Goal: Task Accomplishment & Management: Use online tool/utility

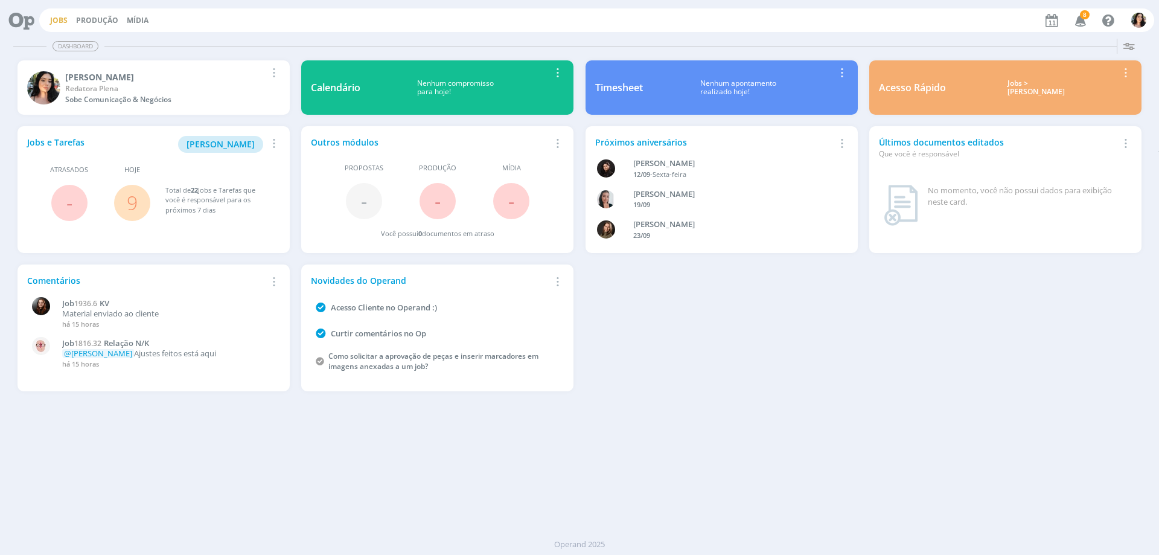
click at [53, 18] on link "Jobs" at bounding box center [59, 20] width 18 height 10
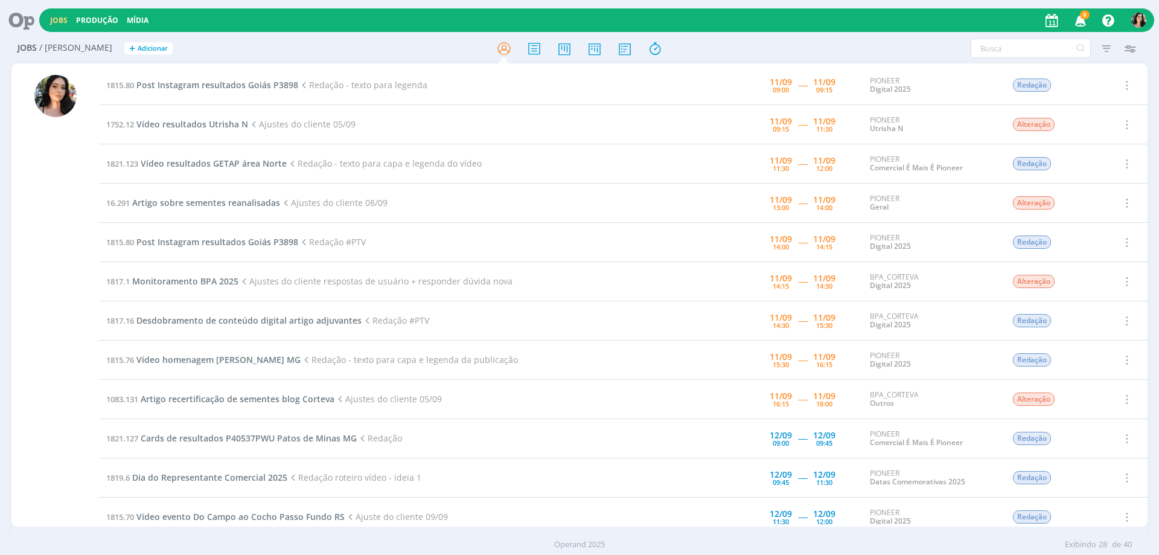
click at [1084, 20] on icon "button" at bounding box center [1080, 20] width 21 height 21
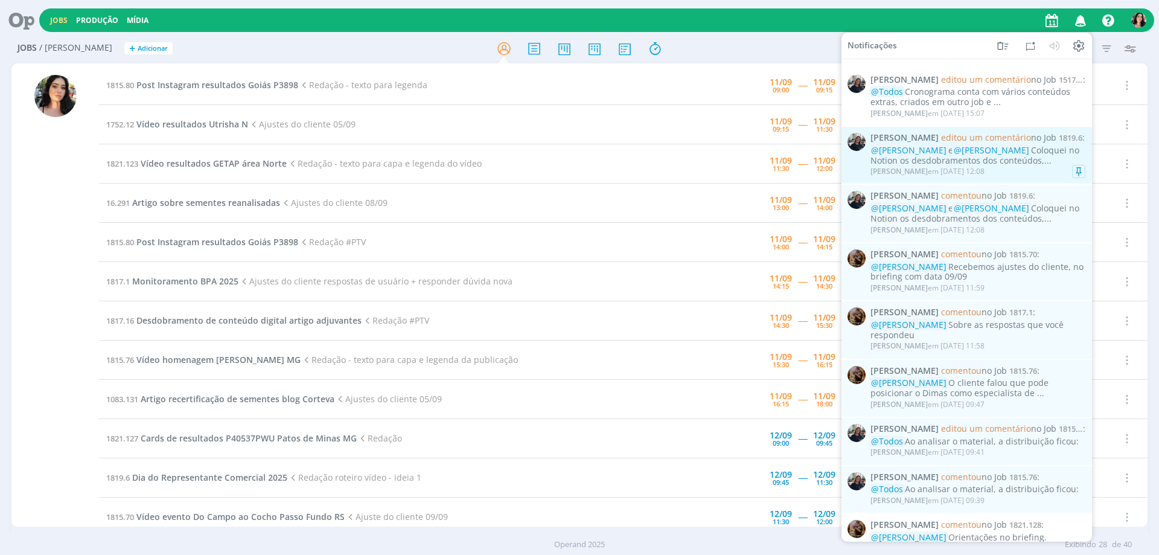
scroll to position [60, 0]
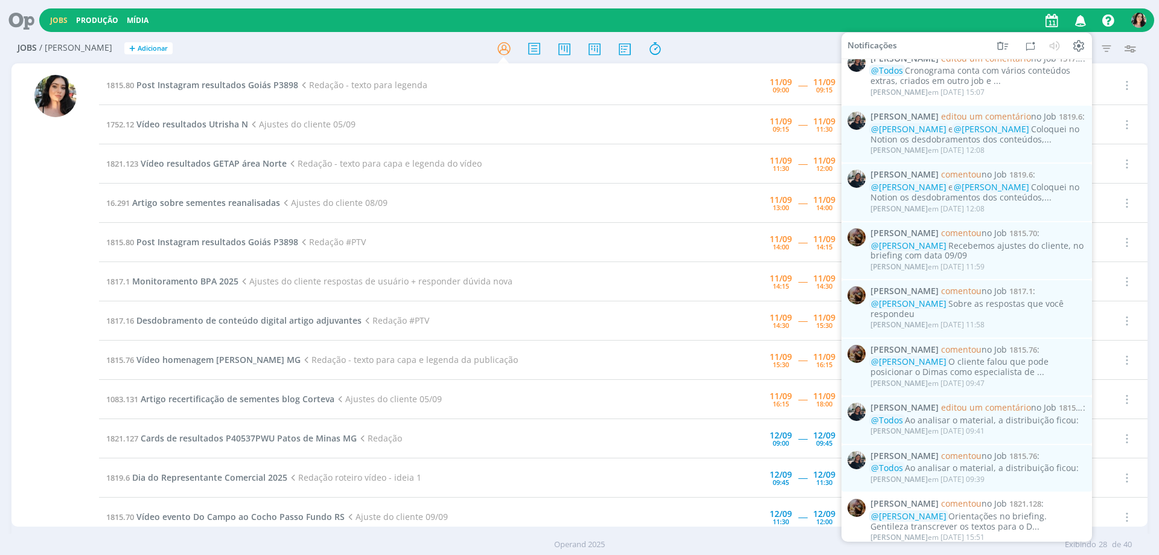
click at [742, 48] on div at bounding box center [579, 48] width 378 height 22
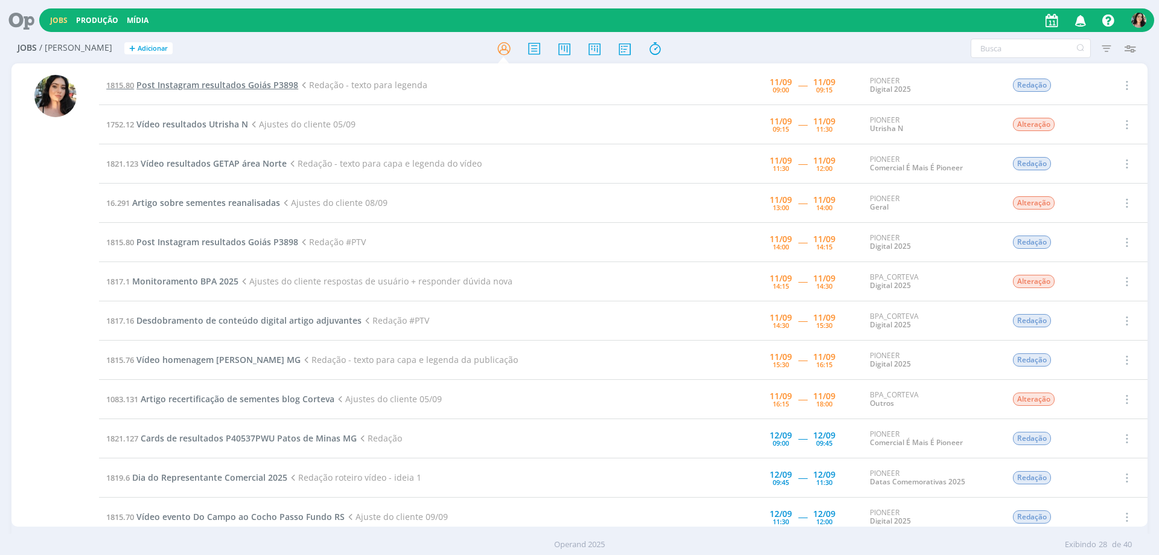
click at [290, 86] on span "Post Instagram resultados Goiás P3898" at bounding box center [217, 84] width 162 height 11
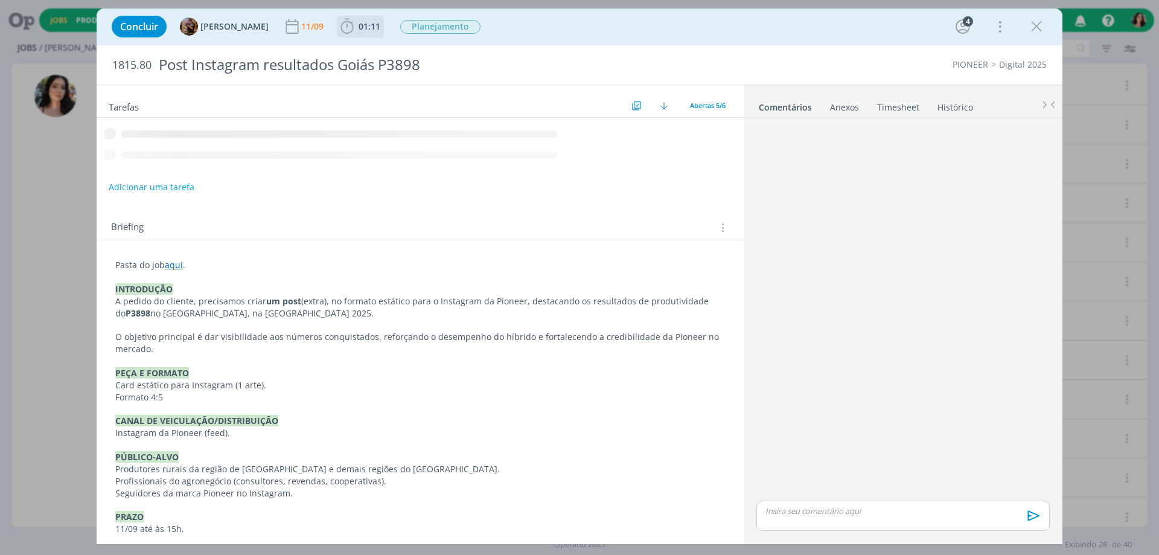
click at [380, 30] on span "01:11" at bounding box center [370, 26] width 22 height 11
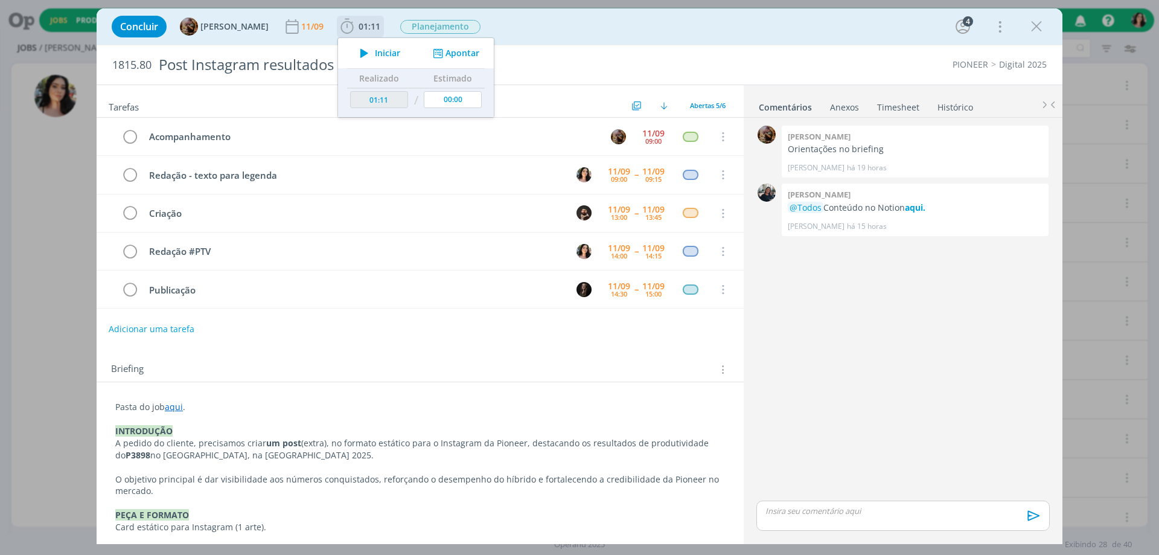
click at [391, 46] on button "Iniciar" at bounding box center [377, 53] width 48 height 17
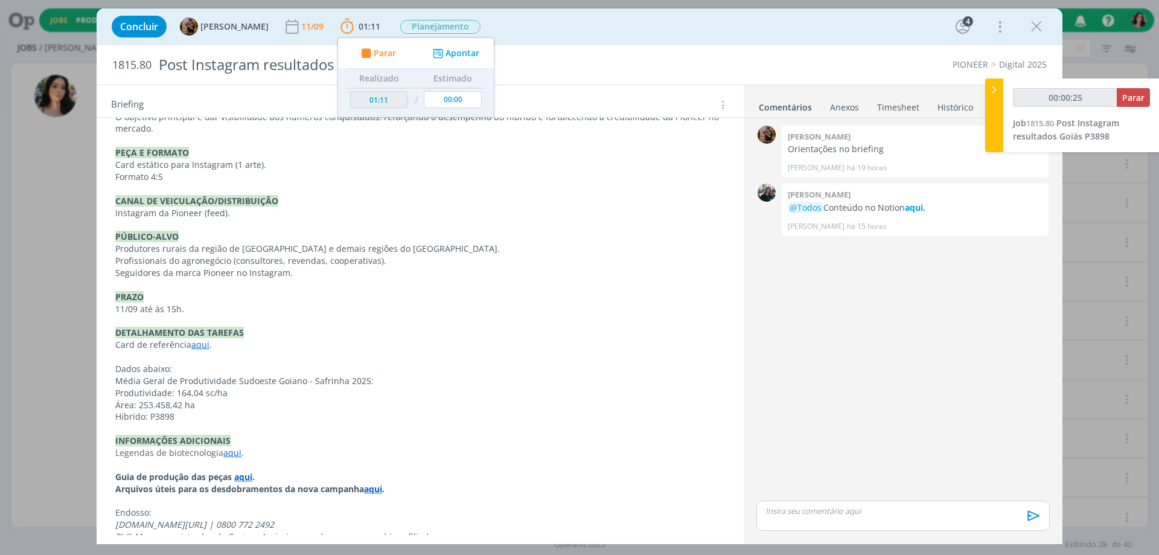
scroll to position [391, 0]
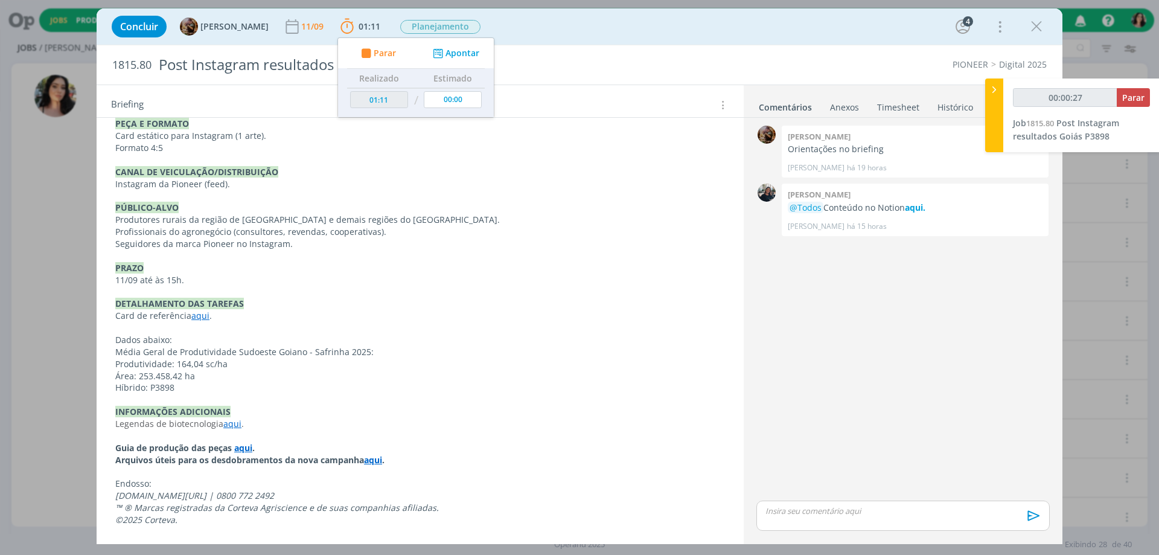
type input "00:00:28"
click at [995, 118] on div at bounding box center [994, 115] width 18 height 74
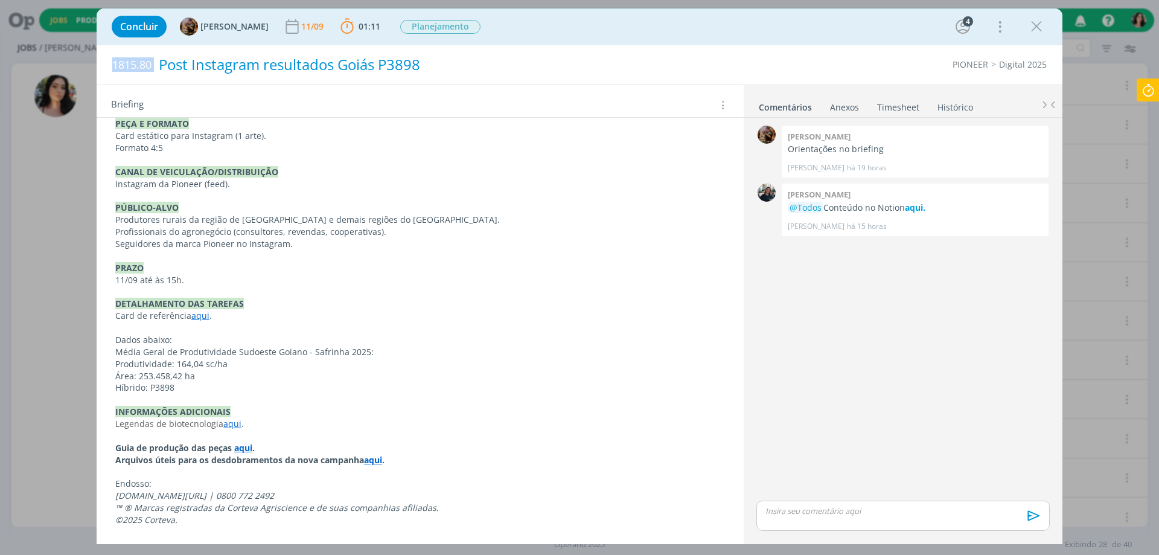
drag, startPoint x: 115, startPoint y: 65, endPoint x: 173, endPoint y: 74, distance: 59.2
click at [173, 72] on h2 "1815.80 Post Instagram resultados Goiás P3898" at bounding box center [382, 64] width 540 height 39
copy span "1815.80"
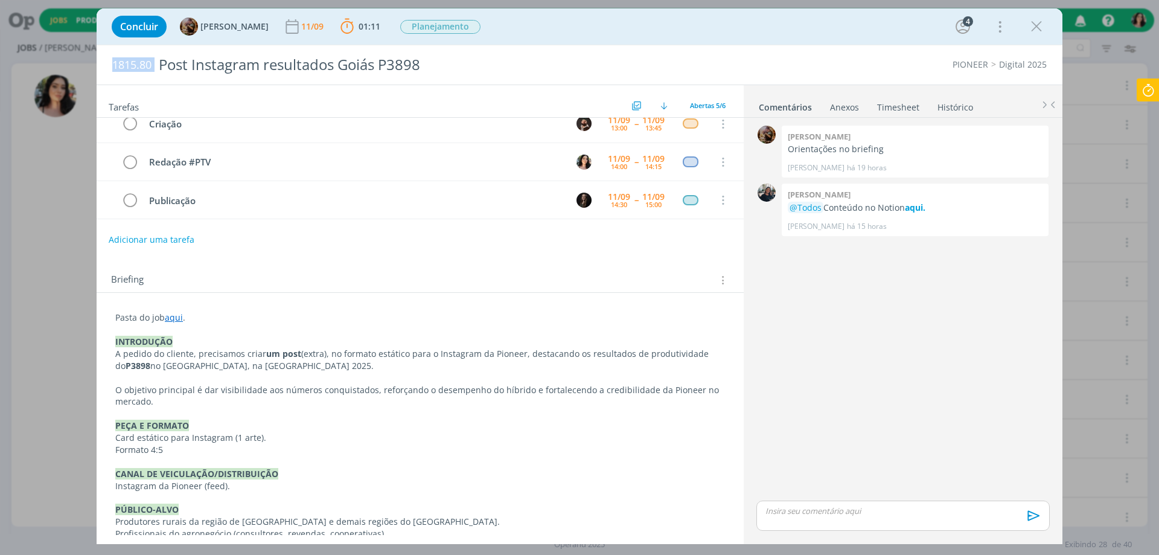
scroll to position [0, 0]
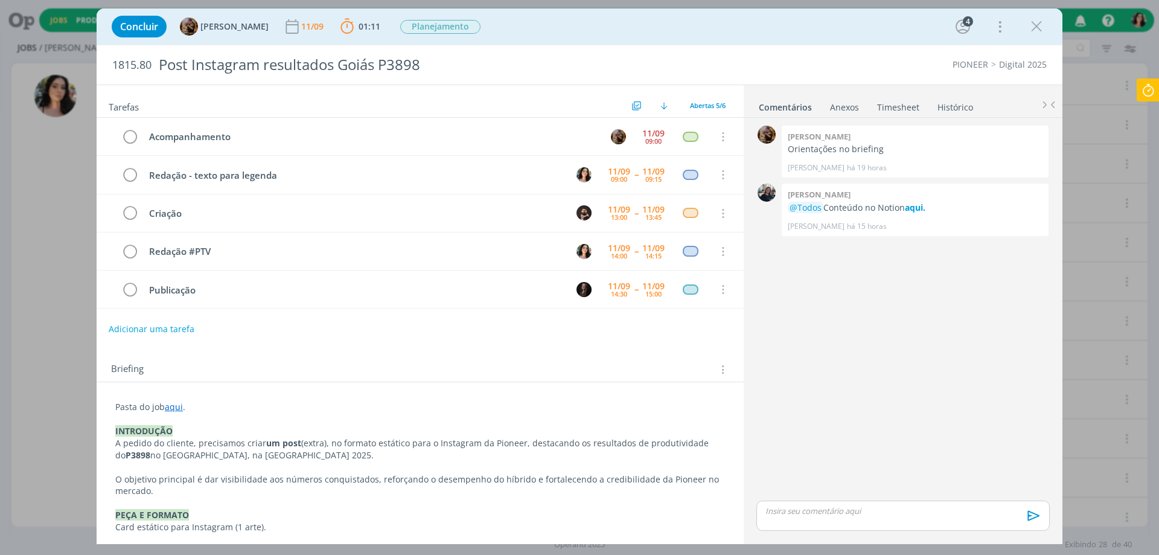
click at [177, 404] on link "aqui" at bounding box center [174, 406] width 18 height 11
click at [190, 424] on link "[URL][DOMAIN_NAME]" at bounding box center [193, 430] width 91 height 16
click at [852, 518] on div "dialog" at bounding box center [902, 515] width 293 height 30
click at [805, 492] on p "texto na pasta." at bounding box center [903, 487] width 274 height 11
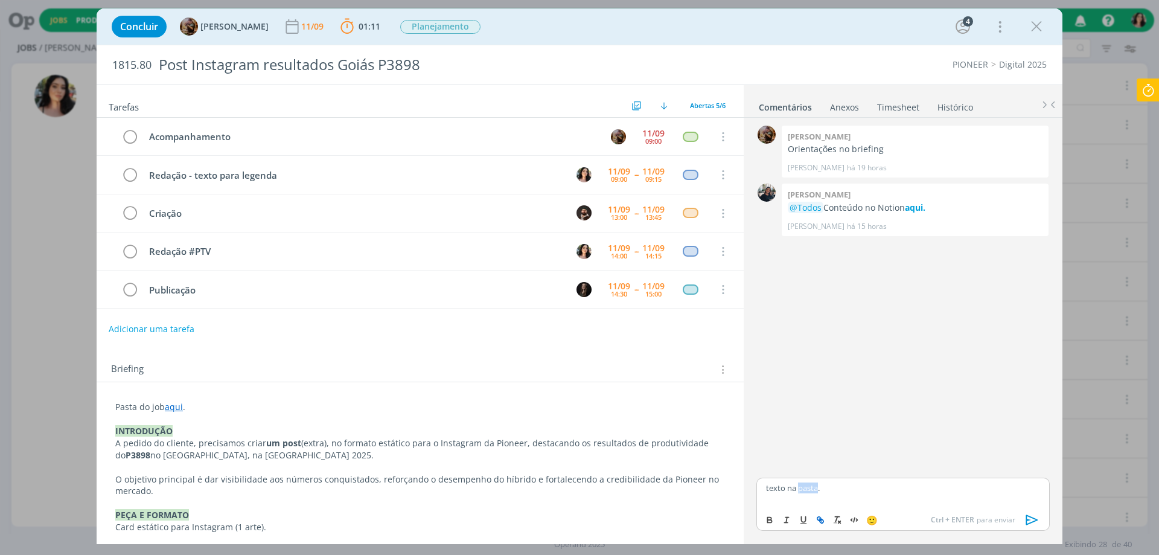
click at [823, 519] on icon "dialog" at bounding box center [822, 521] width 4 height 4
paste input "[URL][DOMAIN_NAME]"
type input "[URL][DOMAIN_NAME]"
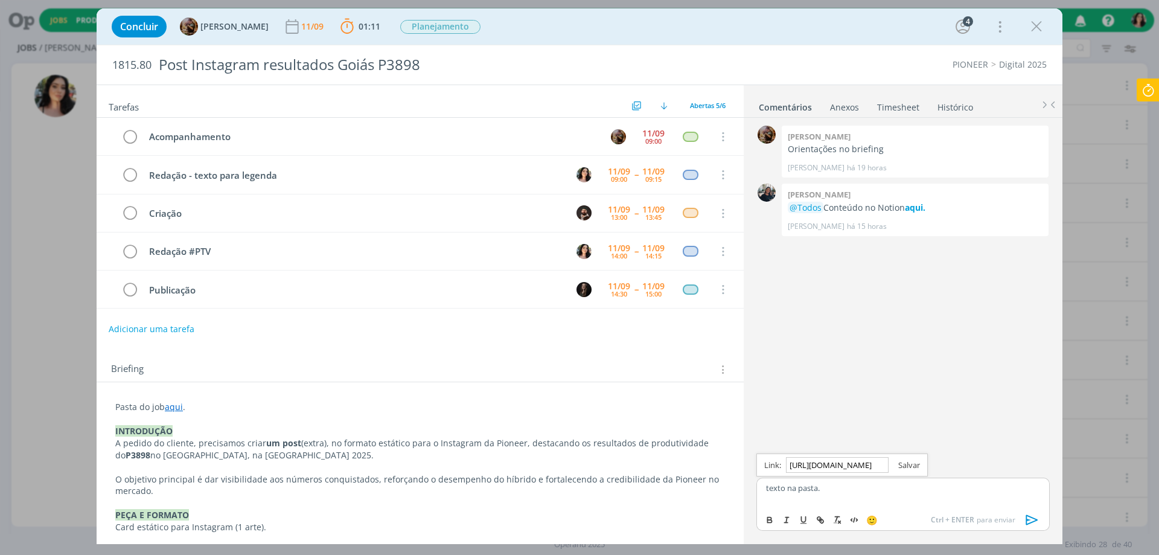
click at [905, 470] on link "dialog" at bounding box center [904, 464] width 31 height 11
click at [1024, 516] on icon "dialog" at bounding box center [1032, 520] width 18 height 18
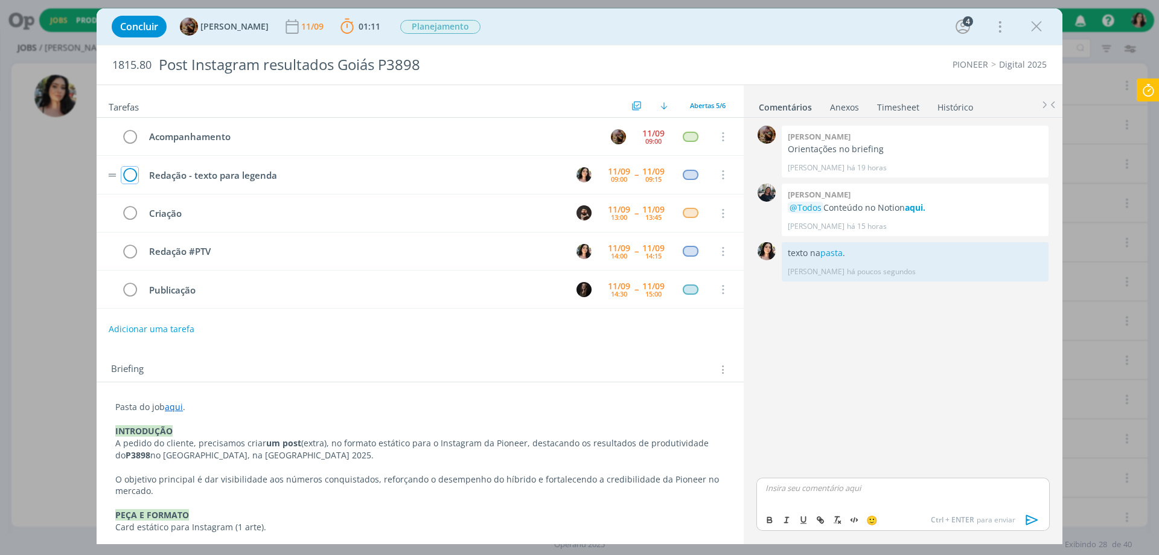
click at [130, 175] on icon "dialog" at bounding box center [129, 175] width 17 height 18
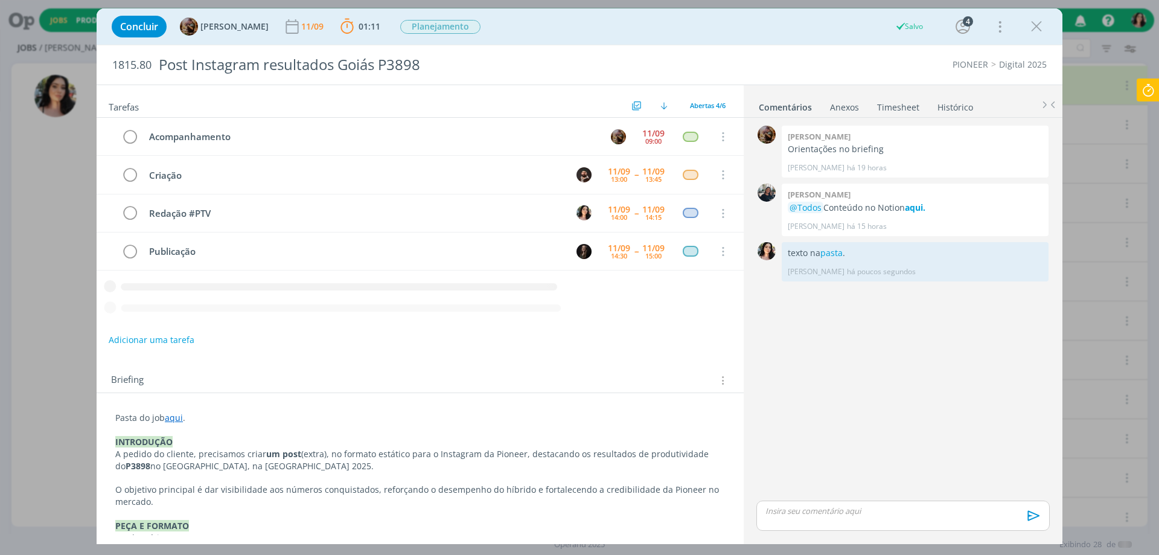
click at [1146, 88] on icon at bounding box center [1148, 90] width 22 height 24
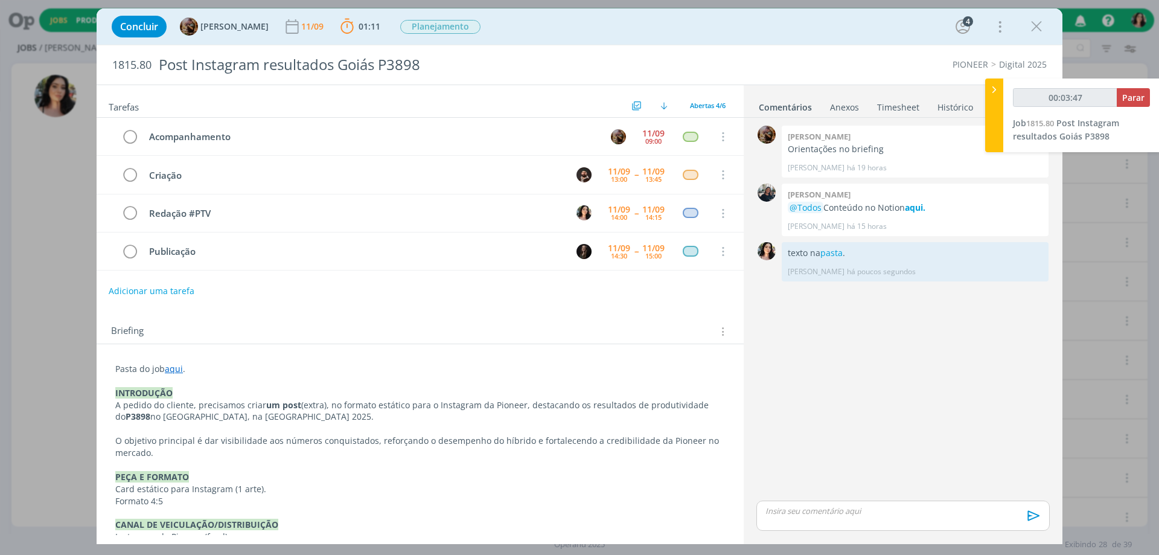
click at [890, 100] on link "Timesheet" at bounding box center [897, 105] width 43 height 18
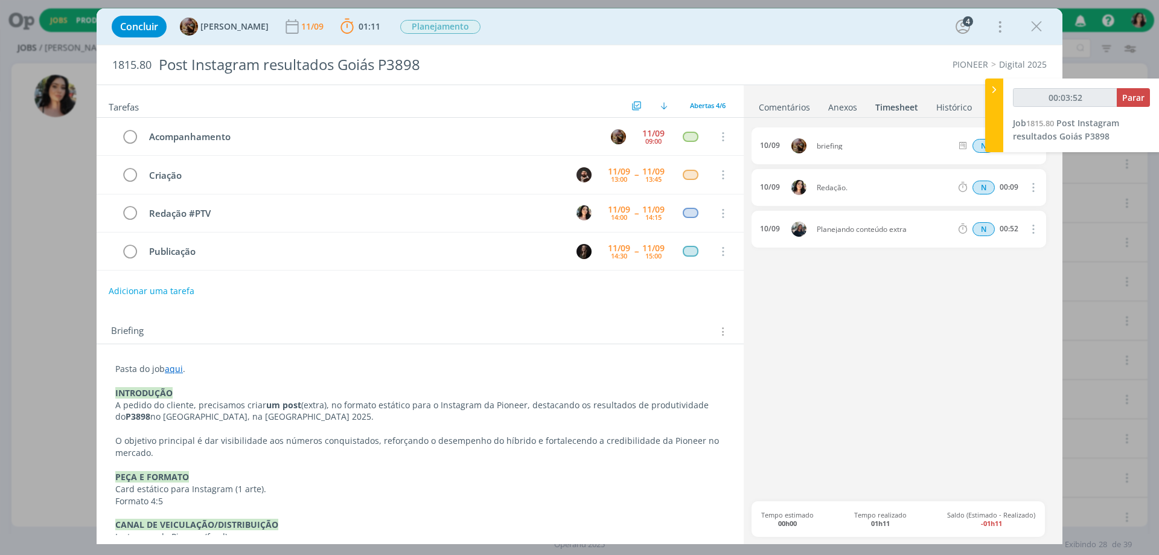
click at [788, 107] on link "Comentários" at bounding box center [784, 105] width 53 height 18
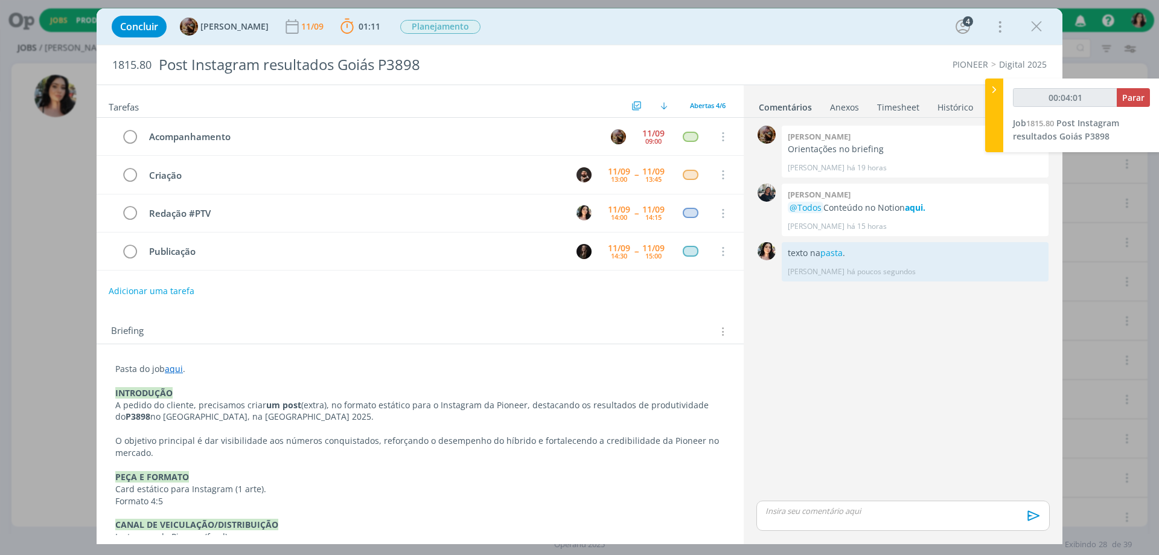
type input "00:04:02"
click at [1128, 94] on span "Parar" at bounding box center [1133, 97] width 22 height 11
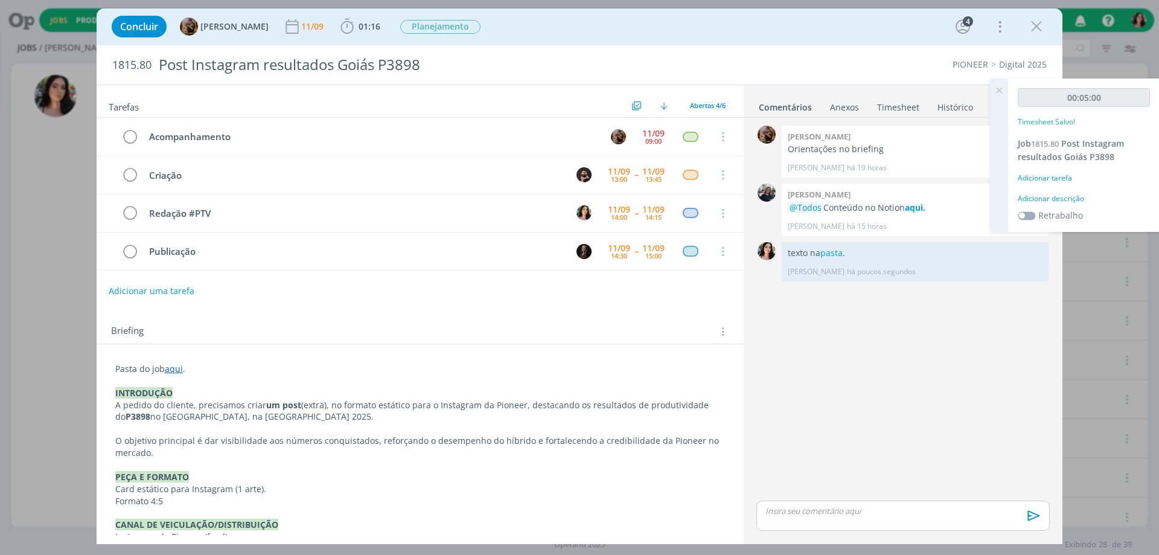
click at [1055, 196] on div "Adicionar descrição" at bounding box center [1084, 198] width 132 height 11
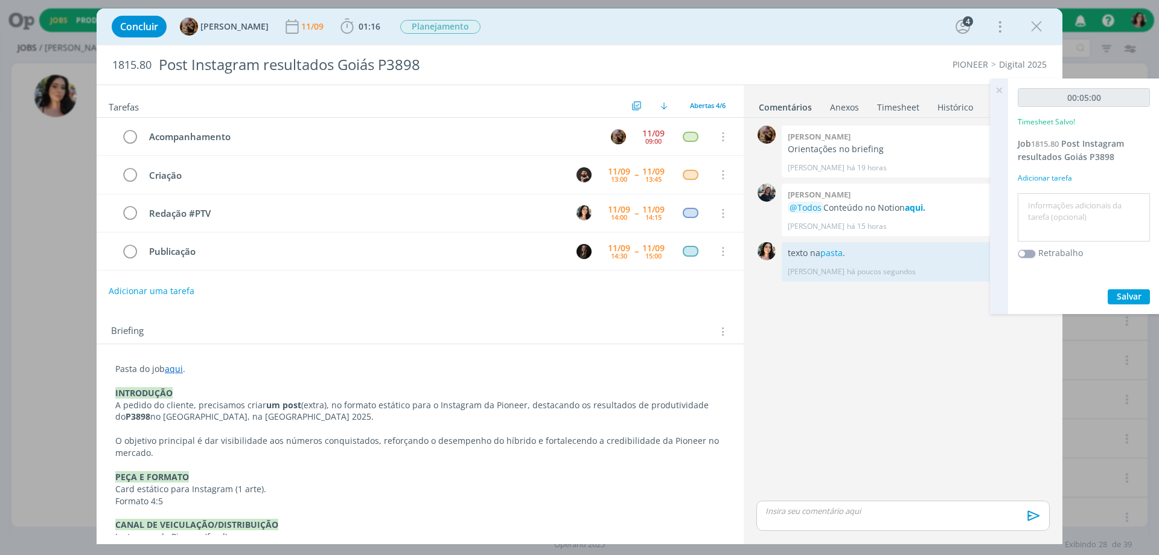
click at [1058, 198] on textarea at bounding box center [1084, 217] width 126 height 43
type textarea "Redação."
click at [1121, 301] on span "Salvar" at bounding box center [1129, 295] width 25 height 11
click at [998, 87] on icon at bounding box center [999, 90] width 22 height 24
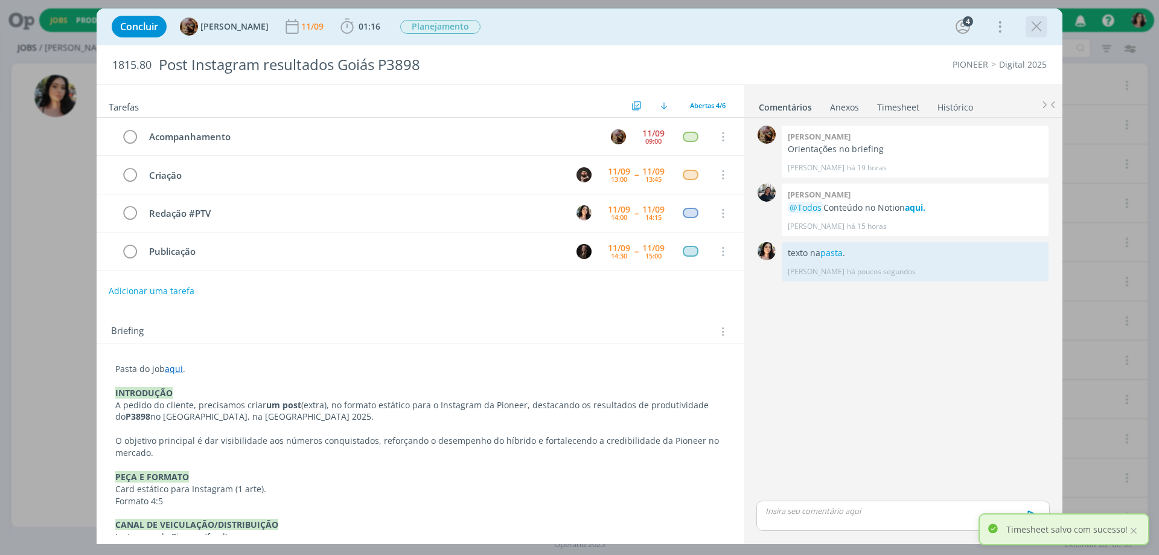
click at [1033, 25] on icon "dialog" at bounding box center [1036, 27] width 18 height 18
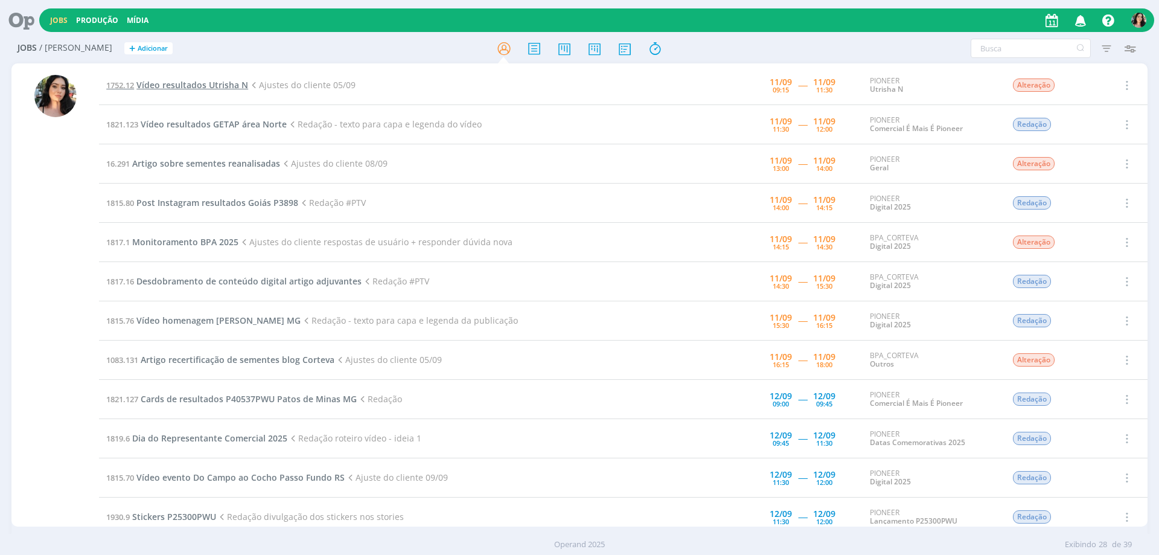
click at [206, 88] on span "Vídeo resultados Utrisha N" at bounding box center [192, 84] width 112 height 11
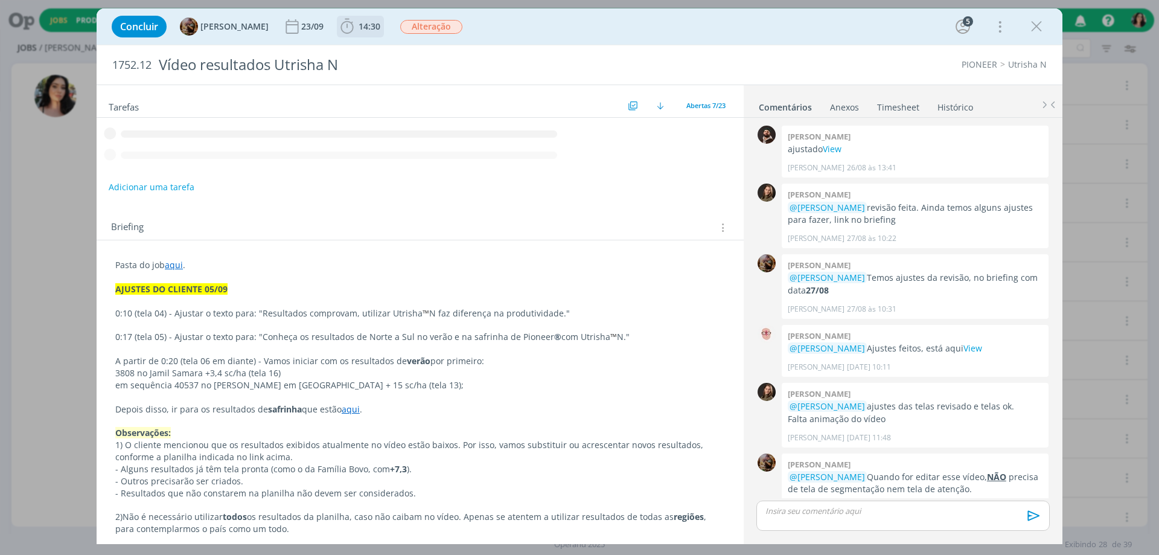
click at [380, 30] on span "14:30" at bounding box center [370, 26] width 22 height 11
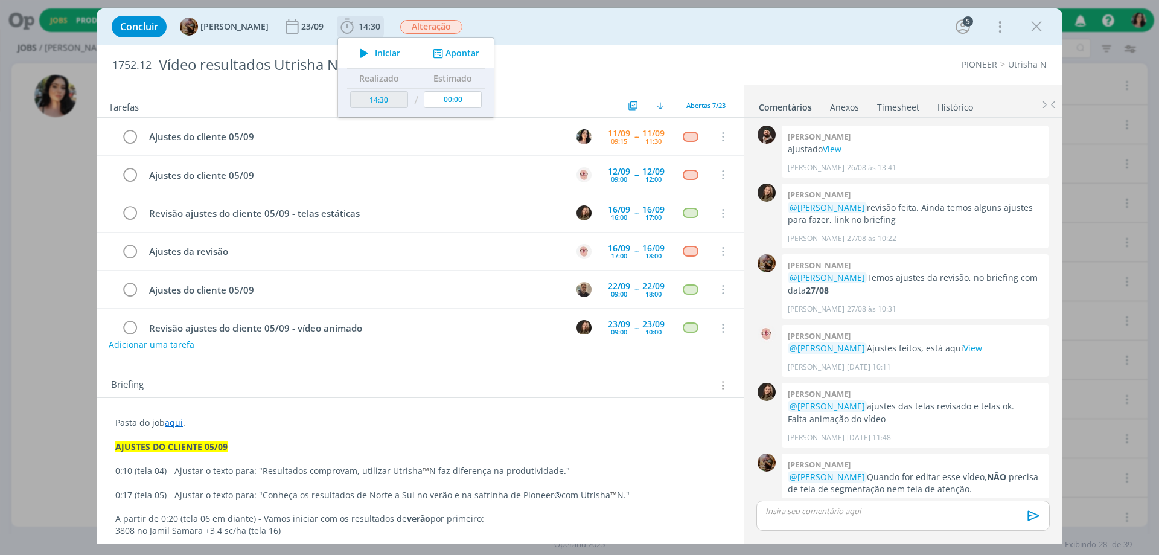
scroll to position [1033, 0]
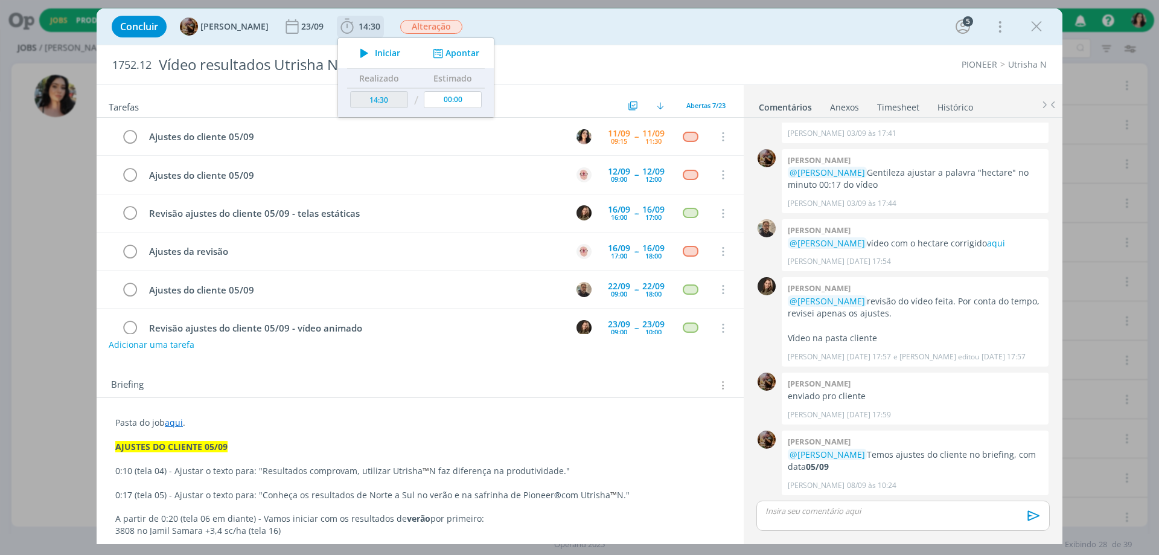
click at [395, 49] on span "Iniciar" at bounding box center [387, 53] width 25 height 8
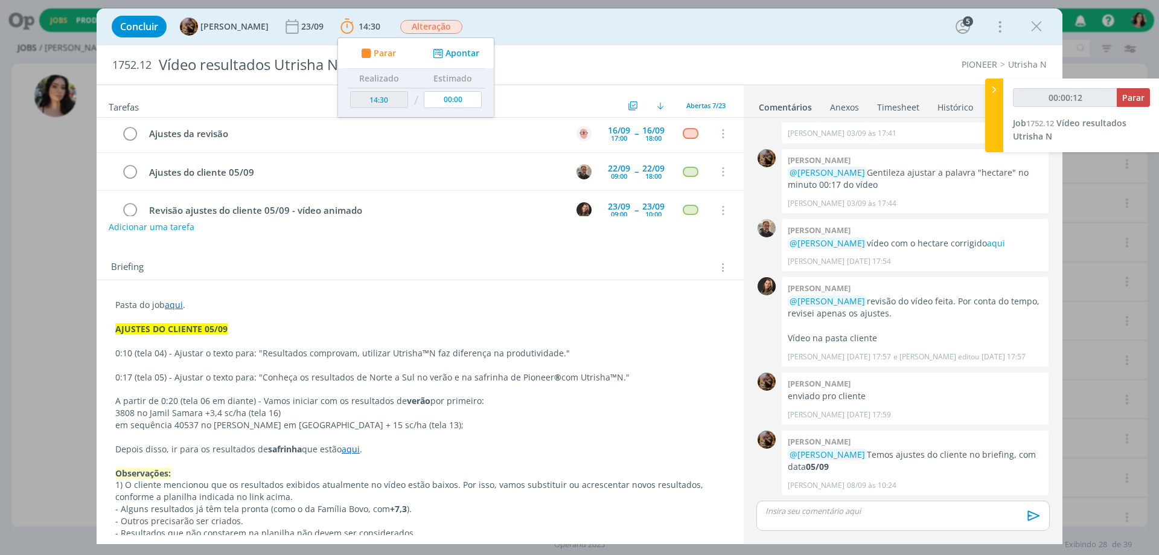
scroll to position [121, 0]
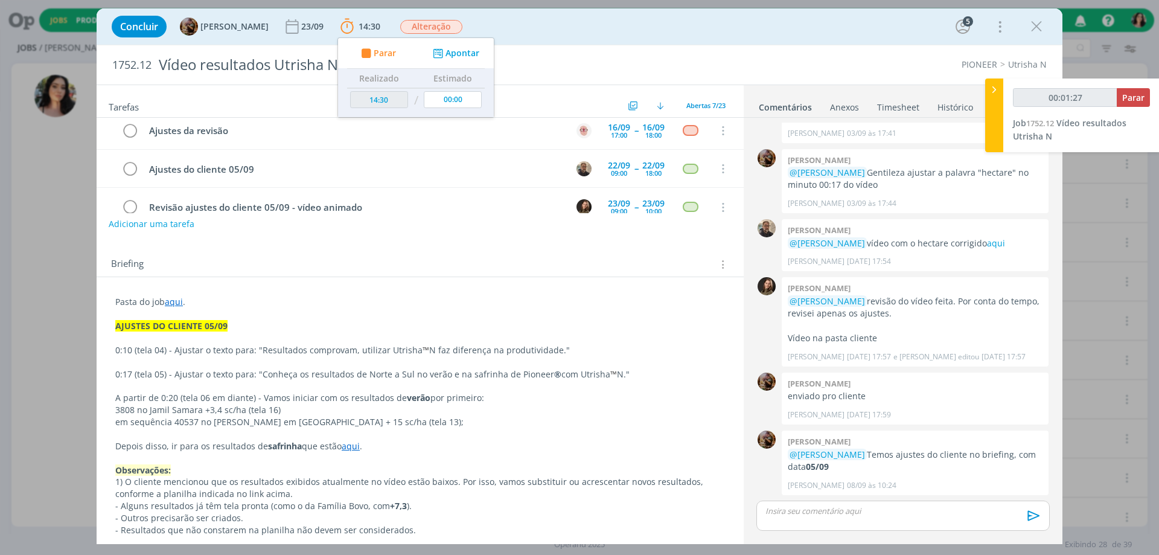
click at [782, 31] on div "Concluir [PERSON_NAME] [DATE] 14:30 Parar Apontar Data * [DATE] Horas * 00:00 T…" at bounding box center [580, 26] width 948 height 29
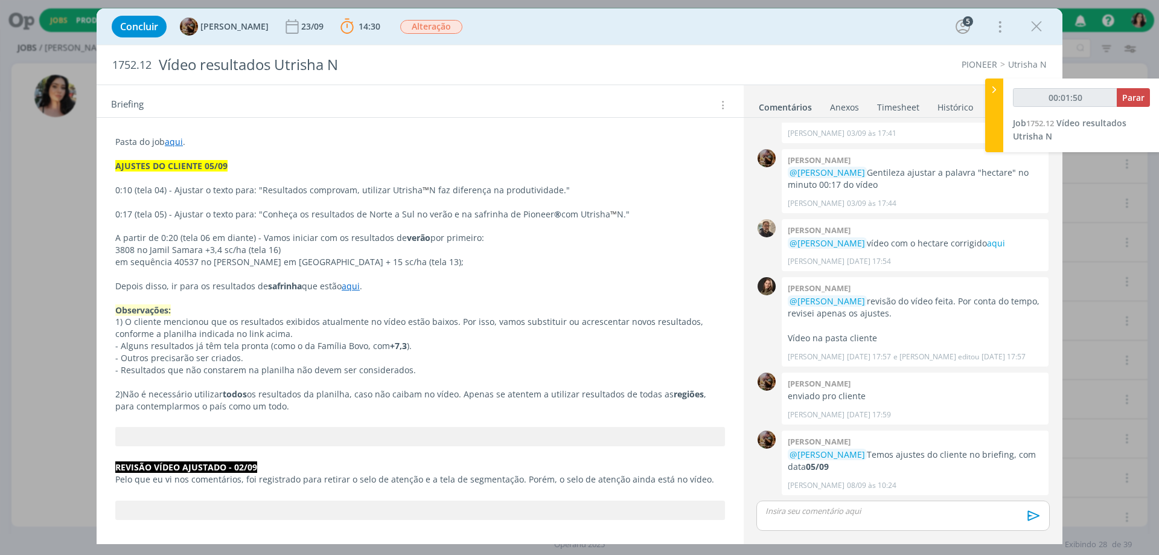
scroll to position [302, 0]
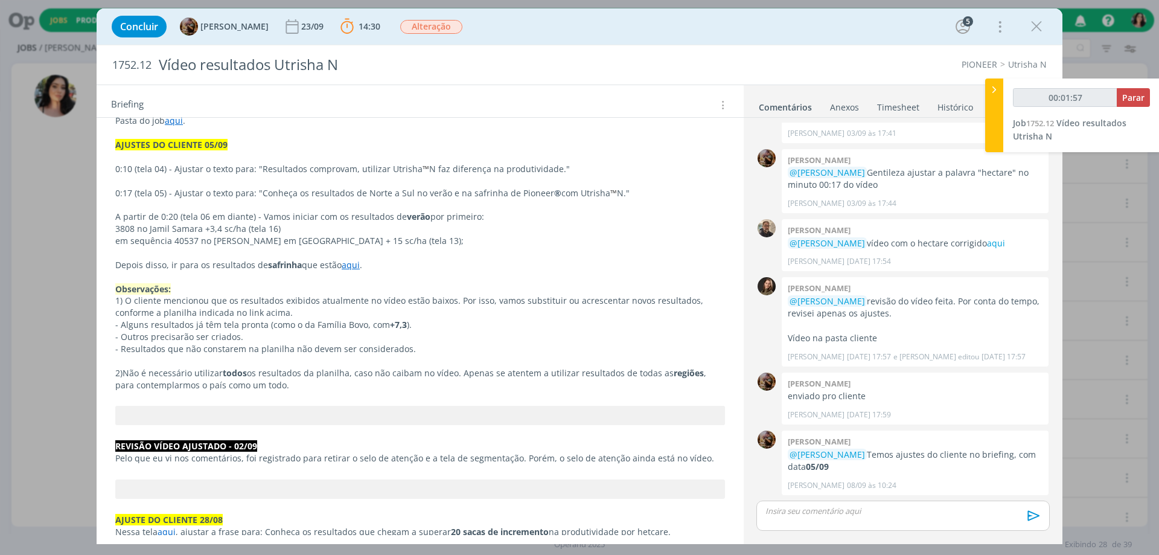
click at [349, 267] on link "aqui" at bounding box center [351, 264] width 18 height 11
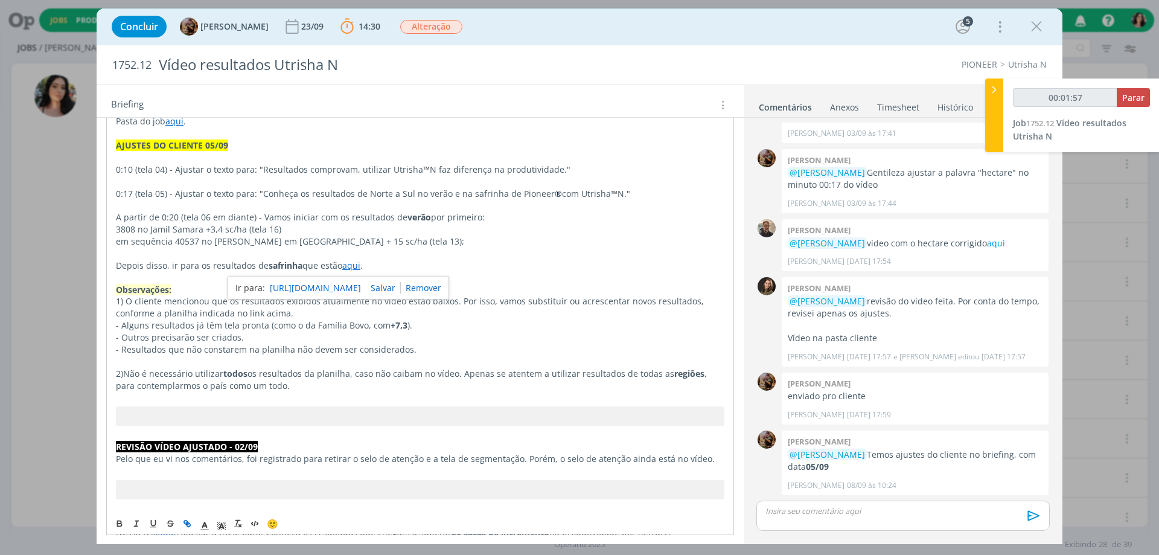
click at [338, 284] on link "[URL][DOMAIN_NAME]" at bounding box center [315, 288] width 91 height 16
type input "00:02:41"
click at [997, 124] on div at bounding box center [994, 115] width 18 height 74
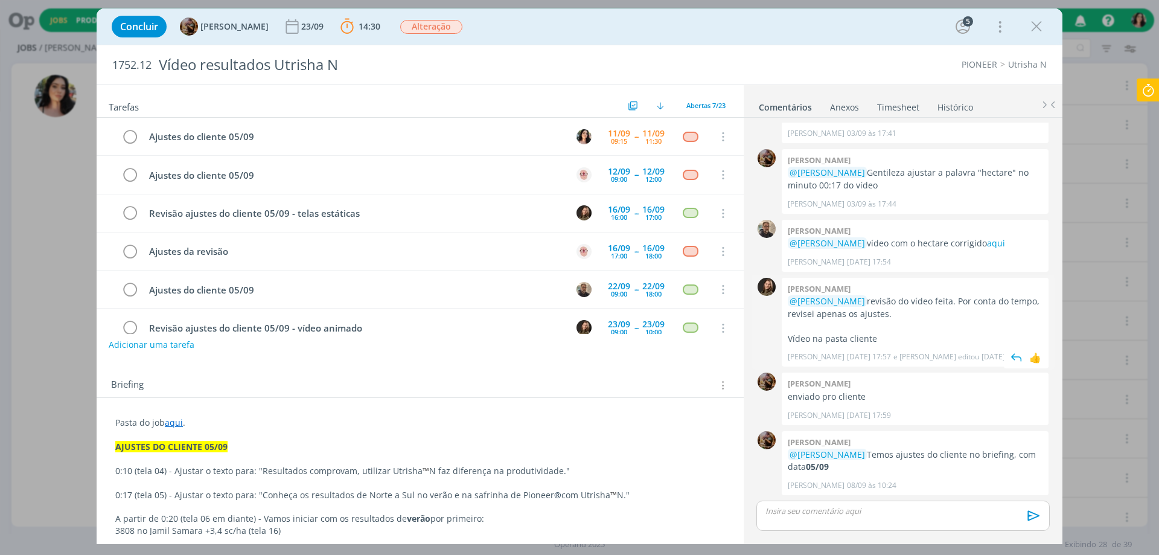
scroll to position [1584, 0]
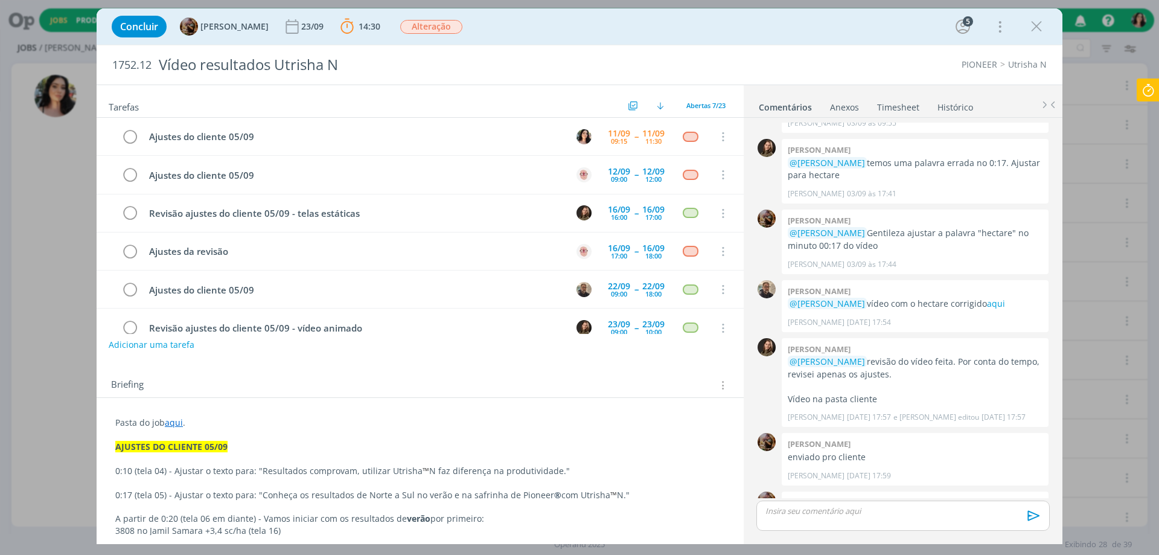
click at [171, 422] on link "aqui" at bounding box center [174, 422] width 18 height 11
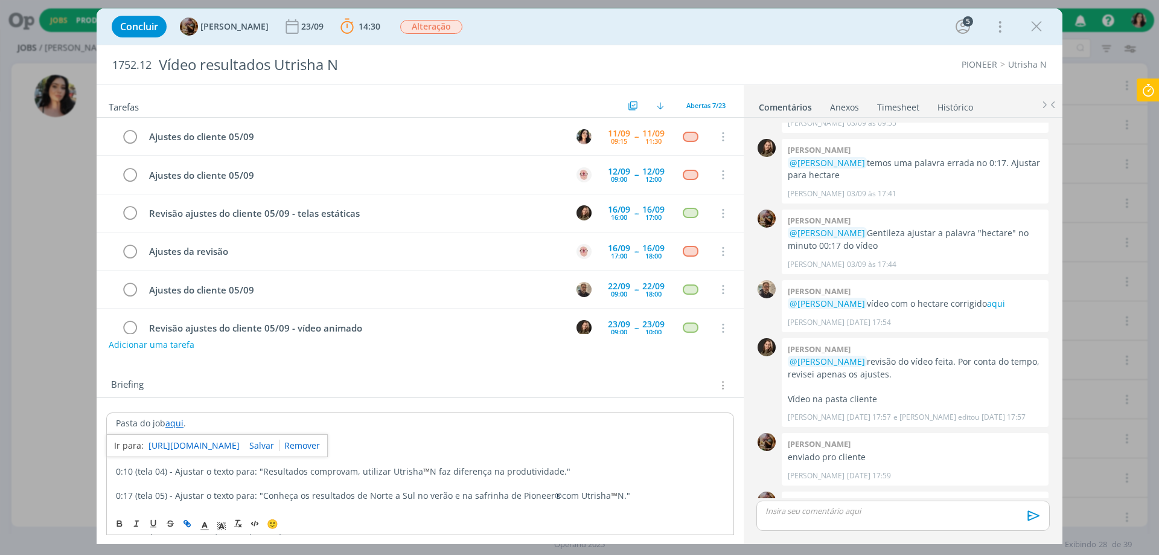
click at [181, 441] on link "[URL][DOMAIN_NAME]" at bounding box center [193, 446] width 91 height 16
drag, startPoint x: 111, startPoint y: 64, endPoint x: 153, endPoint y: 70, distance: 42.1
click at [153, 70] on div "1752.12 Vídeo resultados Utrisha N" at bounding box center [382, 64] width 552 height 39
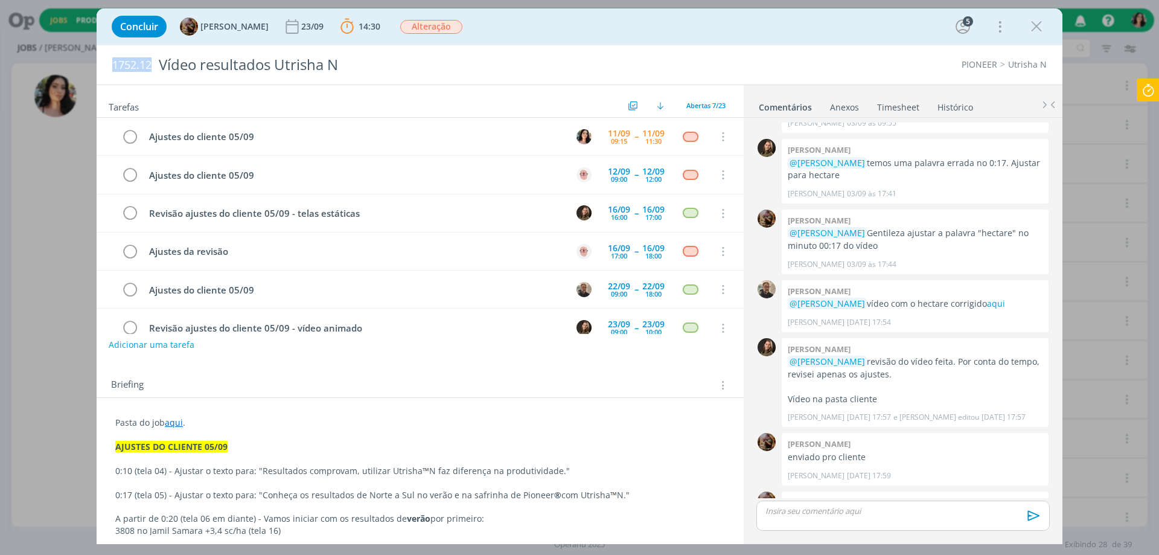
copy span "1752.12"
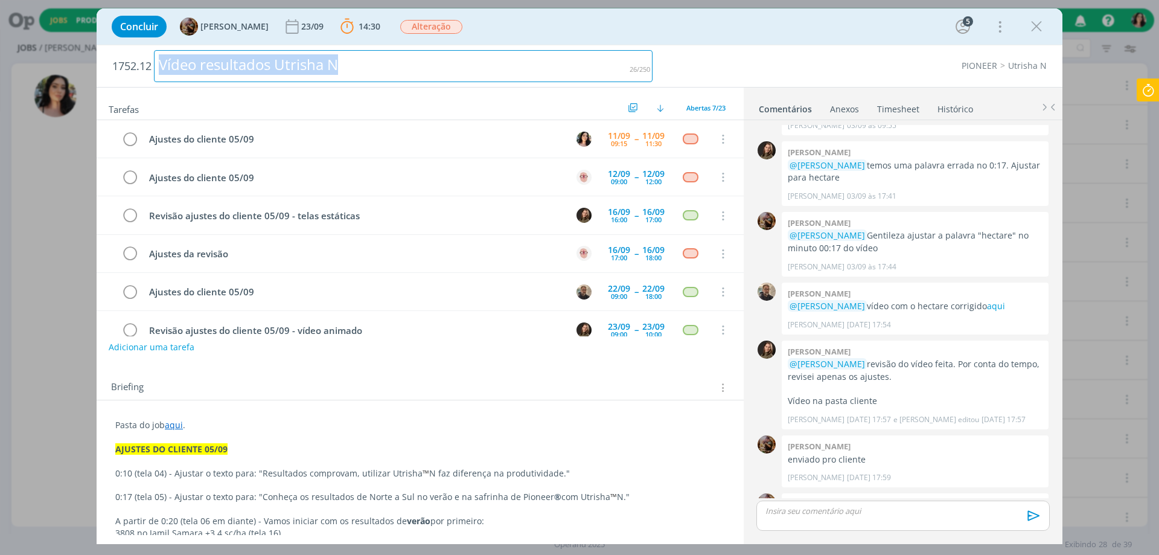
drag, startPoint x: 356, startPoint y: 72, endPoint x: 112, endPoint y: 89, distance: 243.8
click at [112, 89] on div "1752.12 Vídeo resultados Utrisha N PIONEER Utrisha N Tarefas Usar Job de templa…" at bounding box center [580, 294] width 966 height 499
copy div "Vídeo resultados Utrisha N"
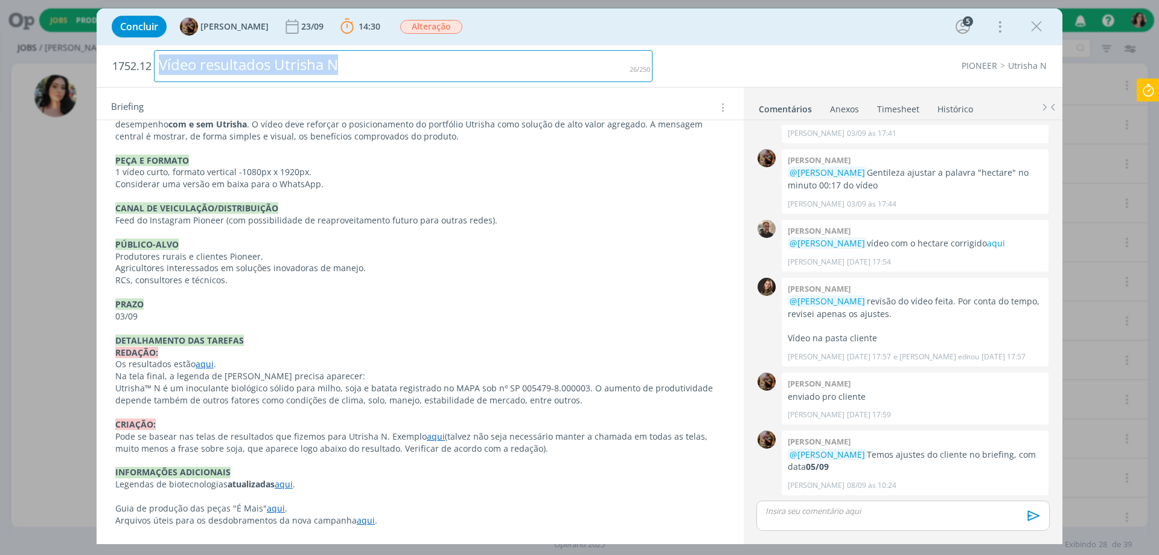
scroll to position [1647, 0]
click at [380, 29] on span "14:30" at bounding box center [370, 26] width 22 height 11
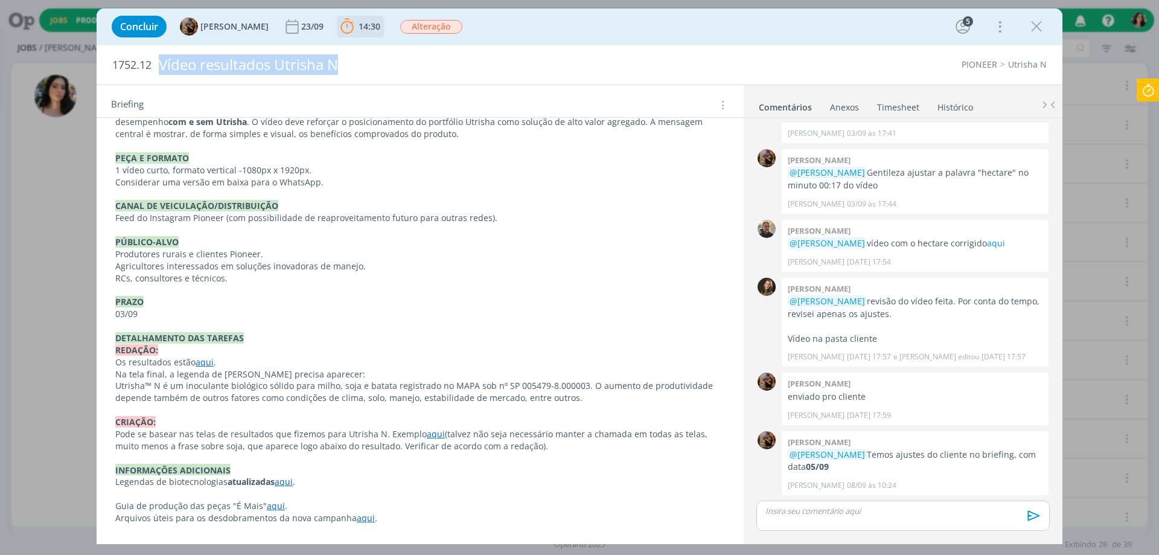
scroll to position [1644, 0]
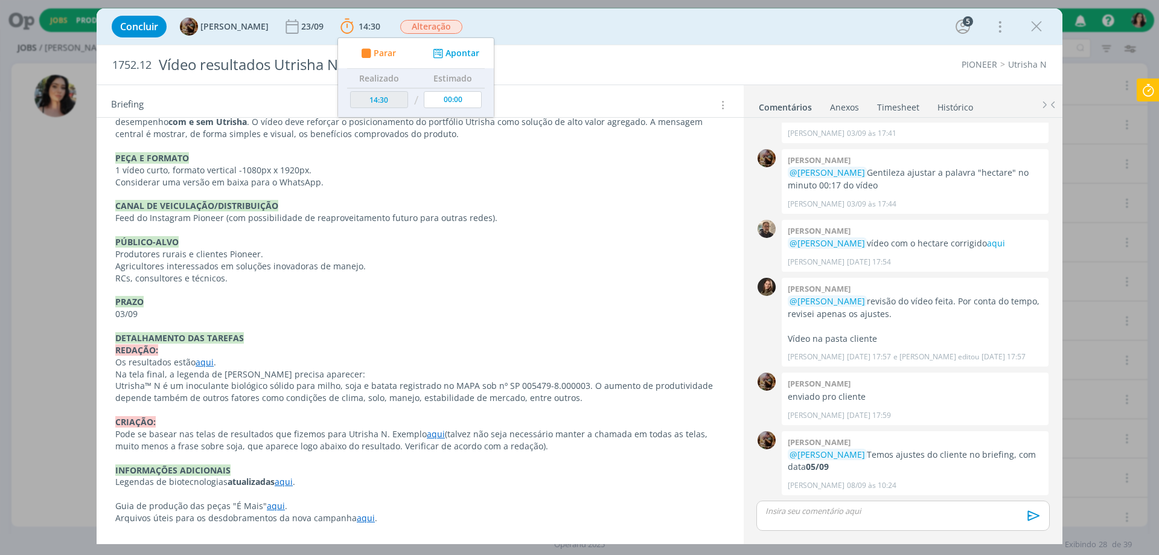
click at [675, 30] on div "Concluir [PERSON_NAME] [DATE] 14:30 Parar Apontar Data * [DATE] Horas * 00:00 T…" at bounding box center [580, 26] width 948 height 29
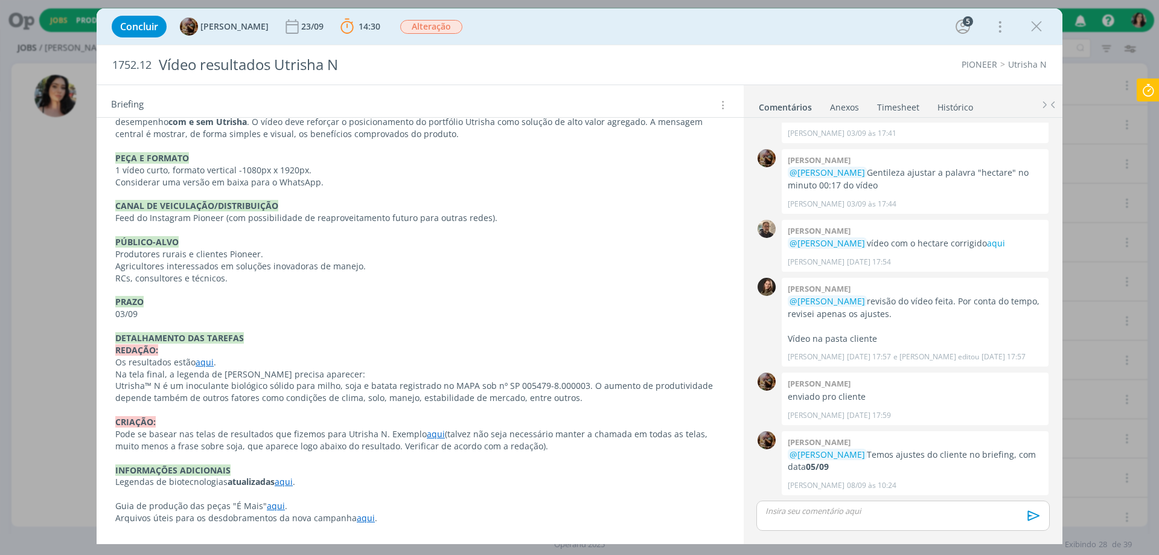
click at [1147, 91] on icon at bounding box center [1148, 90] width 22 height 24
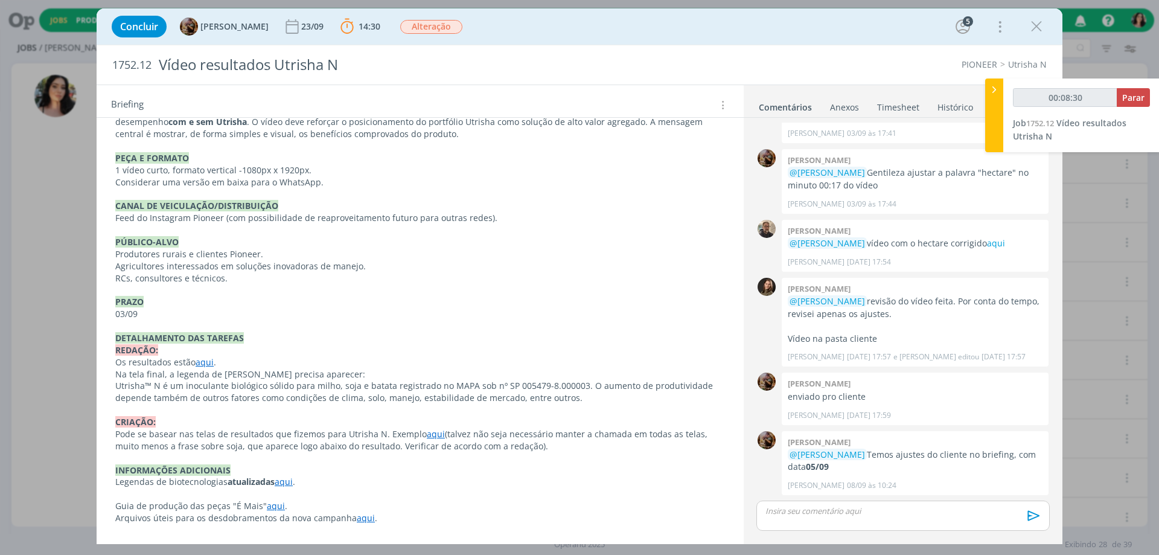
type input "00:08:31"
click at [991, 109] on div at bounding box center [994, 115] width 18 height 74
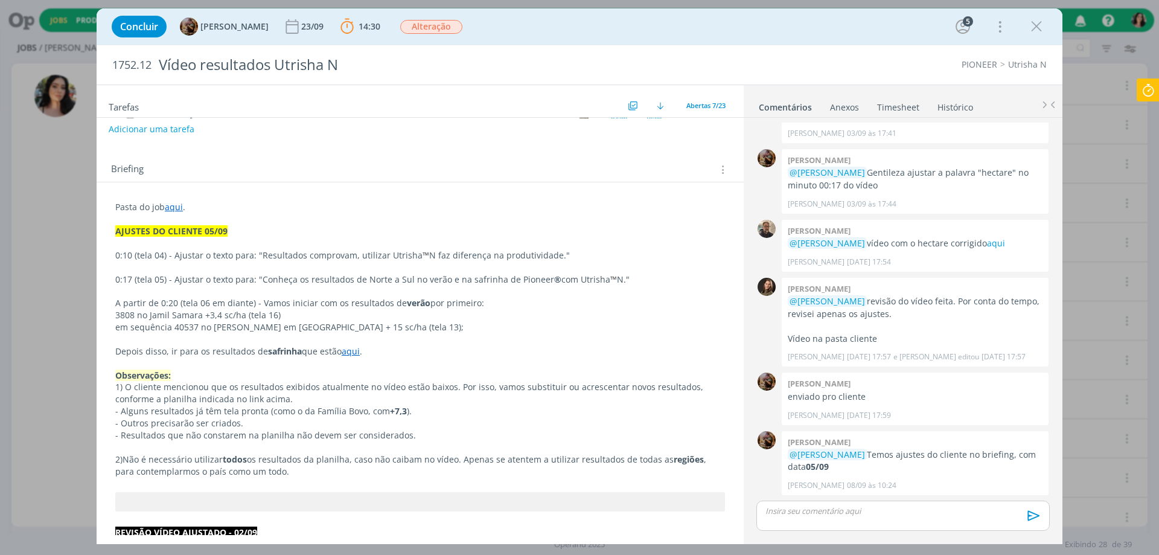
scroll to position [207, 0]
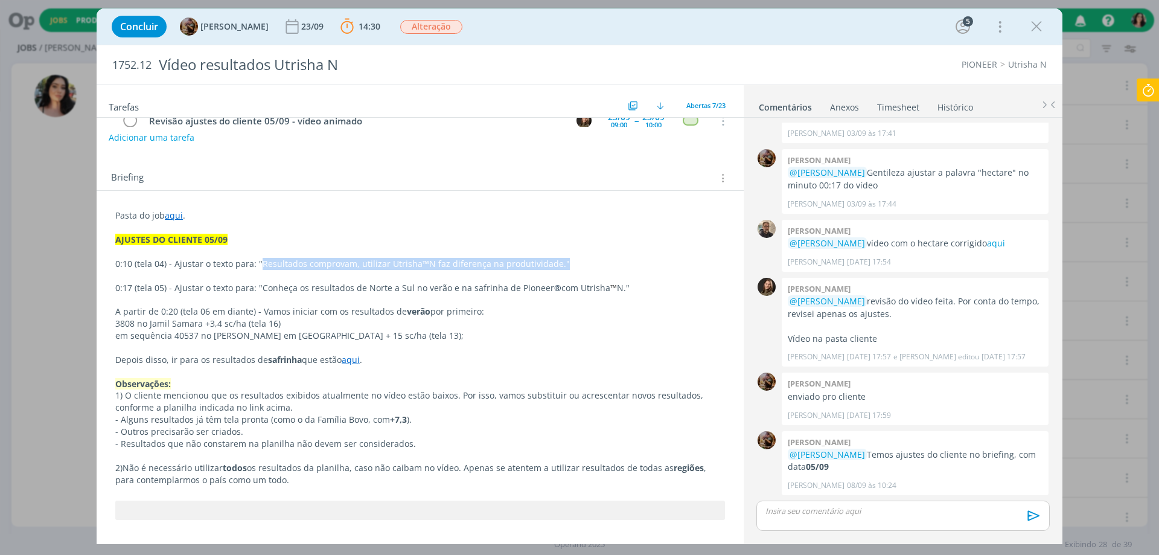
drag, startPoint x: 261, startPoint y: 264, endPoint x: 554, endPoint y: 269, distance: 292.8
click at [554, 269] on p "0:10 (tela 04) - Ajustar o texto para: " Resultados comprovam, utilizar Utrisha…" at bounding box center [420, 264] width 610 height 12
copy p "Resultados comprovam, utilizar Utrisha ™ N faz diferença na produtividade."
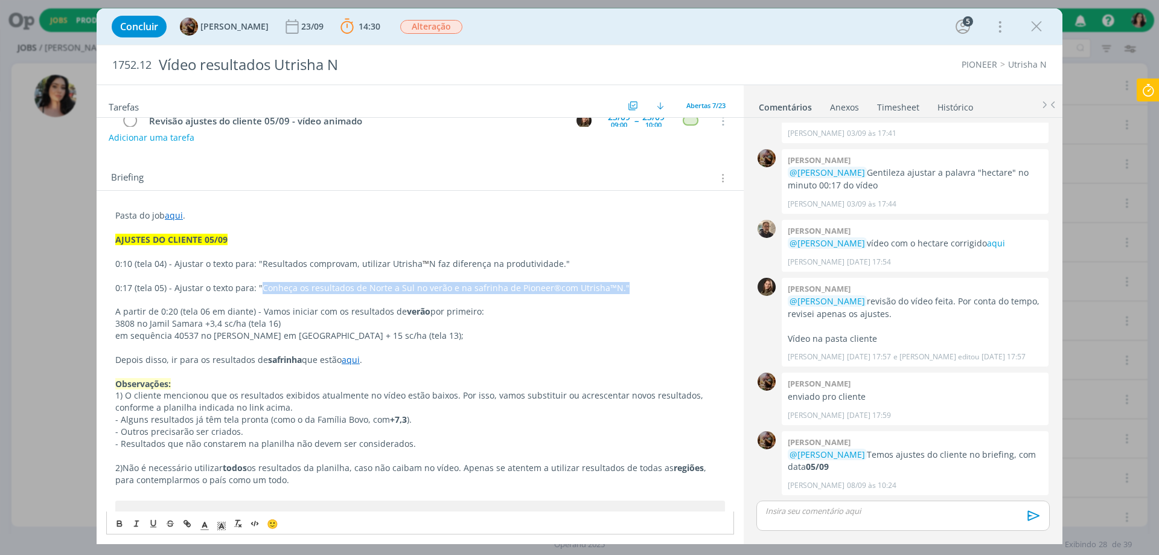
drag, startPoint x: 261, startPoint y: 287, endPoint x: 615, endPoint y: 287, distance: 354.3
click at [615, 287] on p "0:17 (tela 05) - Ajustar o texto para: "Conheça os resultados de Norte a Sul no…" at bounding box center [420, 288] width 610 height 12
copy p "Conheça os resultados de Norte a Sul no verão e na safrinha de Pioneer ® com Ut…"
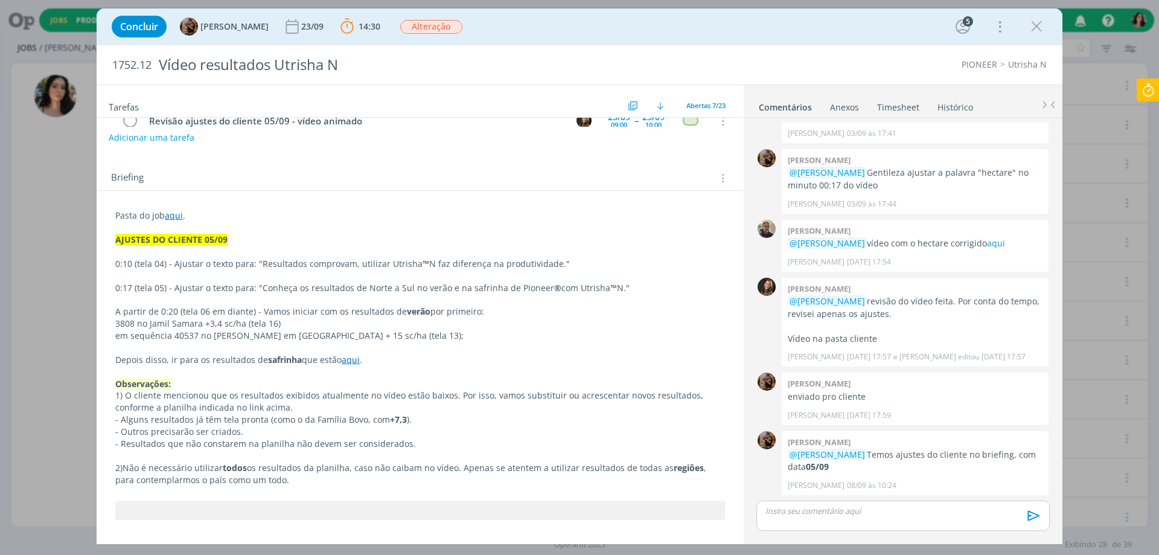
click at [929, 22] on div "Concluir [PERSON_NAME] [DATE] 14:30 Parar Apontar Data * [DATE] Horas * 00:00 T…" at bounding box center [580, 26] width 948 height 29
click at [1035, 25] on icon "dialog" at bounding box center [1036, 27] width 18 height 18
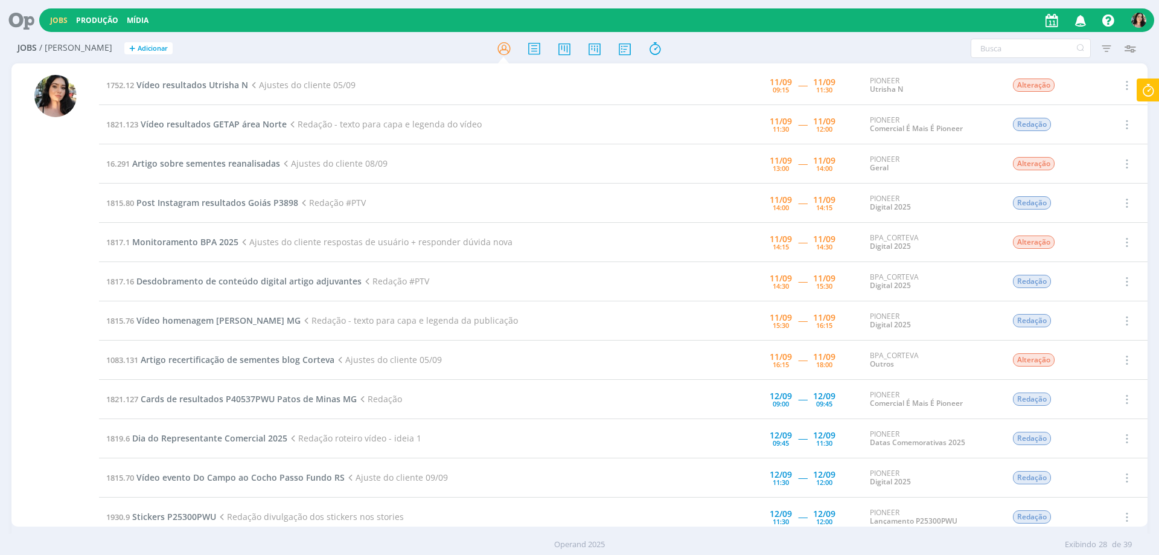
click at [453, 24] on div "Jobs Produção Mídia Notificações [PERSON_NAME] comentou no Job 1815.80 : @Todos…" at bounding box center [596, 20] width 1115 height 24
click at [618, 57] on icon at bounding box center [625, 49] width 22 height 24
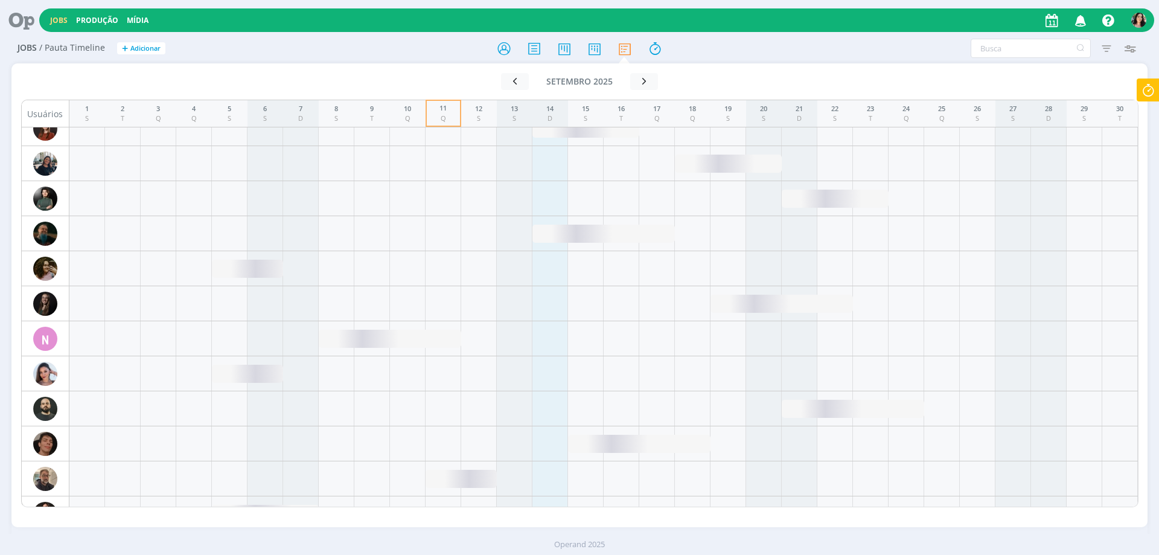
scroll to position [1751, 0]
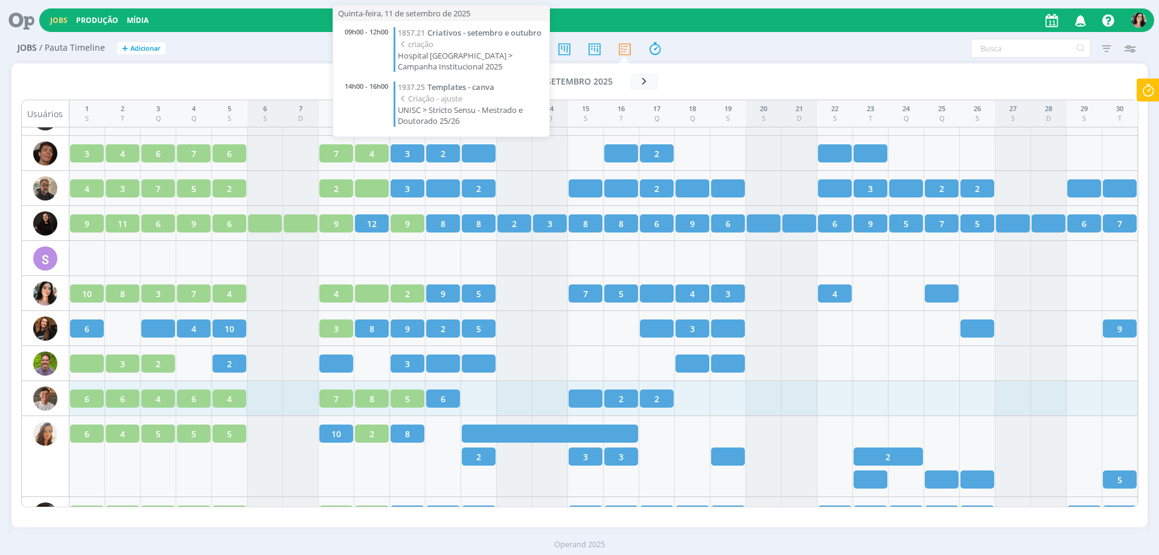
click at [506, 51] on span "Hospital [GEOGRAPHIC_DATA] > Campanha Institucional 2025" at bounding box center [470, 61] width 145 height 22
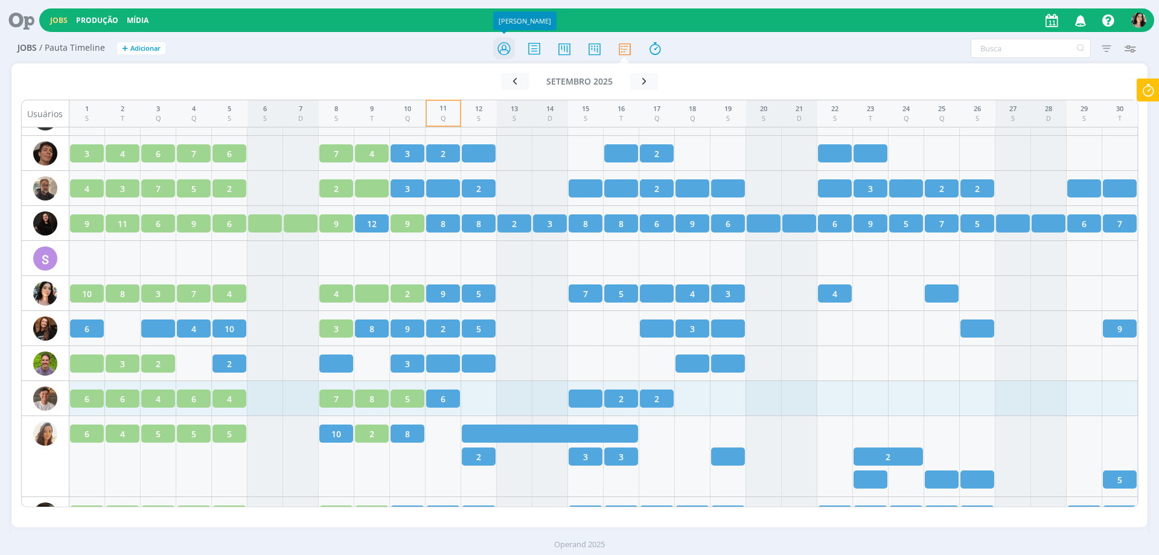
click at [510, 38] on icon at bounding box center [504, 49] width 22 height 24
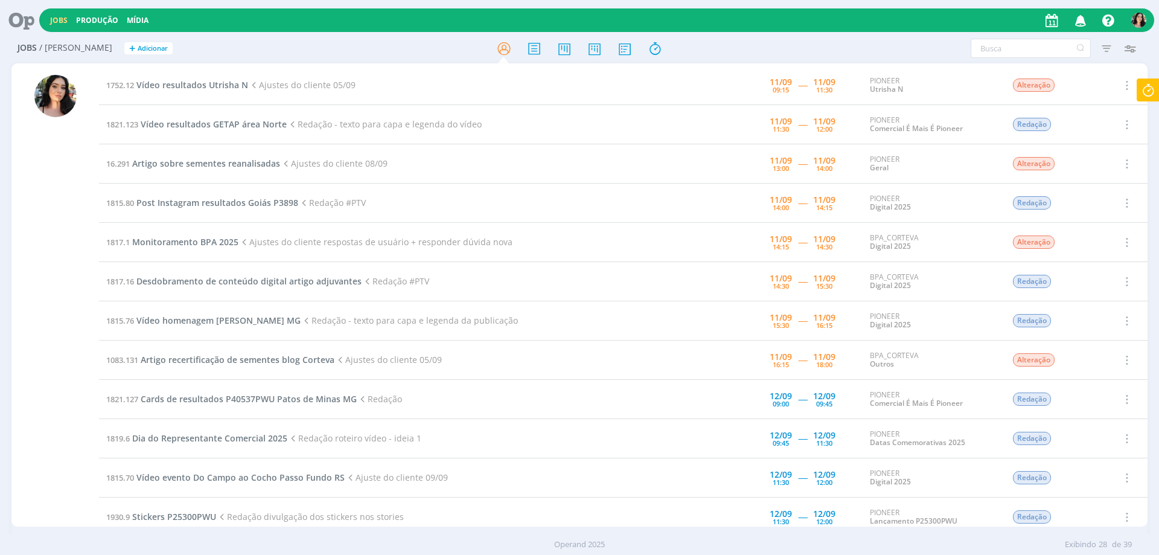
click at [83, 152] on div at bounding box center [55, 296] width 88 height 461
click at [210, 82] on span "Vídeo resultados Utrisha N" at bounding box center [192, 84] width 112 height 11
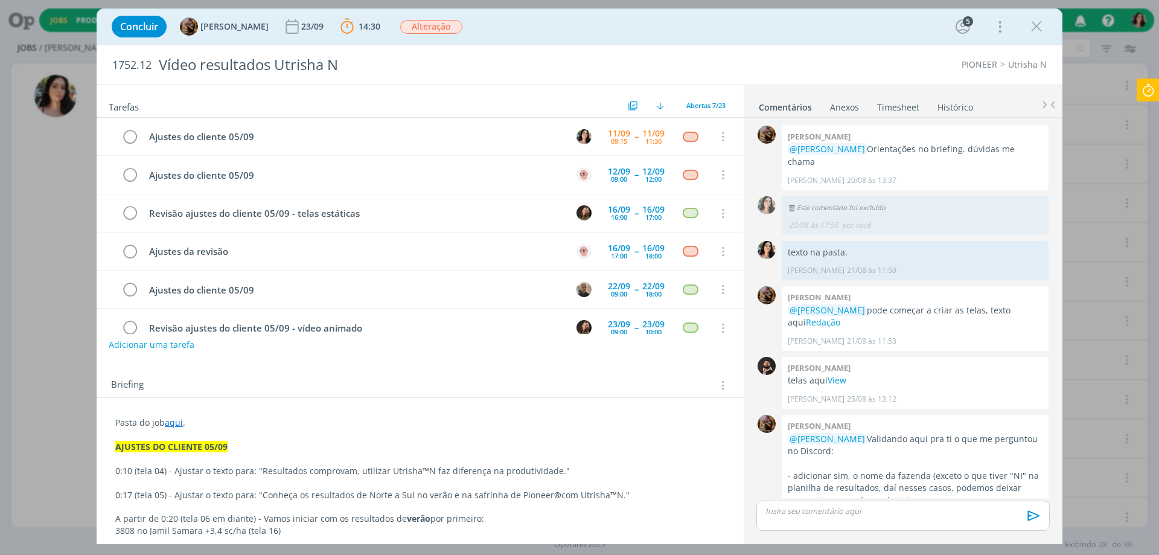
scroll to position [1644, 0]
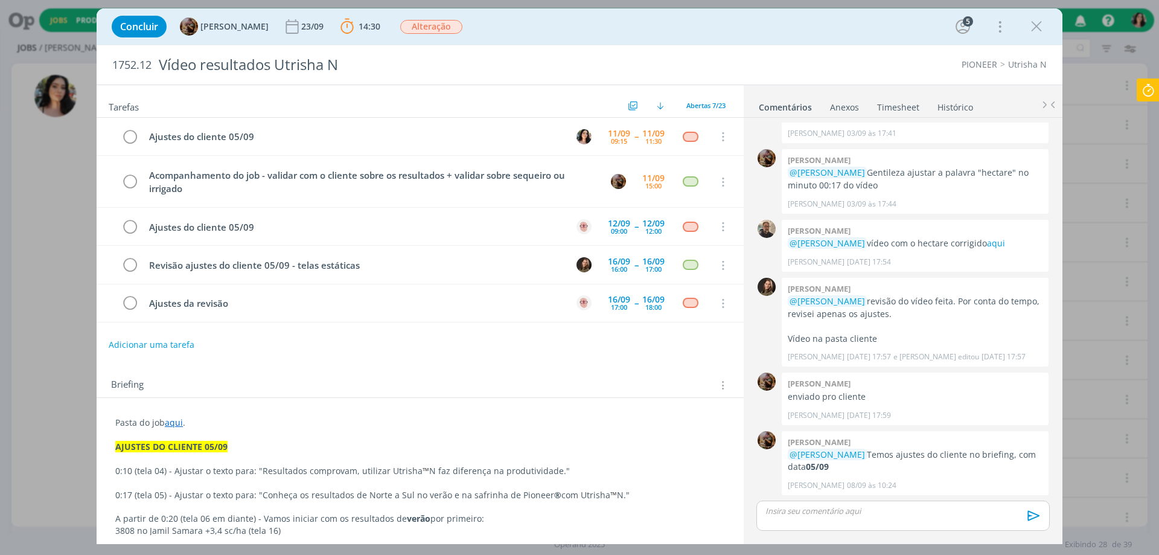
click at [180, 423] on link "aqui" at bounding box center [174, 422] width 18 height 11
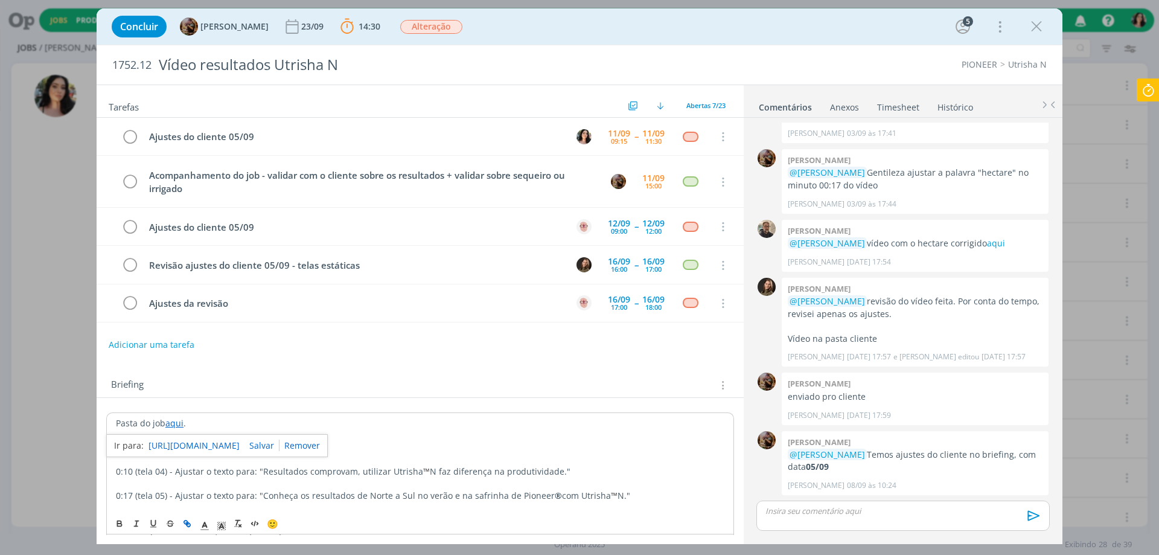
click at [200, 445] on link "[URL][DOMAIN_NAME]" at bounding box center [193, 446] width 91 height 16
click at [840, 514] on p "dialog" at bounding box center [903, 510] width 274 height 11
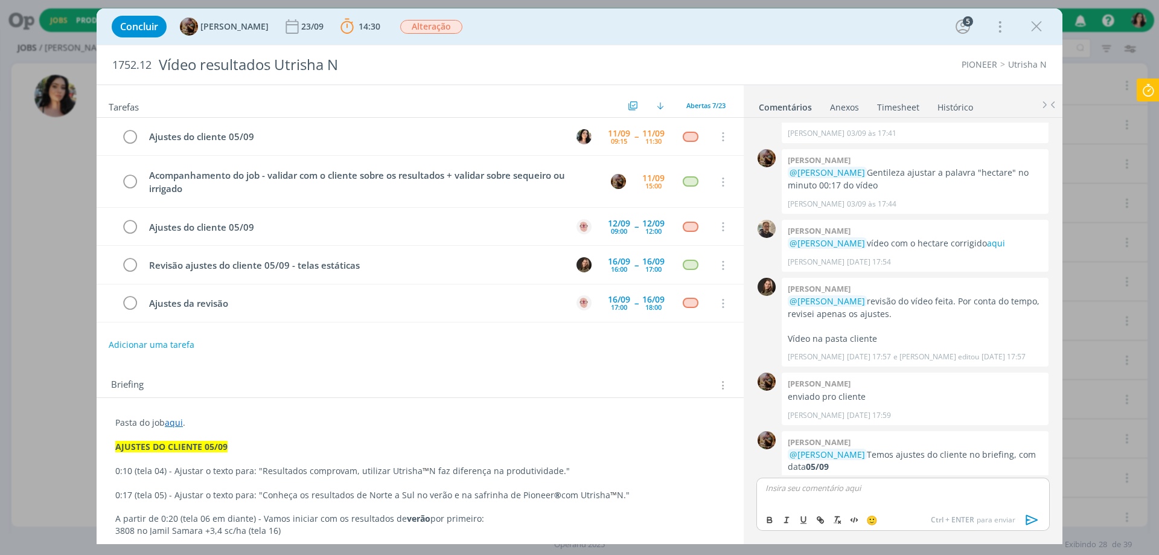
scroll to position [1667, 0]
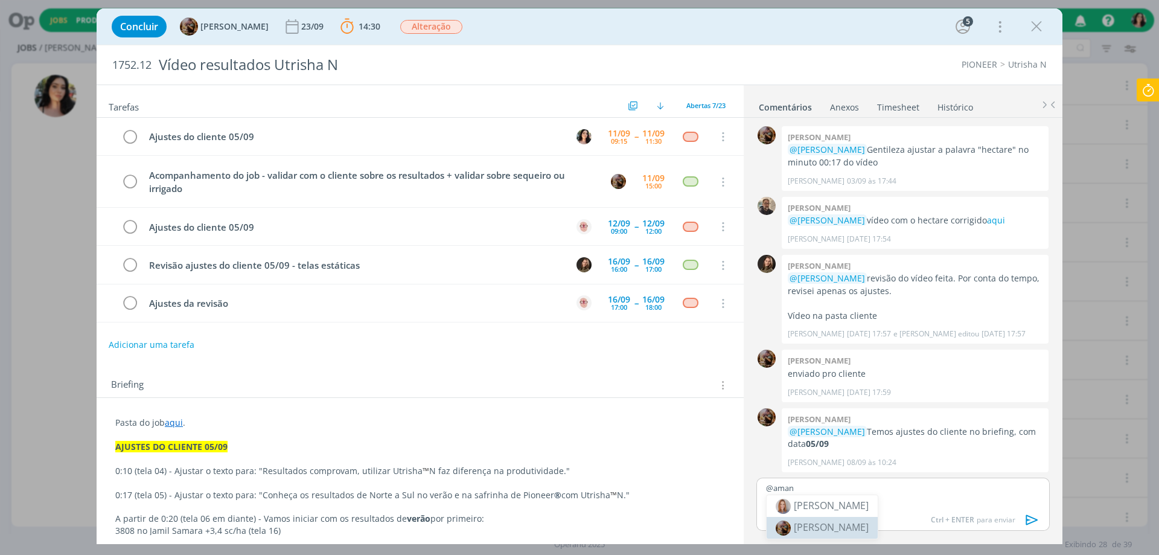
click at [823, 531] on span "[PERSON_NAME]" at bounding box center [831, 526] width 75 height 13
click at [924, 487] on p "﻿ @ [PERSON_NAME] ﻿ texto atualizado na pasta." at bounding box center [903, 487] width 274 height 11
click at [816, 519] on icon "dialog" at bounding box center [820, 520] width 10 height 10
paste input "[URL][DOMAIN_NAME]"
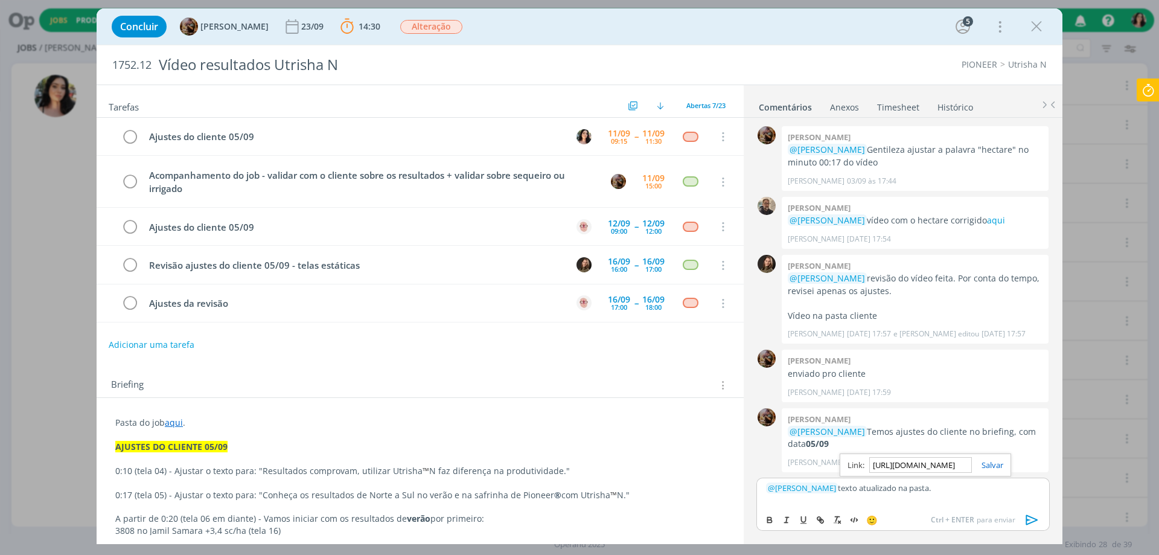
scroll to position [0, 1571]
type input "[URL][DOMAIN_NAME]"
click at [995, 463] on link "dialog" at bounding box center [987, 464] width 31 height 11
click at [970, 491] on p "﻿ @ [PERSON_NAME] ﻿ texto atualizado na pasta ." at bounding box center [903, 487] width 274 height 11
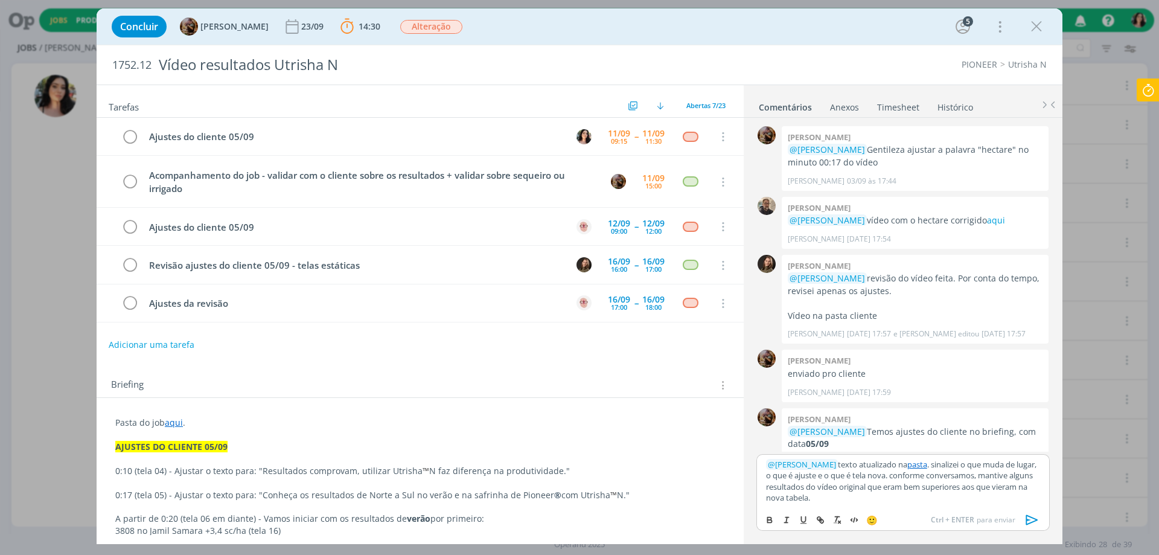
click at [940, 486] on p "﻿ @ [PERSON_NAME] ﻿ texto atualizado na pasta . sinalizei o que muda de lugar, …" at bounding box center [903, 481] width 274 height 45
click at [940, 485] on p "﻿ @ [PERSON_NAME] ﻿ texto atualizado na pasta . sinalizei o que muda de lugar, …" at bounding box center [903, 481] width 274 height 45
click at [1158, 93] on icon at bounding box center [1148, 90] width 22 height 24
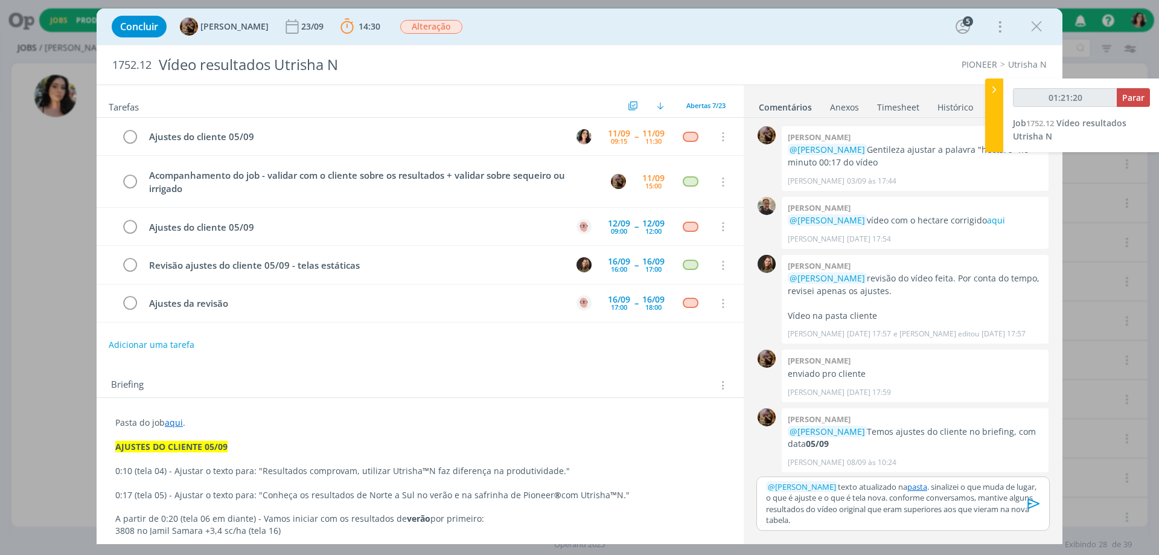
type input "01:21:21"
click at [1134, 95] on span "Parar" at bounding box center [1133, 97] width 22 height 11
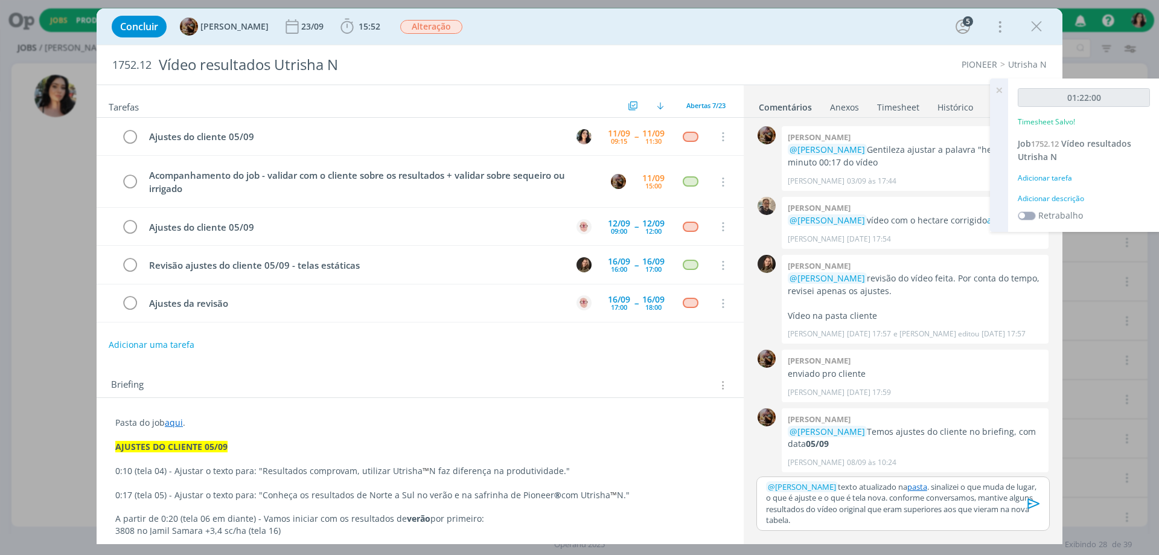
click at [1032, 199] on div "Adicionar descrição" at bounding box center [1084, 198] width 132 height 11
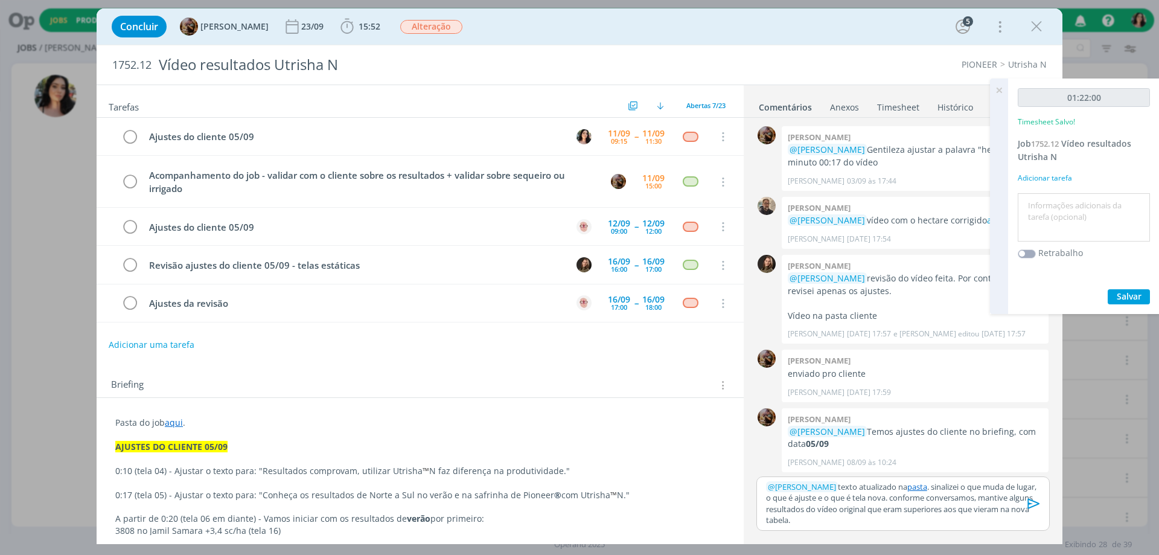
click at [1050, 220] on textarea at bounding box center [1084, 217] width 126 height 43
type textarea "Redação."
click at [1122, 301] on span "Salvar" at bounding box center [1129, 295] width 25 height 11
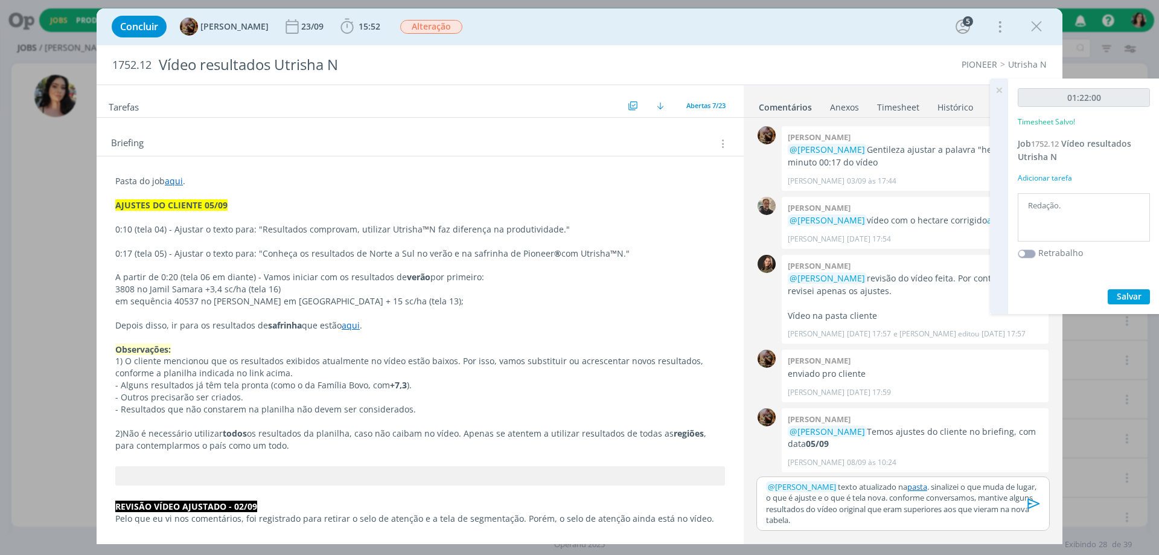
scroll to position [302, 0]
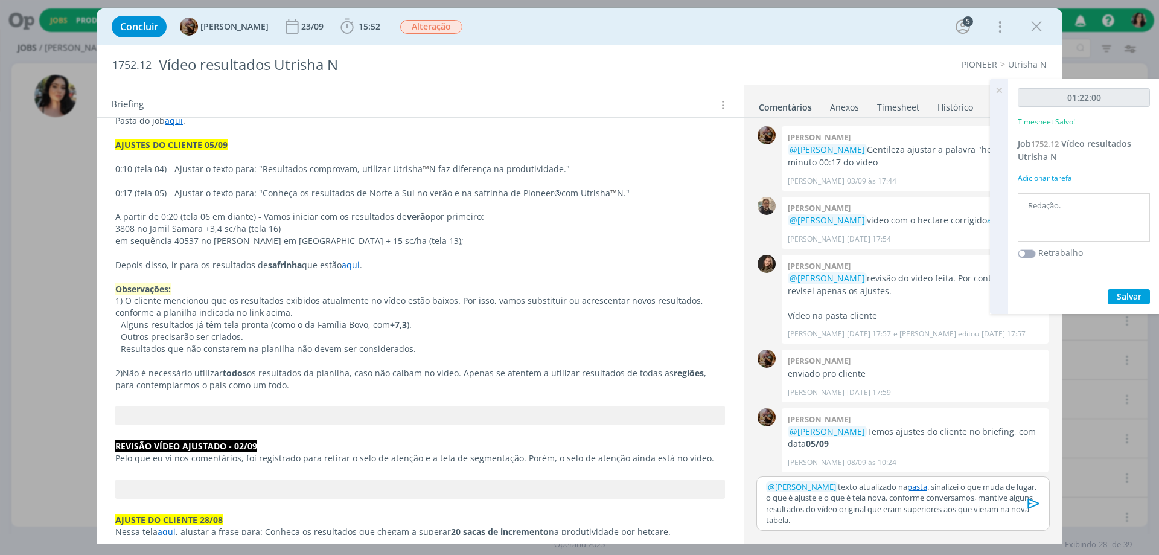
click at [833, 517] on p "﻿ @ [PERSON_NAME] ﻿ texto atualizado na pasta . sinalizei o que muda de lugar, …" at bounding box center [903, 503] width 274 height 45
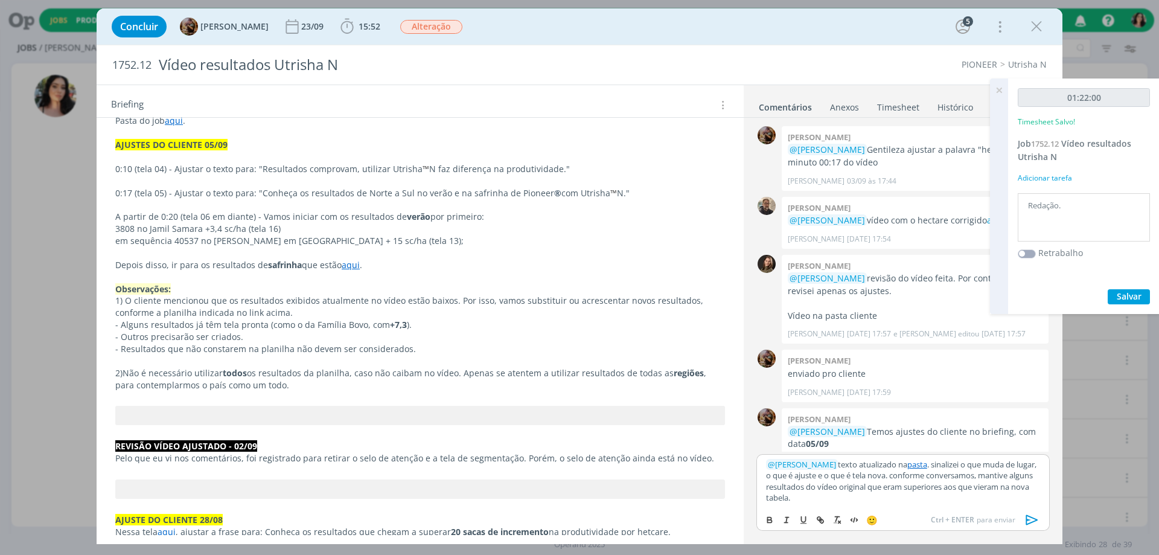
scroll to position [1691, 0]
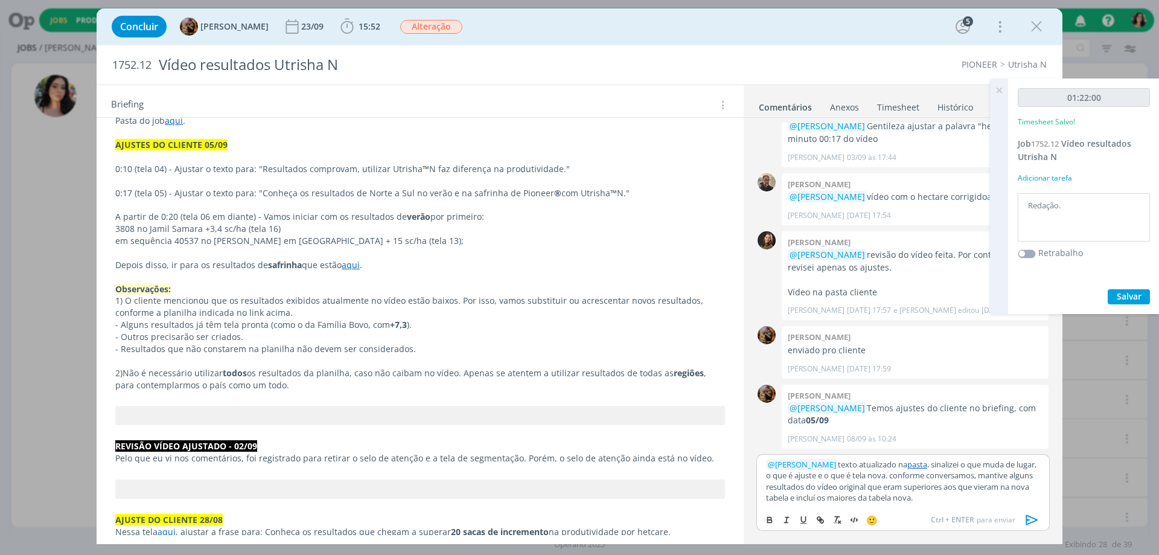
click at [820, 474] on p "﻿ @ [PERSON_NAME] ﻿ texto atualizado na pasta . sinalizei o que muda de lugar, …" at bounding box center [903, 481] width 274 height 45
click at [380, 34] on span "15:52" at bounding box center [360, 27] width 45 height 18
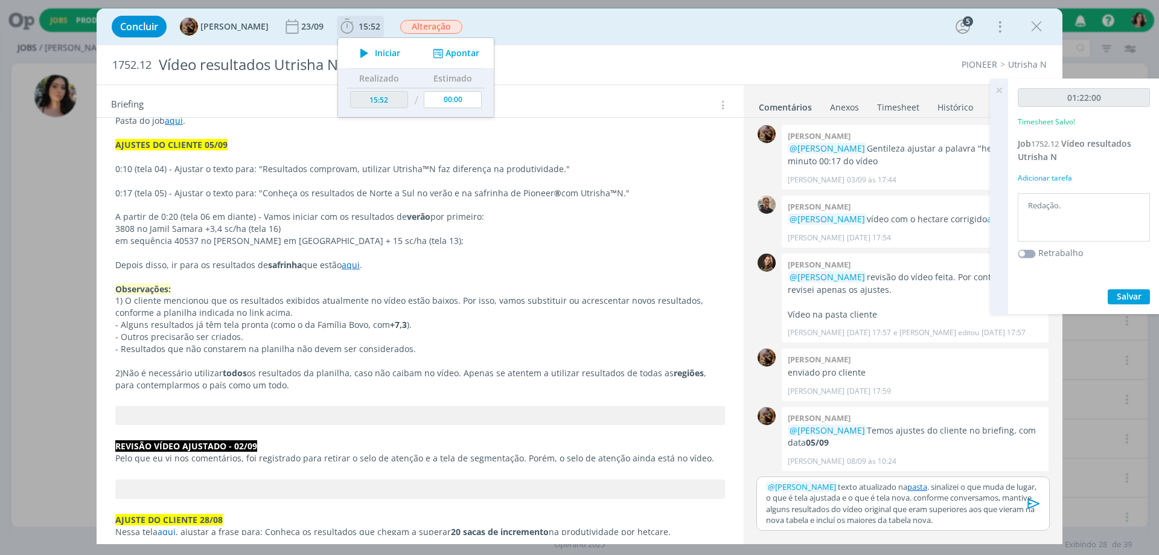
scroll to position [1668, 0]
click at [384, 53] on span "Iniciar" at bounding box center [387, 53] width 25 height 8
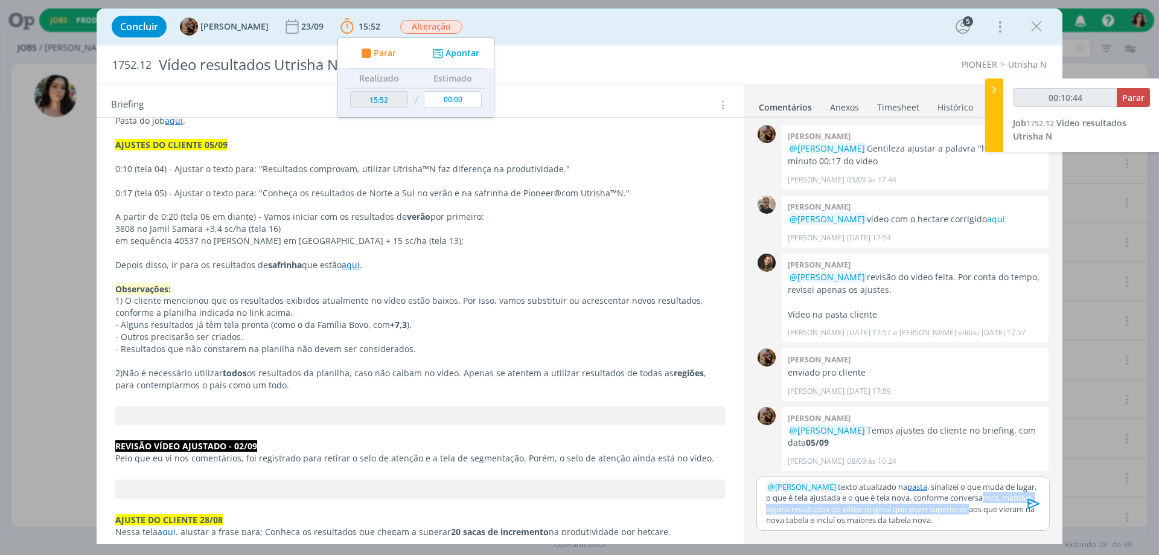
drag, startPoint x: 1007, startPoint y: 506, endPoint x: 1013, endPoint y: 497, distance: 11.2
click at [1013, 497] on p "﻿ @ [PERSON_NAME] ﻿ texto atualizado na pasta . sinalizei o que muda de lugar, …" at bounding box center [903, 503] width 274 height 45
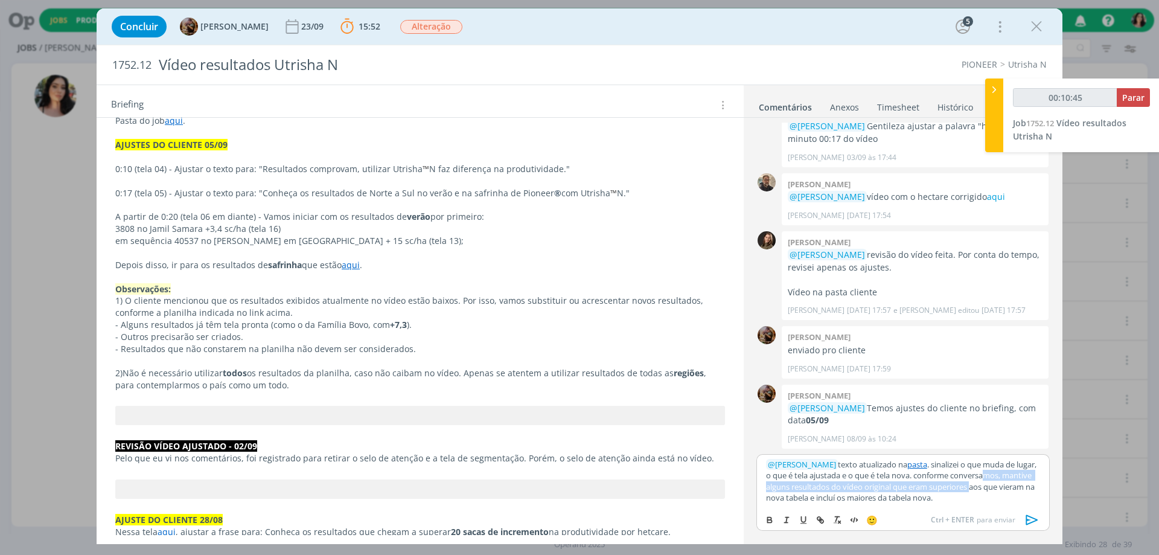
click at [1001, 489] on p "﻿ @ [PERSON_NAME] ﻿ texto atualizado na pasta . sinalizei o que muda de lugar, …" at bounding box center [903, 481] width 274 height 45
click at [1004, 490] on p "﻿ @ [PERSON_NAME] ﻿ texto atualizado na pasta . sinalizei o que muda de lugar, …" at bounding box center [903, 481] width 274 height 45
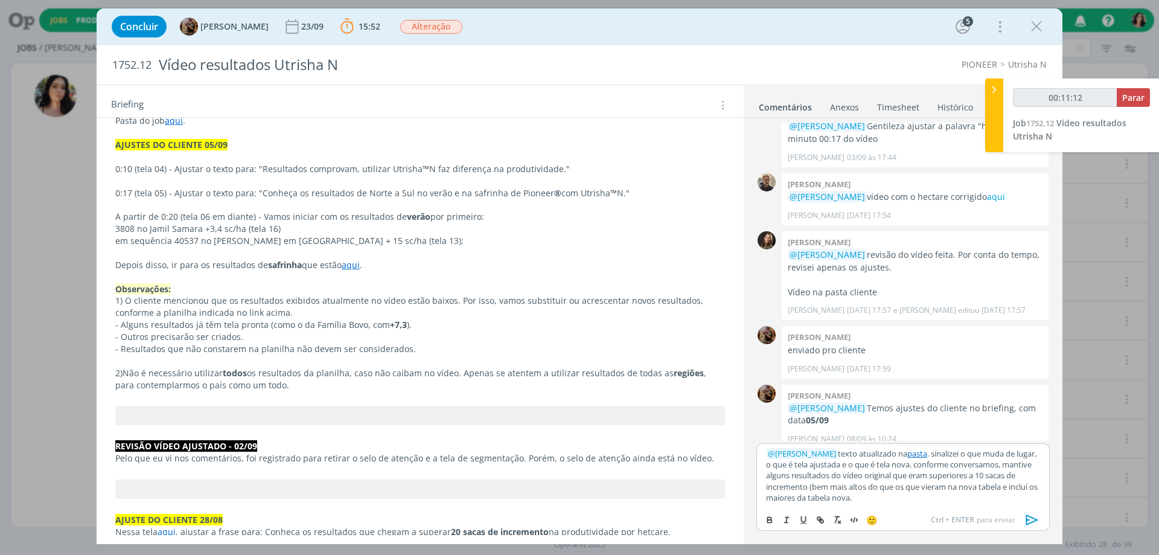
click at [1029, 487] on p "﻿ @ [PERSON_NAME] ﻿ texto atualizado na pasta . sinalizei o que muda de lugar, …" at bounding box center [903, 476] width 274 height 56
click at [1030, 519] on icon "dialog" at bounding box center [1032, 520] width 18 height 18
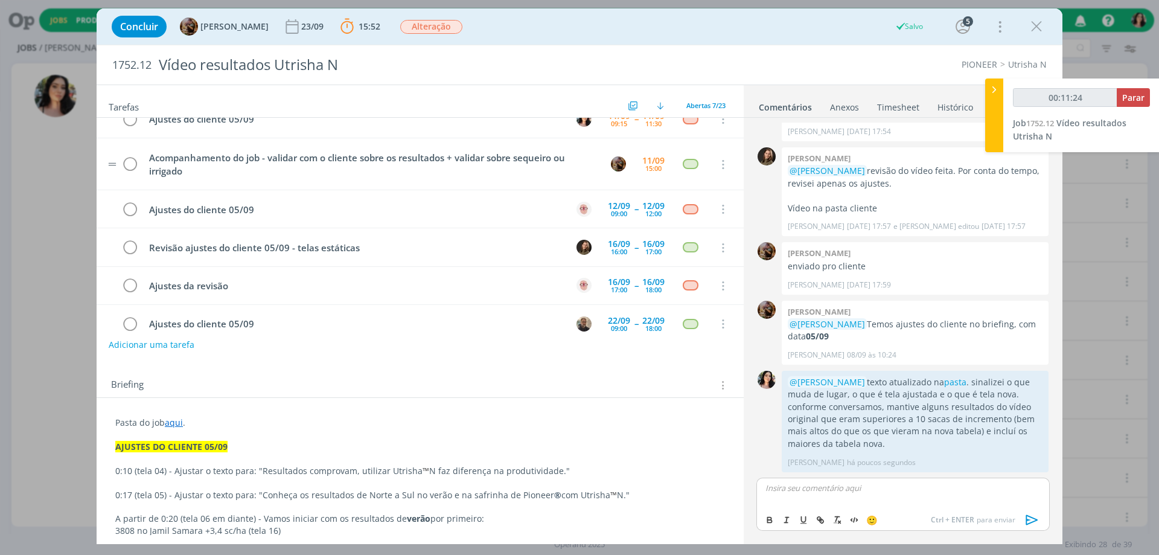
scroll to position [0, 0]
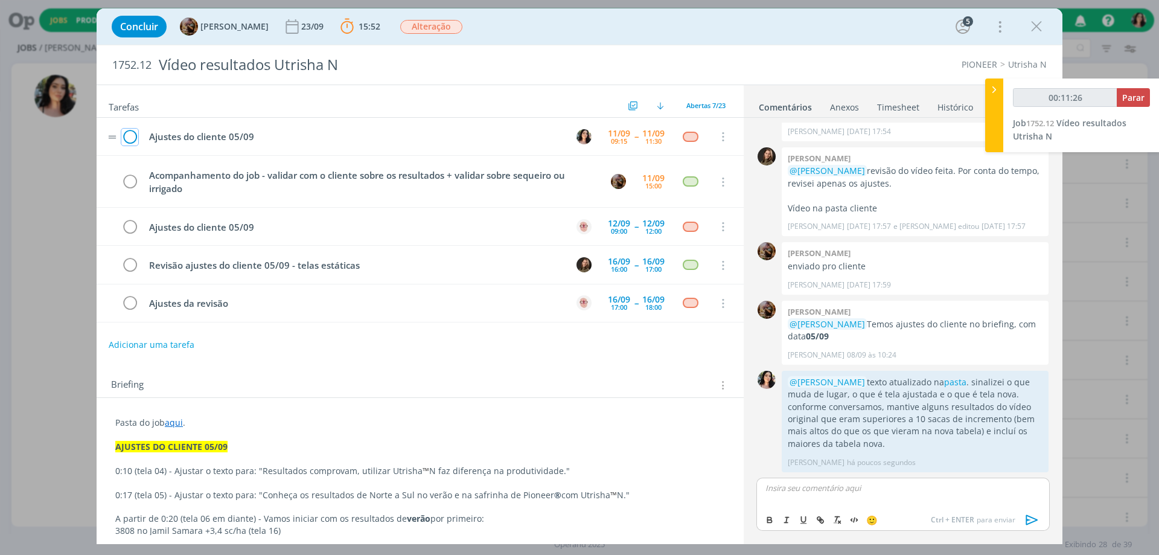
click at [131, 135] on icon "dialog" at bounding box center [129, 137] width 17 height 18
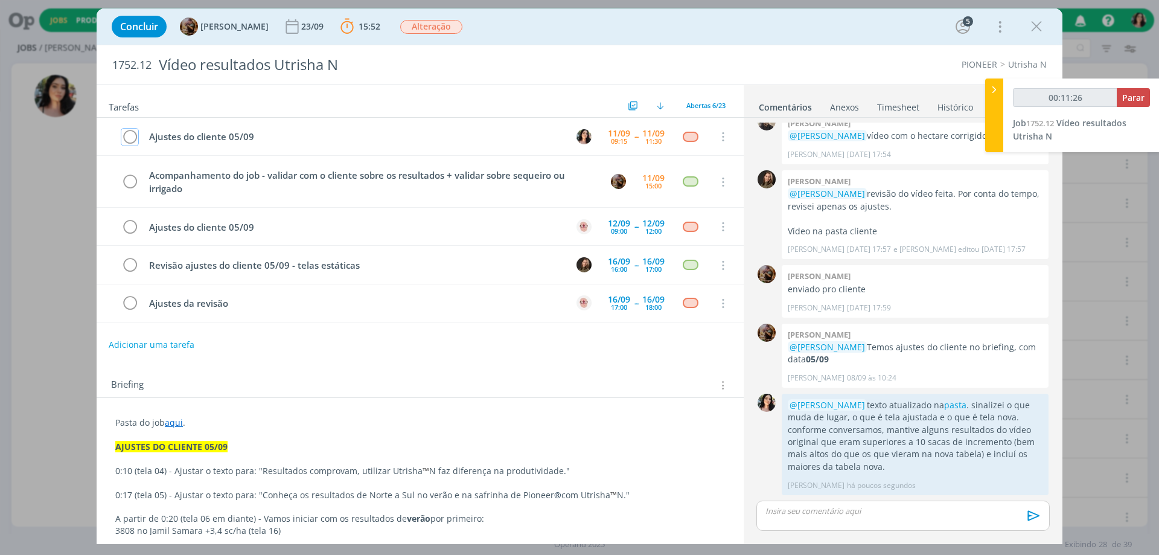
scroll to position [1752, 0]
click at [1138, 98] on span "Parar" at bounding box center [1133, 97] width 22 height 11
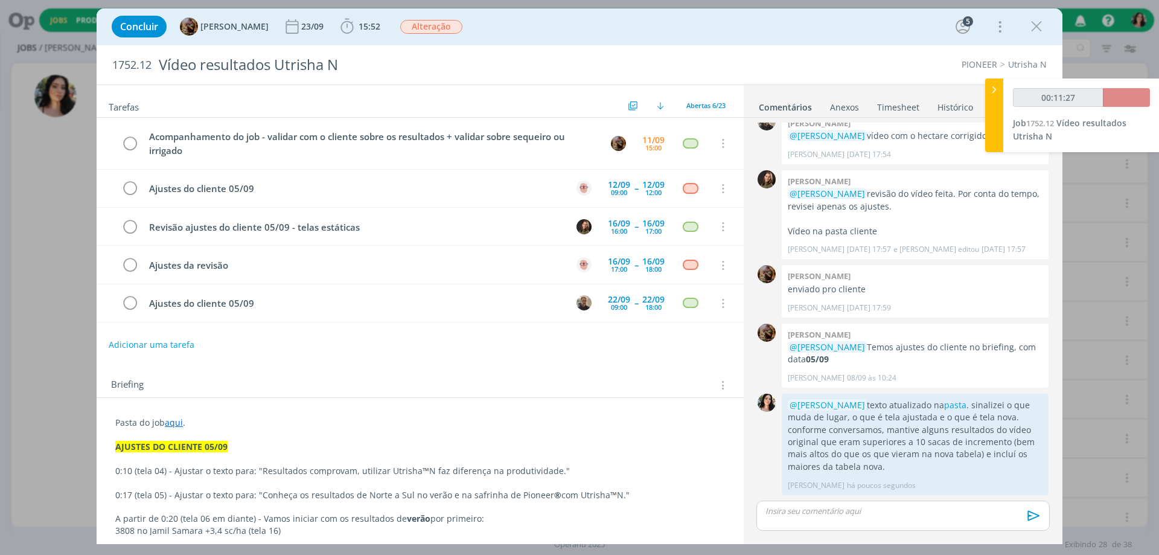
type input "00:12:00"
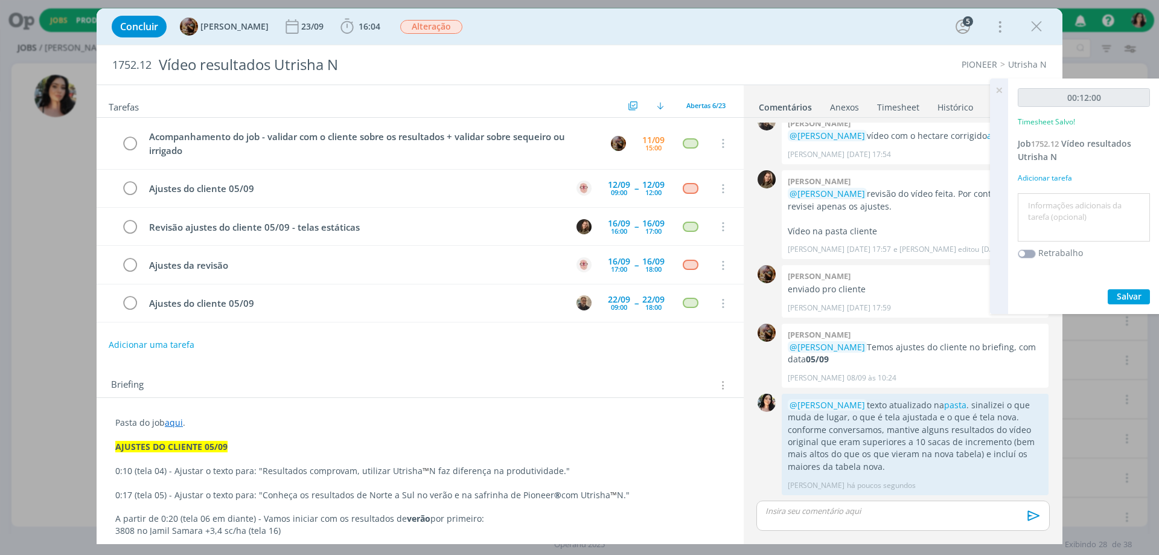
click at [1084, 219] on textarea at bounding box center [1084, 217] width 126 height 43
type textarea "Redação."
click at [1137, 293] on span "Salvar" at bounding box center [1129, 295] width 25 height 11
click at [1004, 89] on icon at bounding box center [999, 90] width 22 height 24
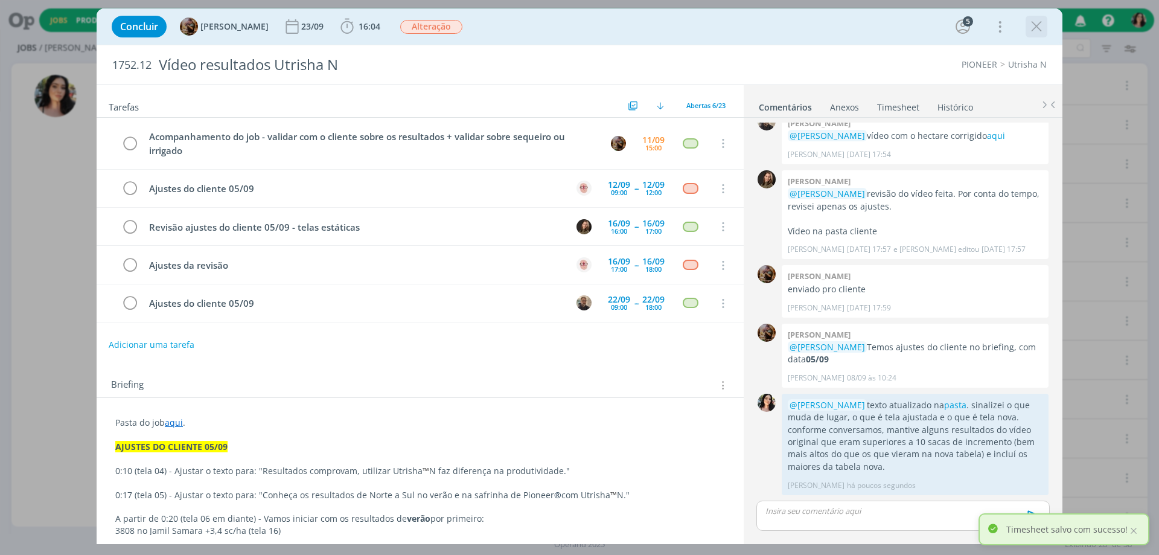
click at [1036, 24] on icon "dialog" at bounding box center [1036, 27] width 18 height 18
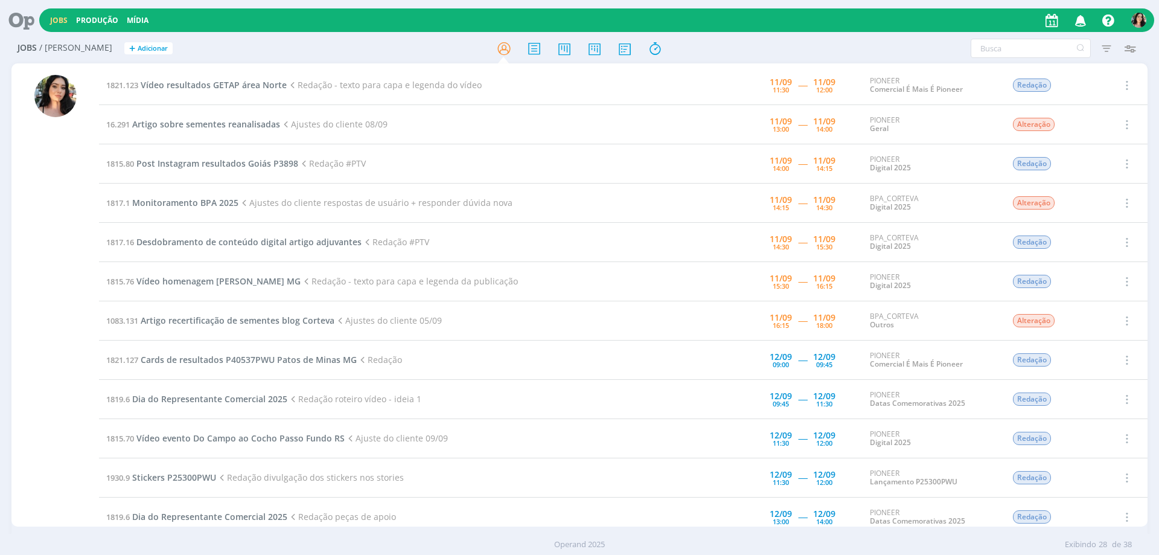
click at [18, 17] on icon at bounding box center [17, 20] width 25 height 24
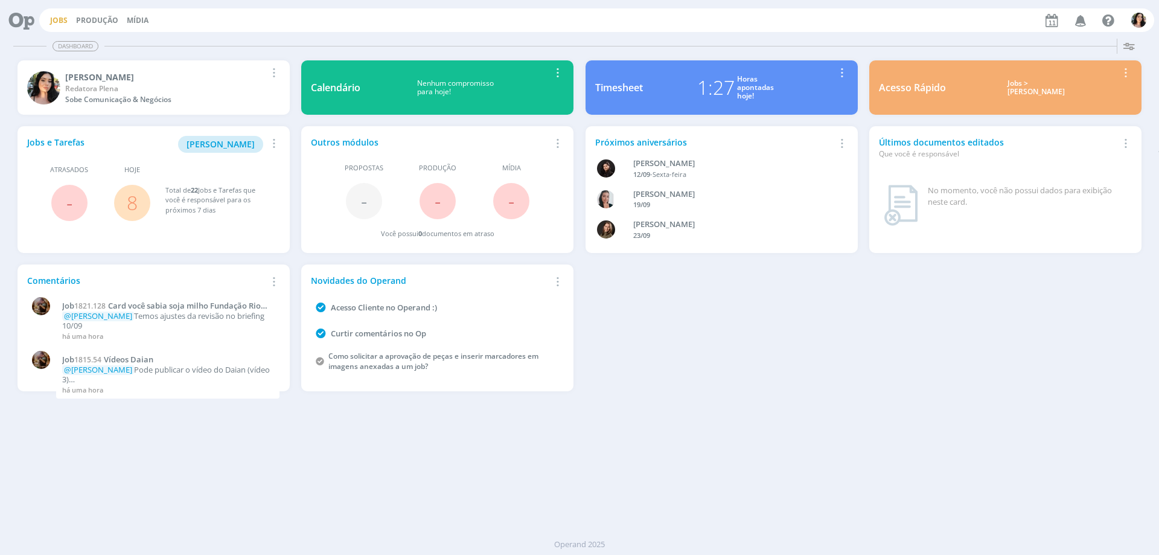
click at [52, 15] on link "Jobs" at bounding box center [59, 20] width 18 height 10
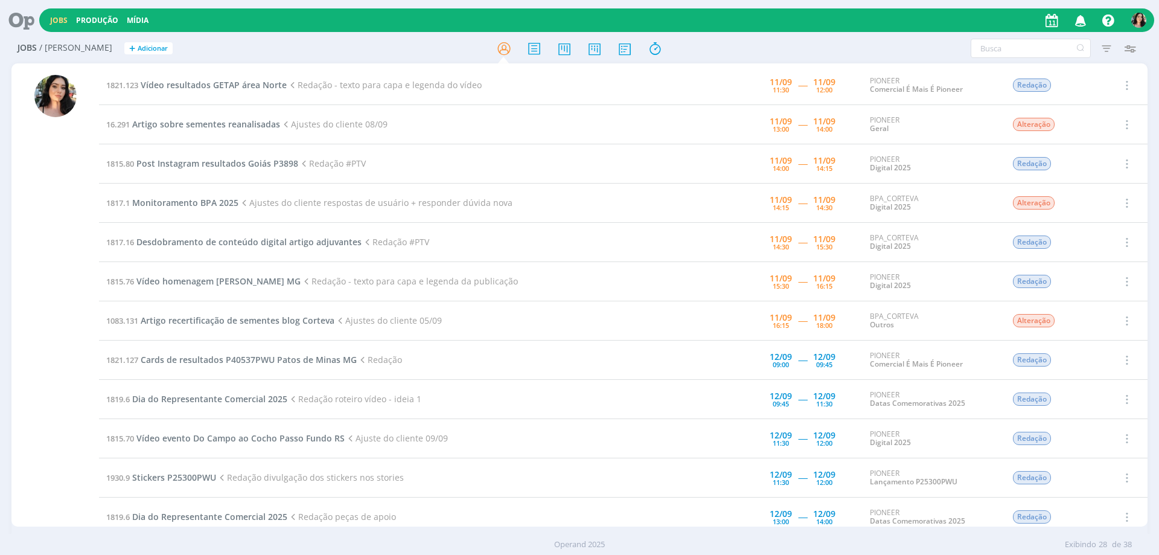
click at [27, 19] on icon at bounding box center [17, 20] width 25 height 24
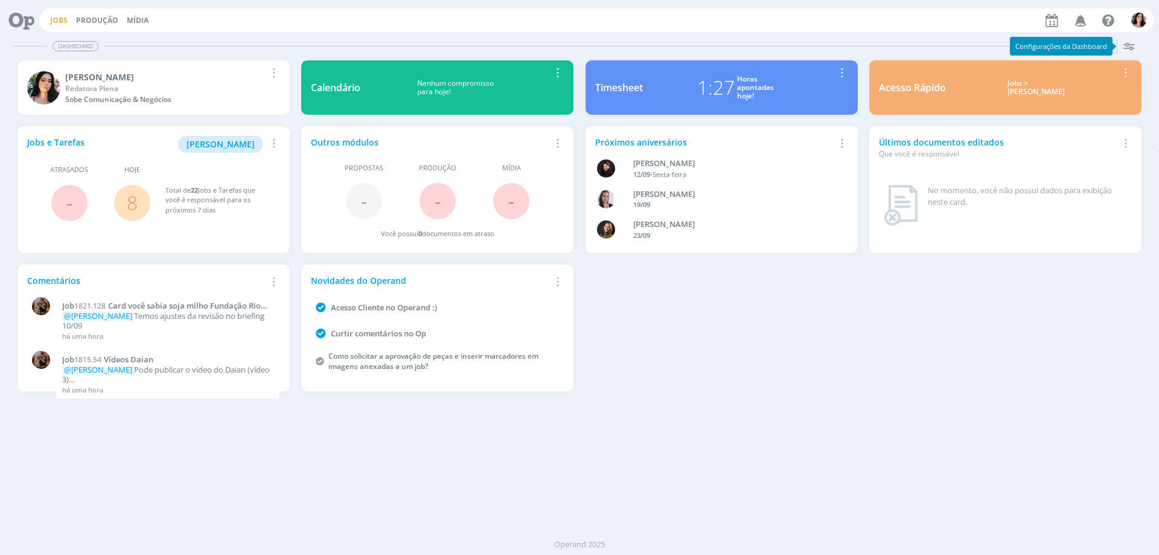
click at [57, 18] on link "Jobs" at bounding box center [59, 20] width 18 height 10
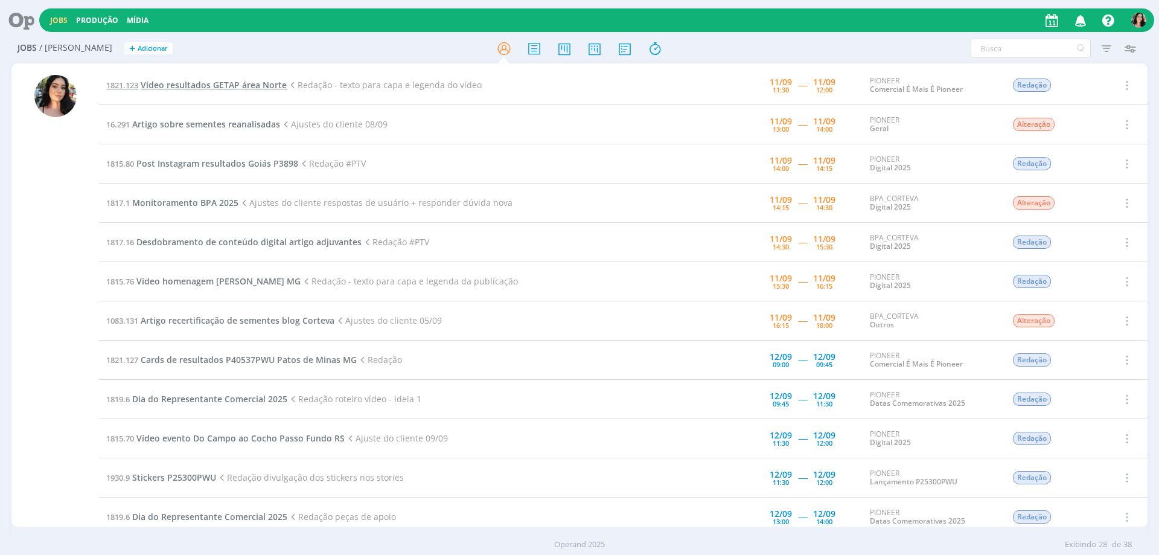
click at [215, 82] on span "Vídeo resultados GETAP área Norte" at bounding box center [214, 84] width 146 height 11
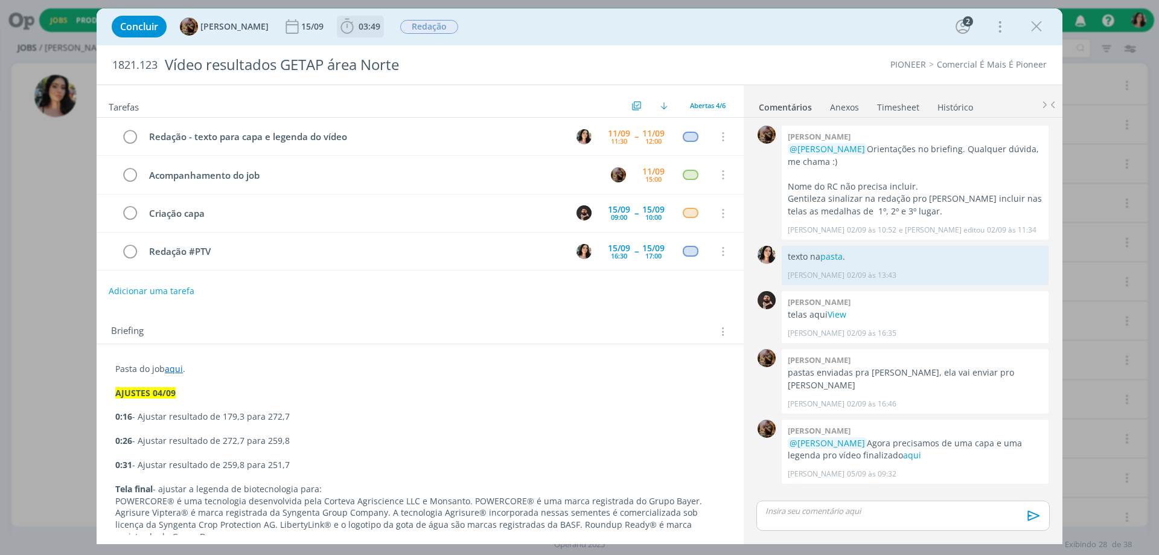
click at [378, 30] on span "03:49" at bounding box center [370, 26] width 22 height 11
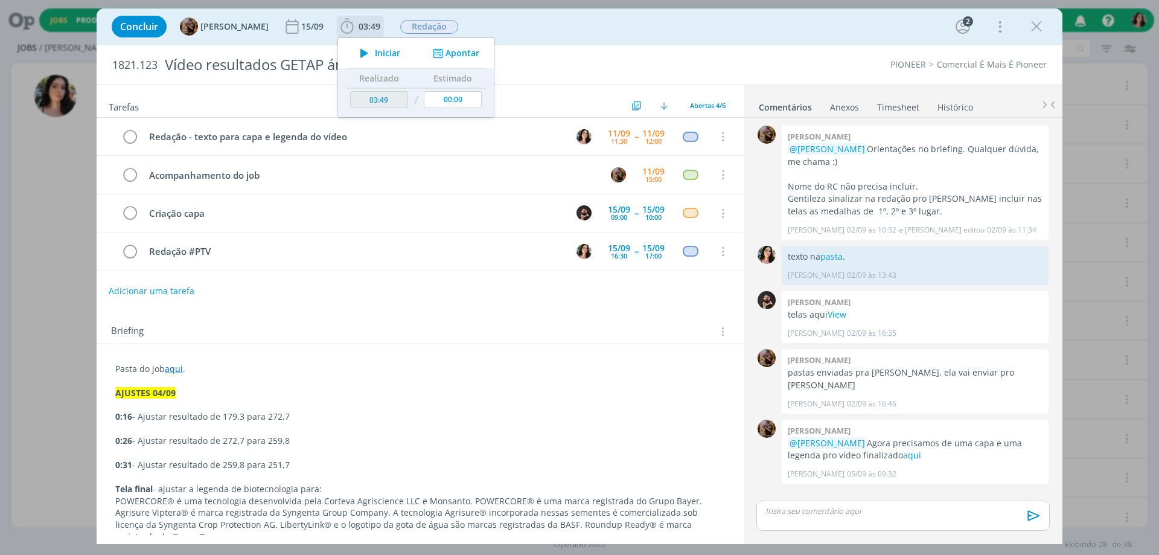
click at [375, 50] on icon "dialog" at bounding box center [364, 53] width 21 height 16
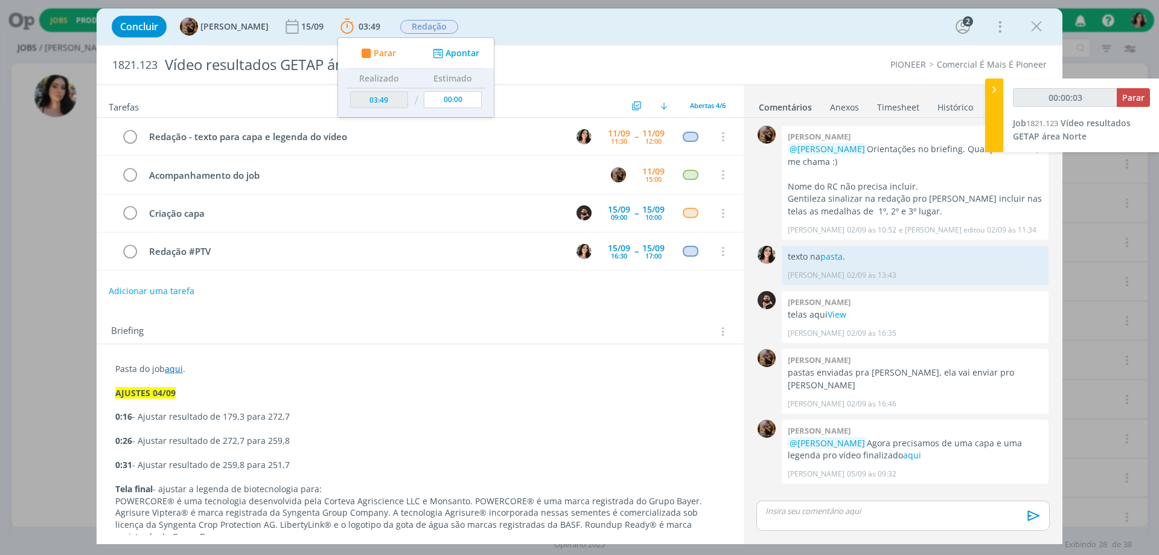
click at [657, 42] on div "Concluir [PERSON_NAME] [DATE] 03:49 Parar Apontar Data * [DATE] Horas * 00:00 T…" at bounding box center [580, 26] width 966 height 36
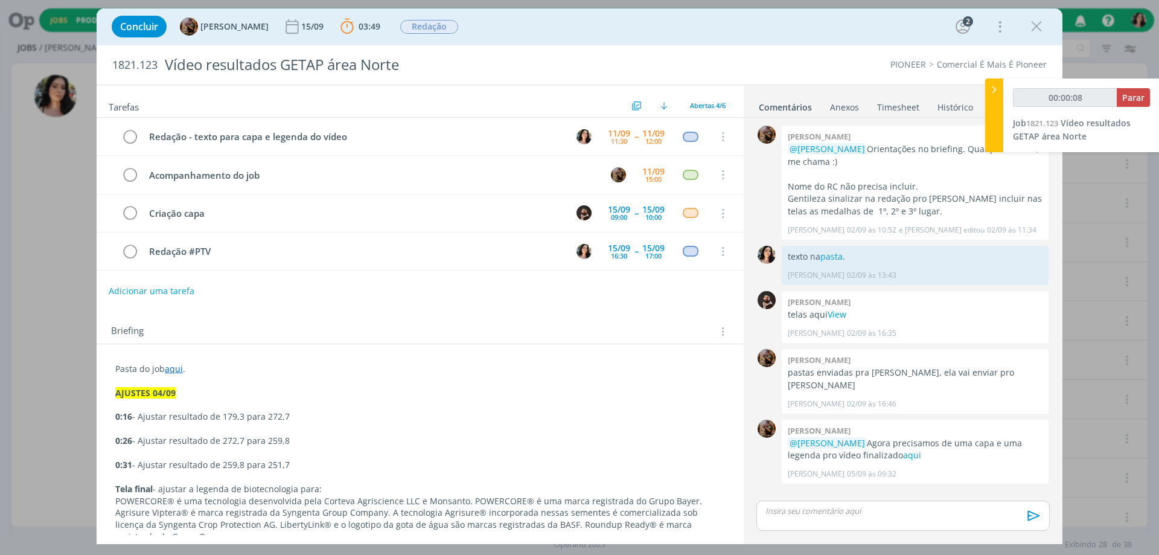
click at [174, 368] on link "aqui" at bounding box center [174, 368] width 18 height 11
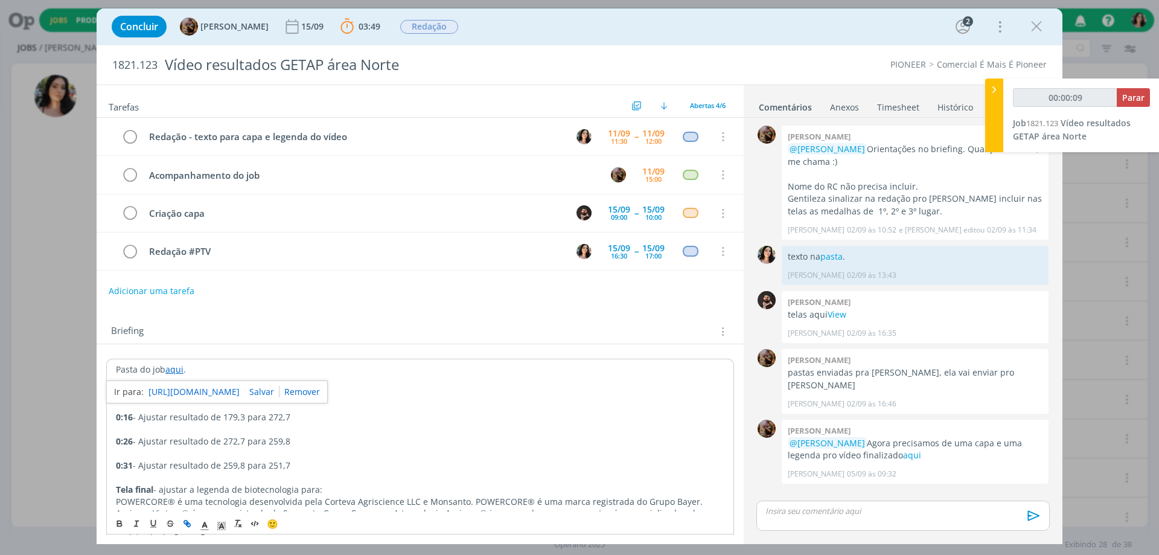
click at [178, 393] on link "[URL][DOMAIN_NAME]" at bounding box center [193, 392] width 91 height 16
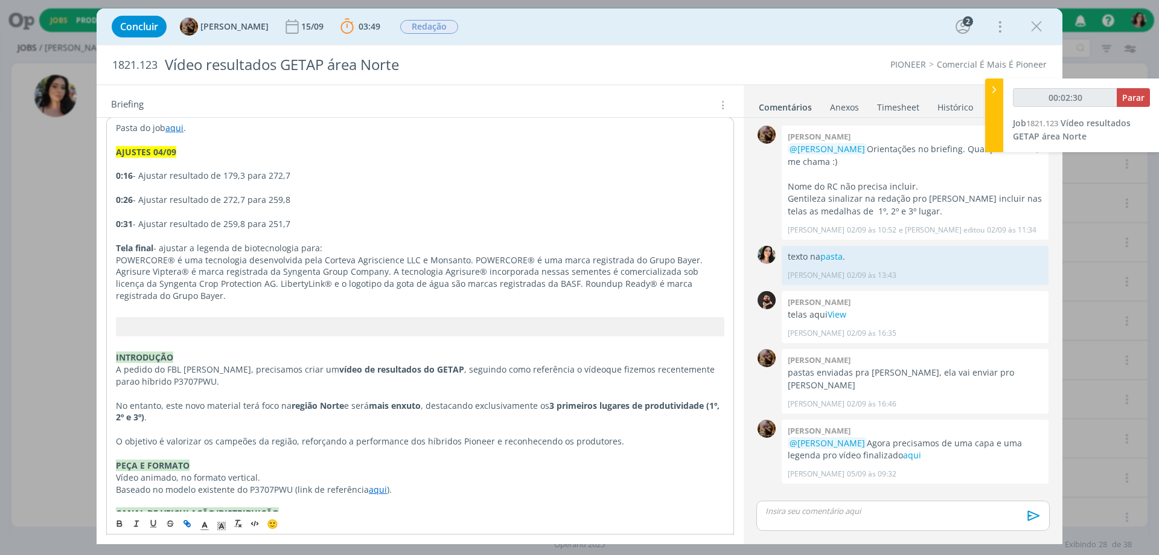
scroll to position [362, 0]
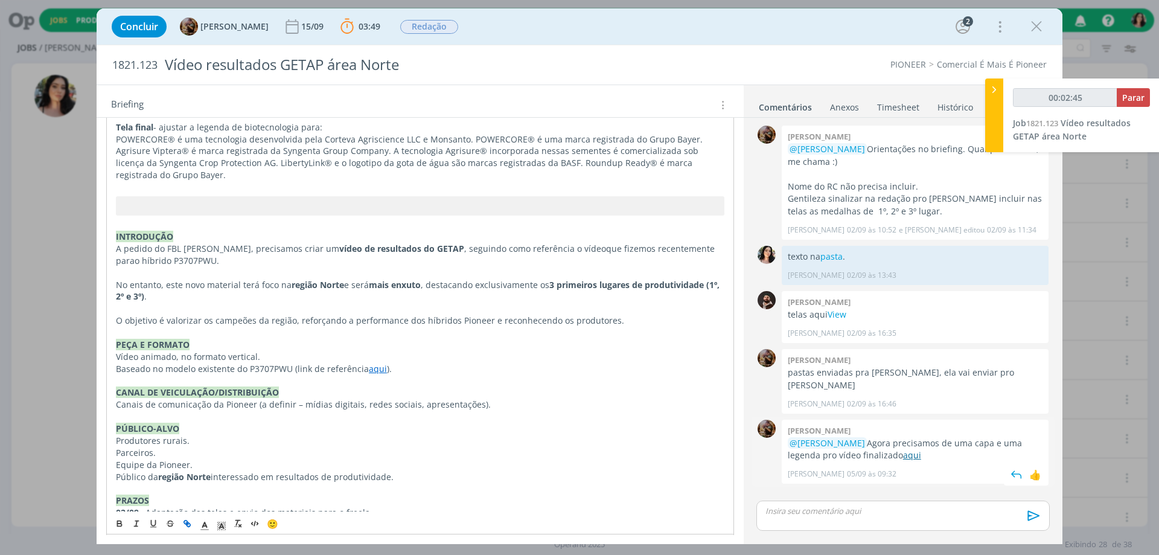
click at [905, 449] on link "aqui" at bounding box center [912, 454] width 18 height 11
type input "00:02:48"
click at [999, 110] on div at bounding box center [994, 115] width 18 height 74
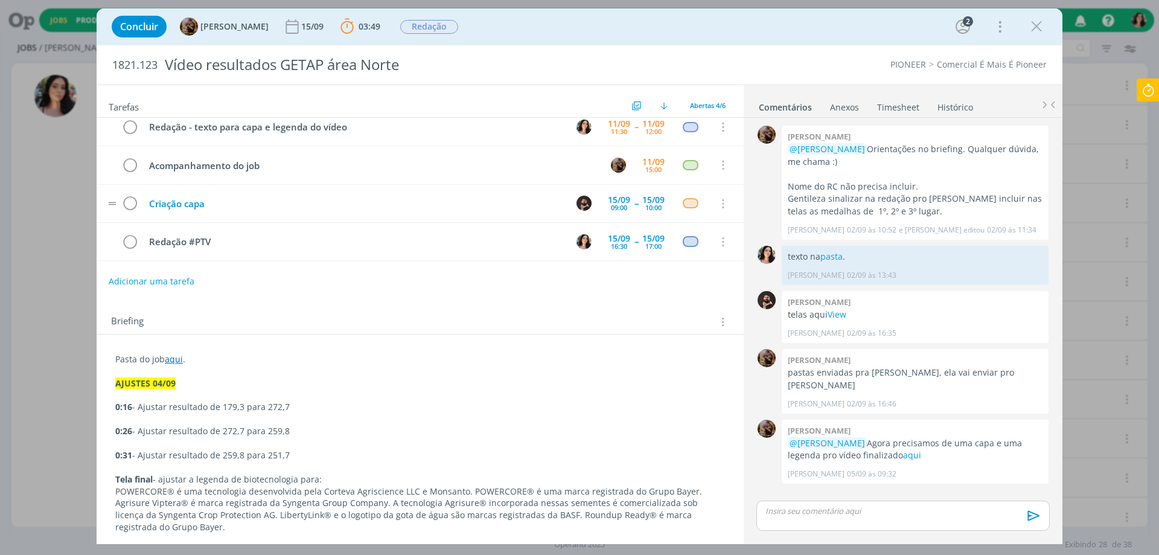
scroll to position [0, 0]
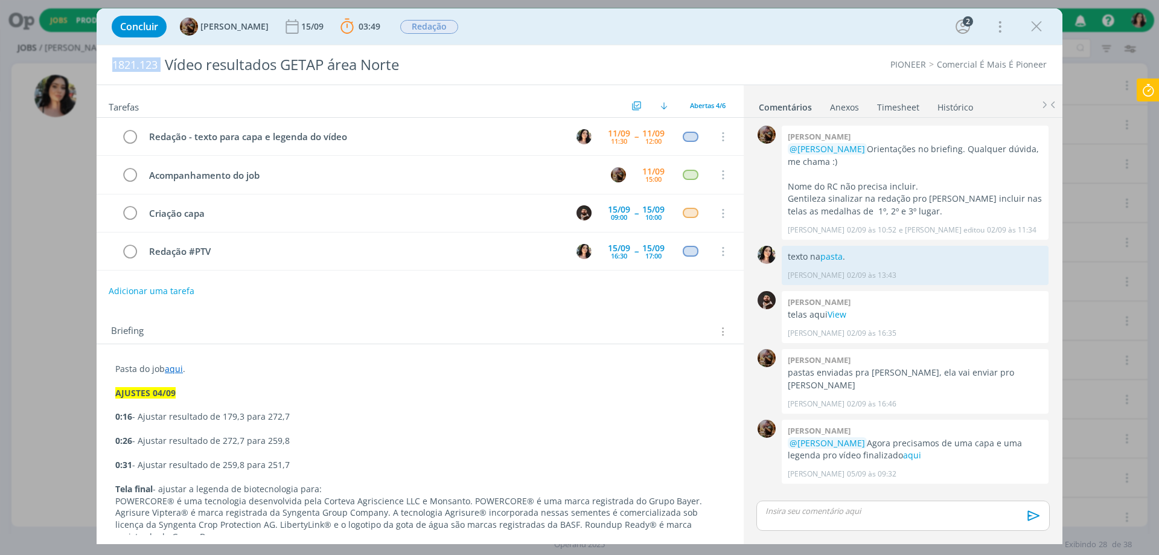
drag, startPoint x: 110, startPoint y: 66, endPoint x: 165, endPoint y: 81, distance: 56.5
click at [165, 81] on div "1821.123 Vídeo resultados GETAP área Norte" at bounding box center [382, 64] width 552 height 39
copy span "1821.123"
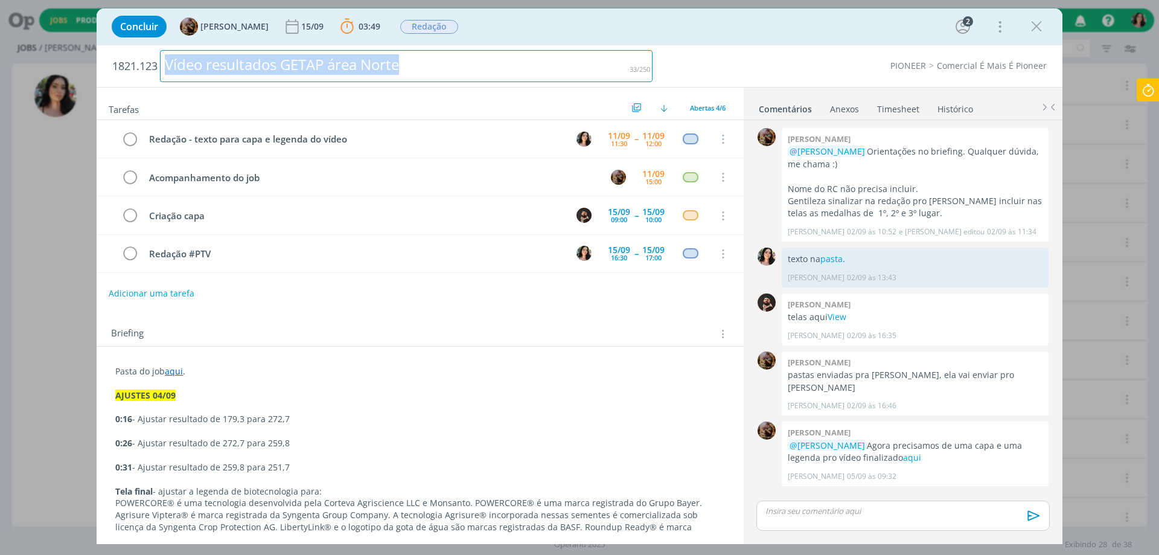
drag, startPoint x: 447, startPoint y: 65, endPoint x: 54, endPoint y: 85, distance: 393.4
click at [54, 85] on div "Concluir [PERSON_NAME] [DATE] 03:49 Parar Apontar Data * [DATE] Horas * 00:00 T…" at bounding box center [579, 277] width 1159 height 555
copy div "Vídeo resultados GETAP área Norte"
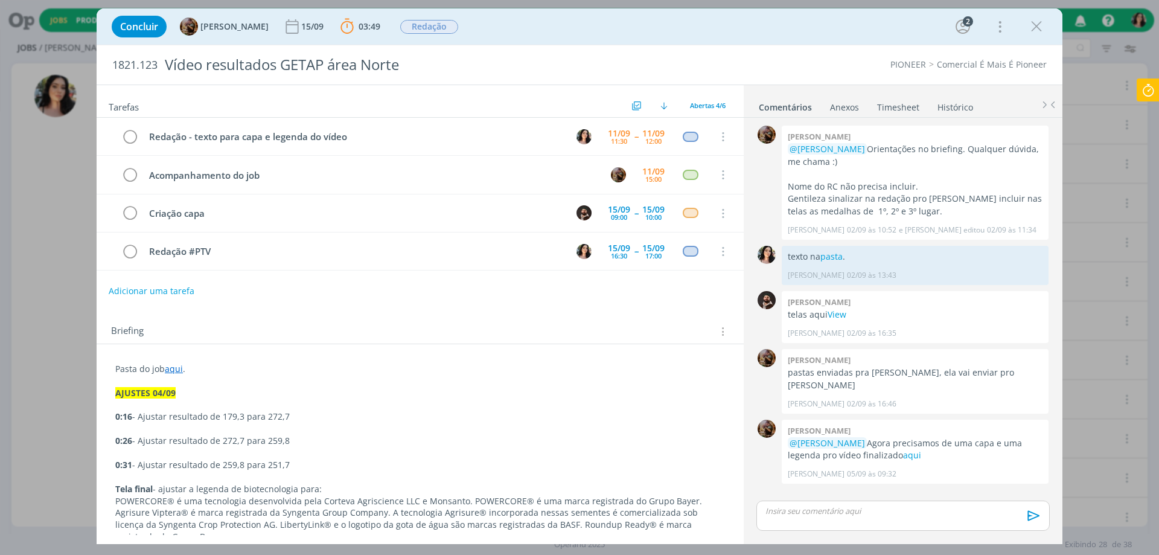
click at [179, 374] on link "aqui" at bounding box center [174, 368] width 18 height 11
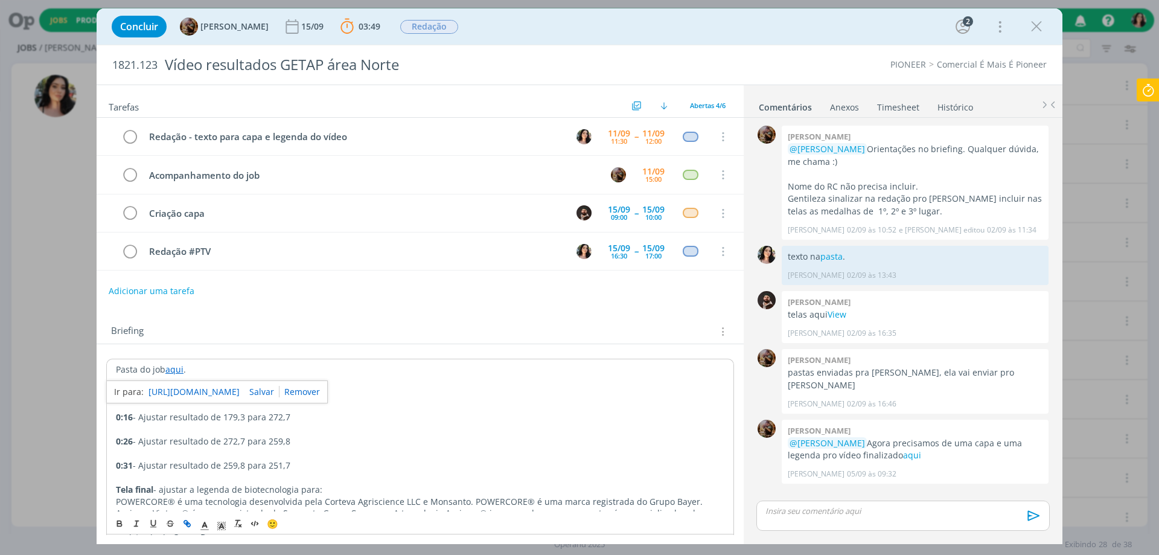
click at [182, 390] on link "[URL][DOMAIN_NAME]" at bounding box center [193, 392] width 91 height 16
click at [902, 519] on div "dialog" at bounding box center [902, 515] width 293 height 30
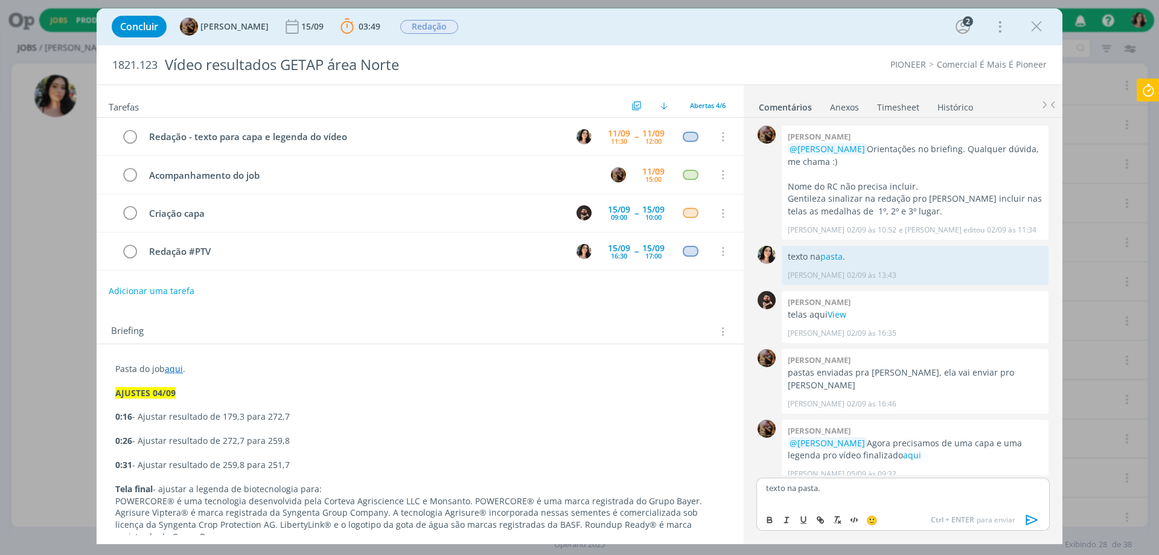
click at [790, 492] on p "texto na pasta." at bounding box center [903, 487] width 274 height 11
click at [784, 488] on p "texto na pasta." at bounding box center [903, 487] width 274 height 11
click at [882, 491] on p "texto para capa e legenda na pasta." at bounding box center [903, 487] width 274 height 11
click at [816, 518] on icon "dialog" at bounding box center [820, 520] width 10 height 10
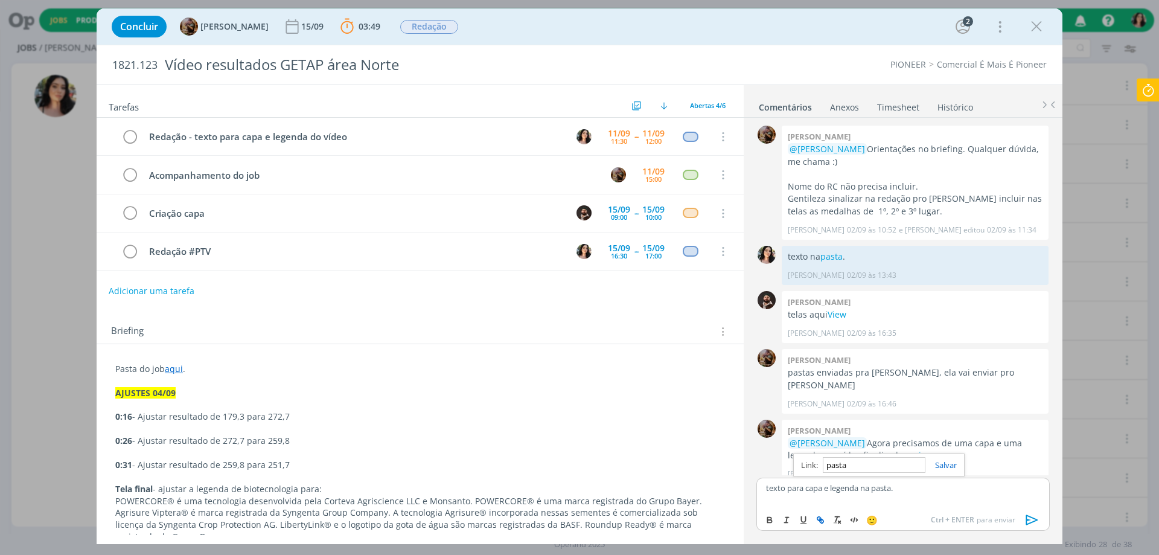
paste input "[URL][DOMAIN_NAME]"
type input "[URL][DOMAIN_NAME]"
click at [946, 464] on link "dialog" at bounding box center [940, 464] width 31 height 11
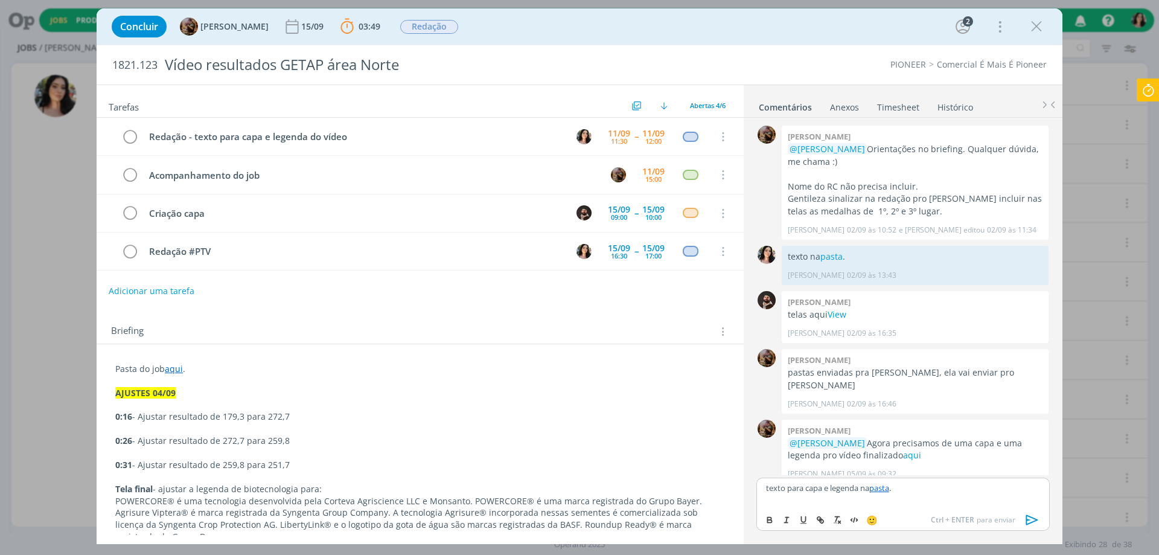
click at [957, 497] on div "texto para capa e legenda na pasta ." at bounding box center [902, 492] width 293 height 30
click at [1036, 515] on icon "dialog" at bounding box center [1032, 520] width 18 height 18
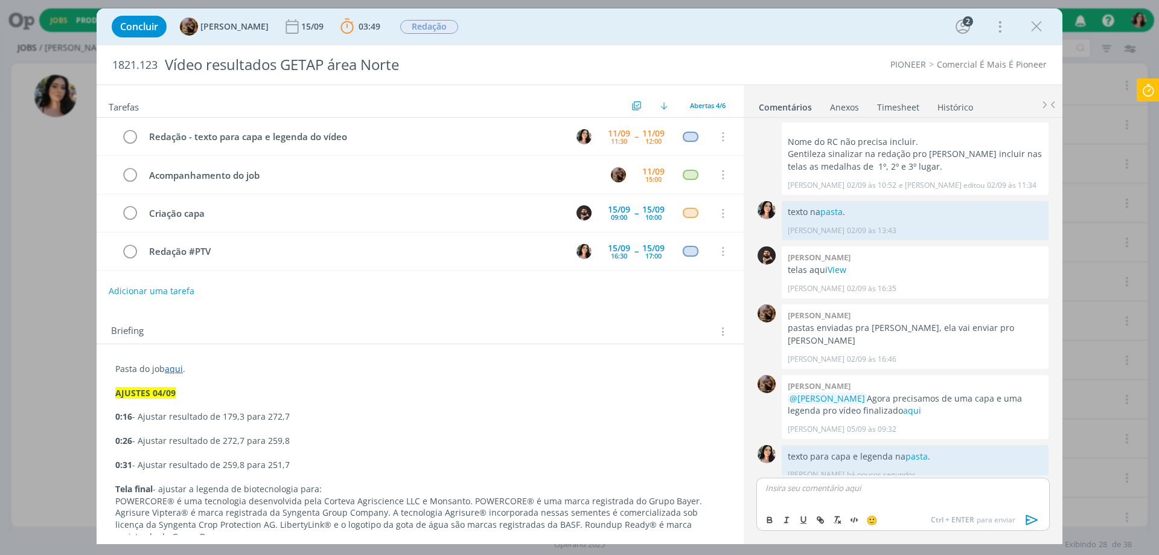
click at [688, 18] on div "Concluir [PERSON_NAME] [DATE] 03:49 Parar Apontar Data * [DATE] Horas * 00:00 T…" at bounding box center [580, 26] width 948 height 29
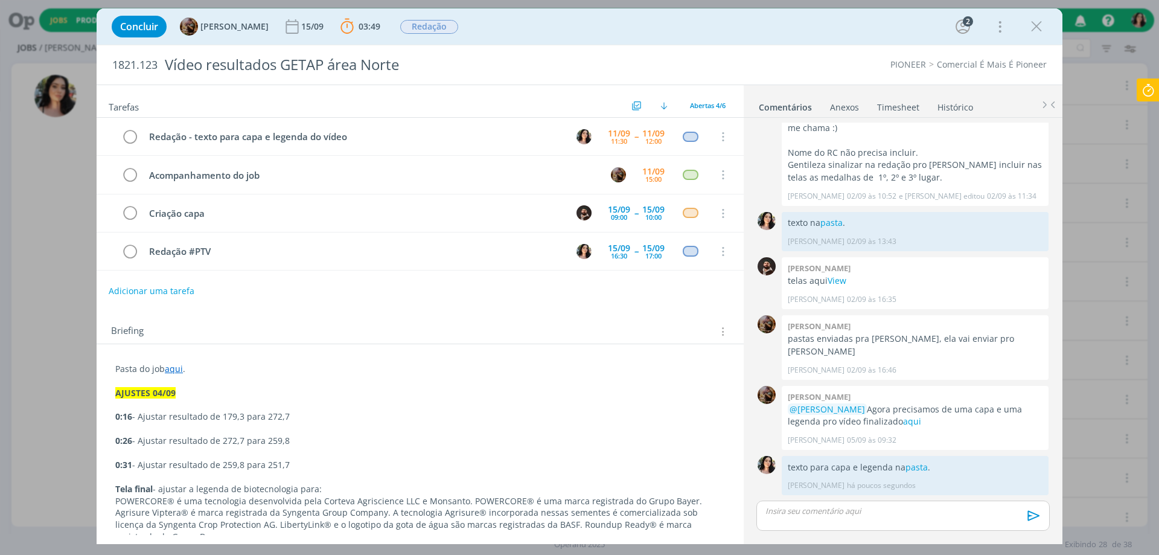
scroll to position [22, 0]
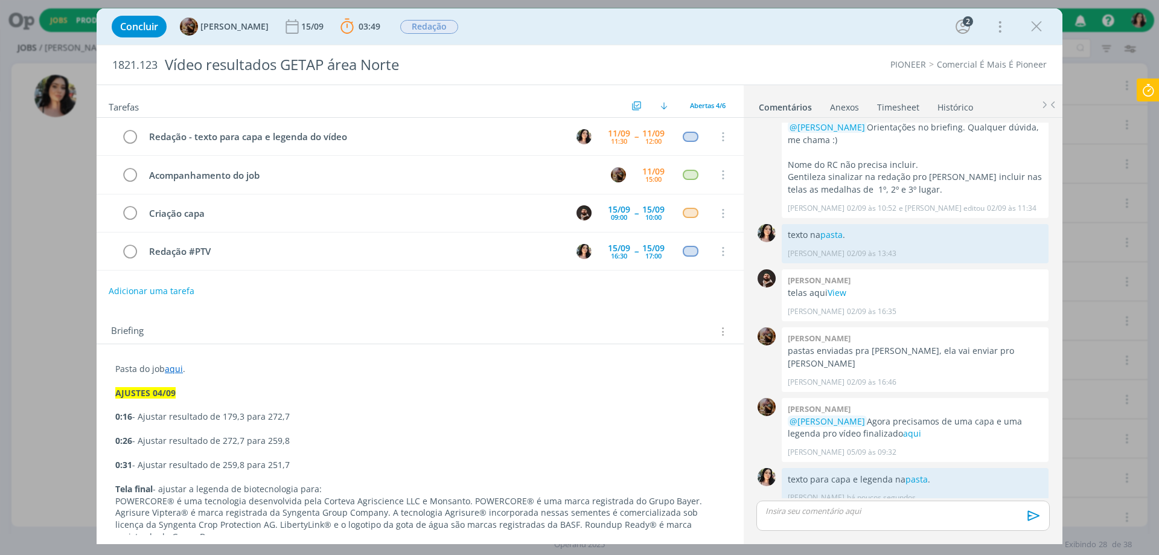
click at [846, 16] on div "Concluir [PERSON_NAME] [DATE] 03:49 Parar Apontar Data * [DATE] Horas * 00:00 T…" at bounding box center [580, 26] width 948 height 29
click at [128, 138] on icon "dialog" at bounding box center [129, 137] width 17 height 18
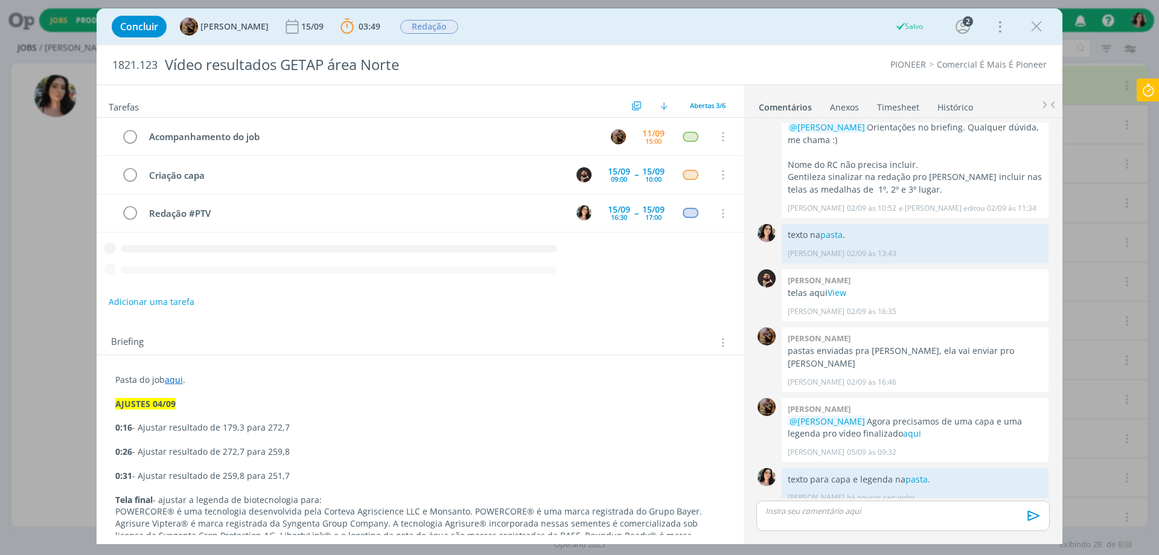
click at [1134, 91] on div "Concluir [PERSON_NAME] [DATE] 03:49 Parar Apontar Data * [DATE] Horas * 00:00 T…" at bounding box center [579, 277] width 1159 height 555
click at [1144, 92] on icon at bounding box center [1148, 90] width 22 height 24
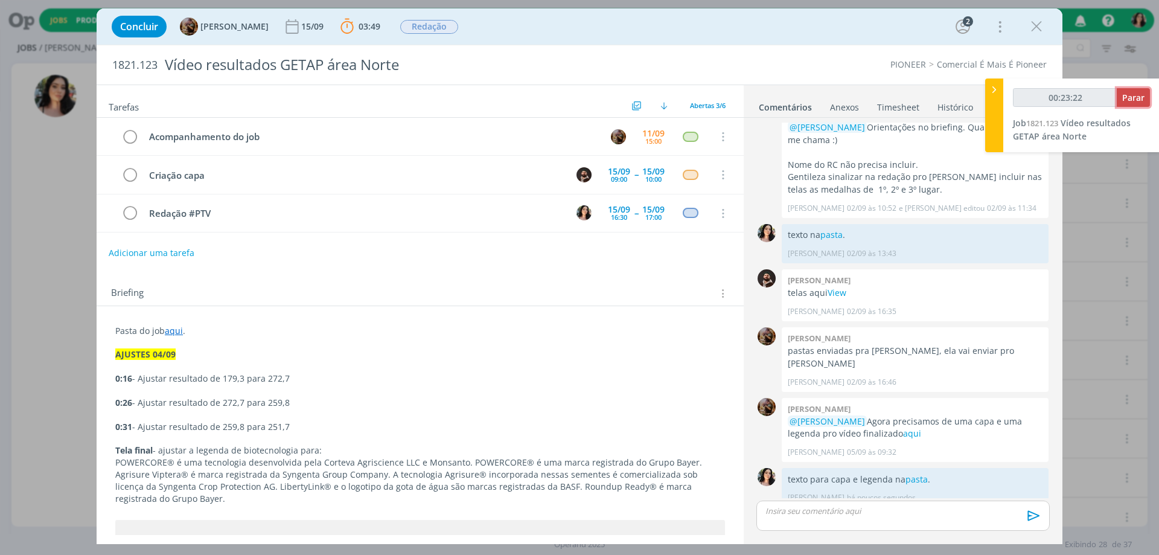
click at [1143, 94] on span "Parar" at bounding box center [1133, 97] width 22 height 11
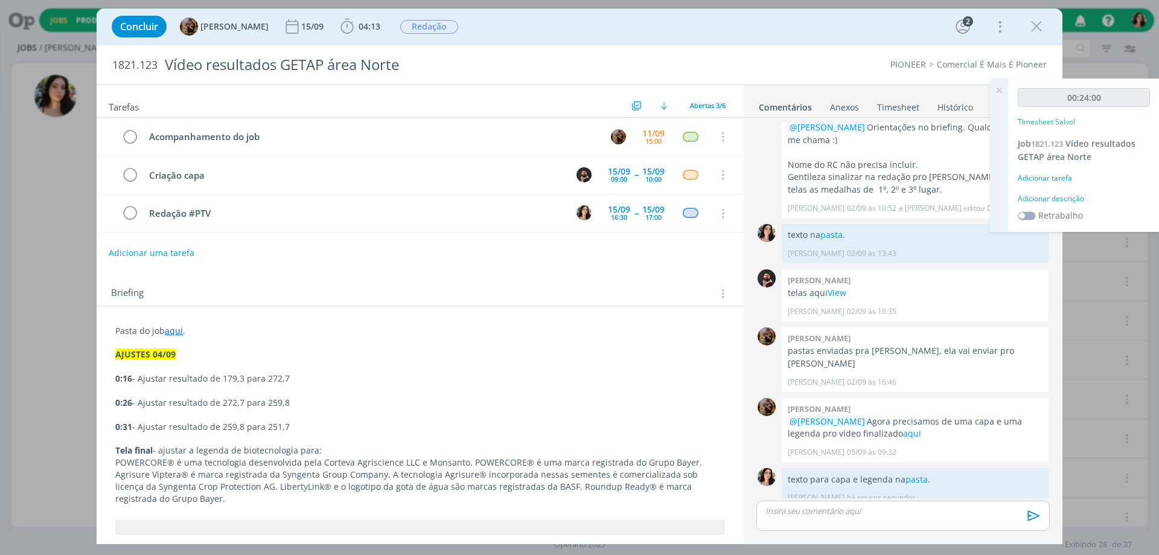
click at [1035, 200] on div "Adicionar descrição" at bounding box center [1084, 198] width 132 height 11
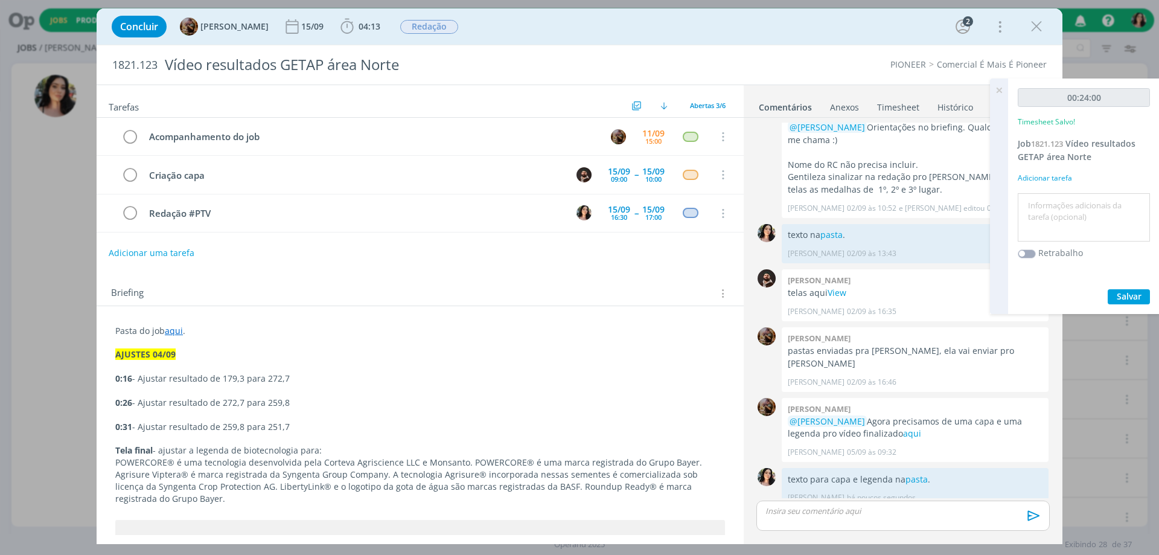
click at [1045, 203] on textarea at bounding box center [1084, 217] width 126 height 43
type textarea "Redação."
click at [1143, 300] on button "Salvar" at bounding box center [1129, 296] width 42 height 15
click at [679, 18] on div "Concluir [PERSON_NAME] [DATE] 04:13 Iniciar Apontar Data * [DATE] Horas * 00:00…" at bounding box center [580, 26] width 948 height 29
click at [1002, 88] on icon at bounding box center [999, 90] width 22 height 24
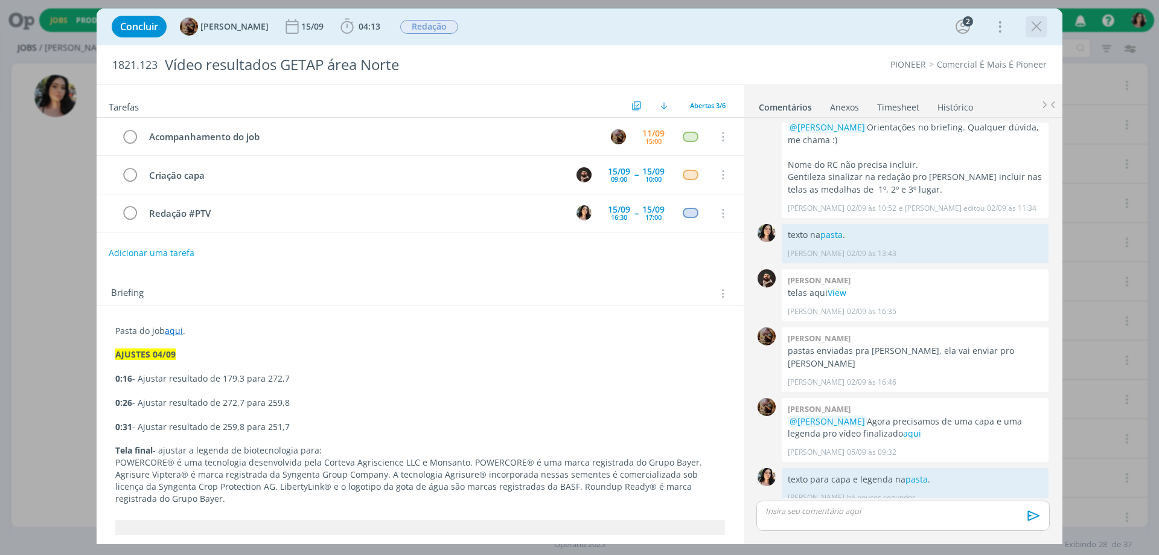
click at [1035, 26] on icon "dialog" at bounding box center [1036, 27] width 18 height 18
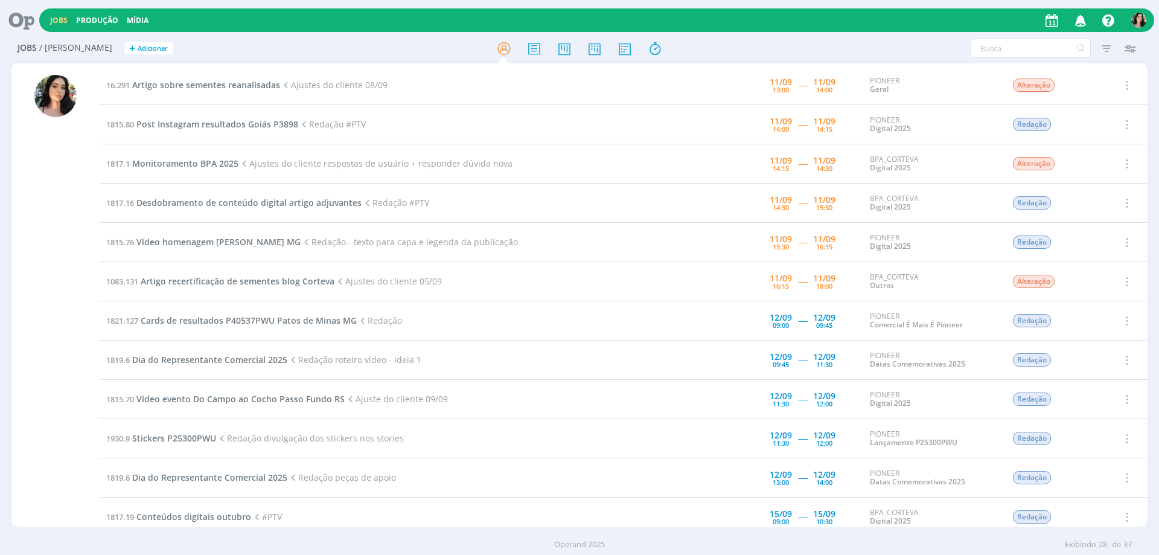
drag, startPoint x: 2, startPoint y: 270, endPoint x: 18, endPoint y: 266, distance: 15.7
click at [4, 270] on div "Jobs / [PERSON_NAME] + Adicionar Filtros Filtrar [GEOGRAPHIC_DATA] Tipo Jobs e …" at bounding box center [579, 297] width 1159 height 527
click at [158, 80] on span "Artigo sobre sementes reanalisadas" at bounding box center [206, 84] width 148 height 11
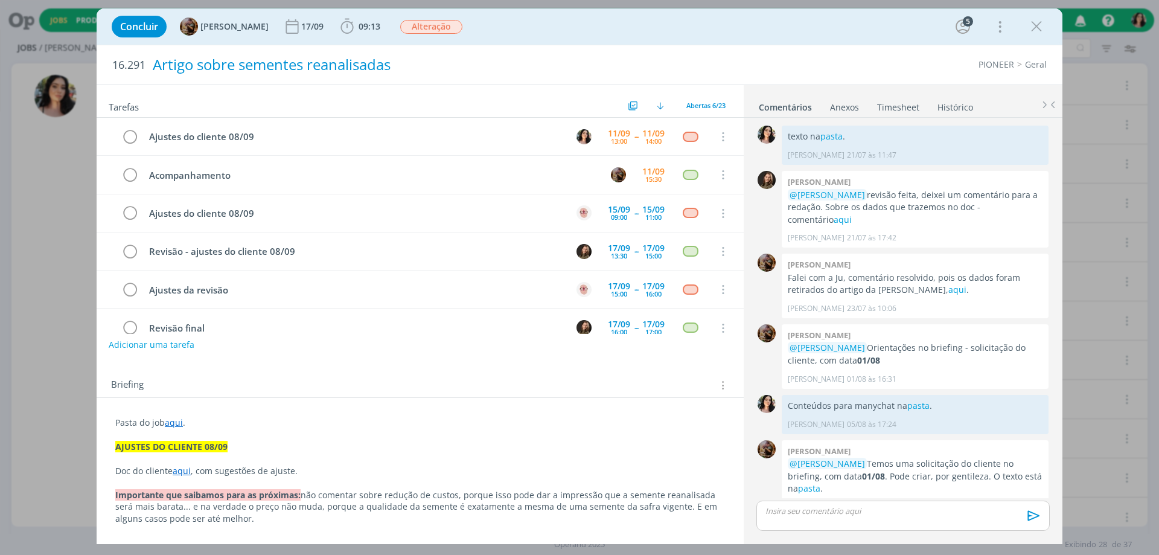
scroll to position [1094, 0]
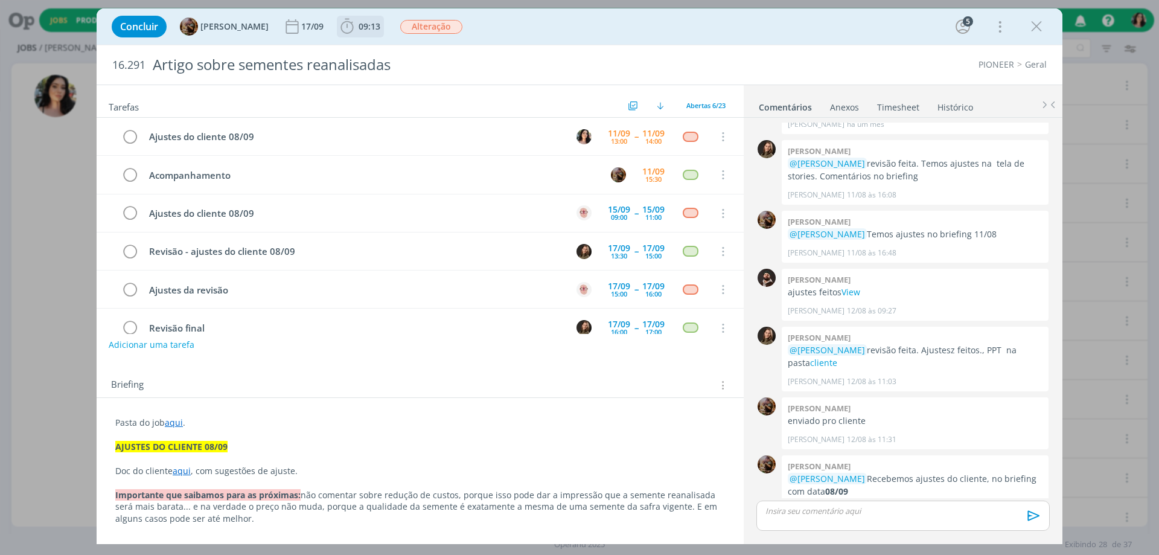
click at [380, 24] on span "09:13" at bounding box center [370, 26] width 22 height 11
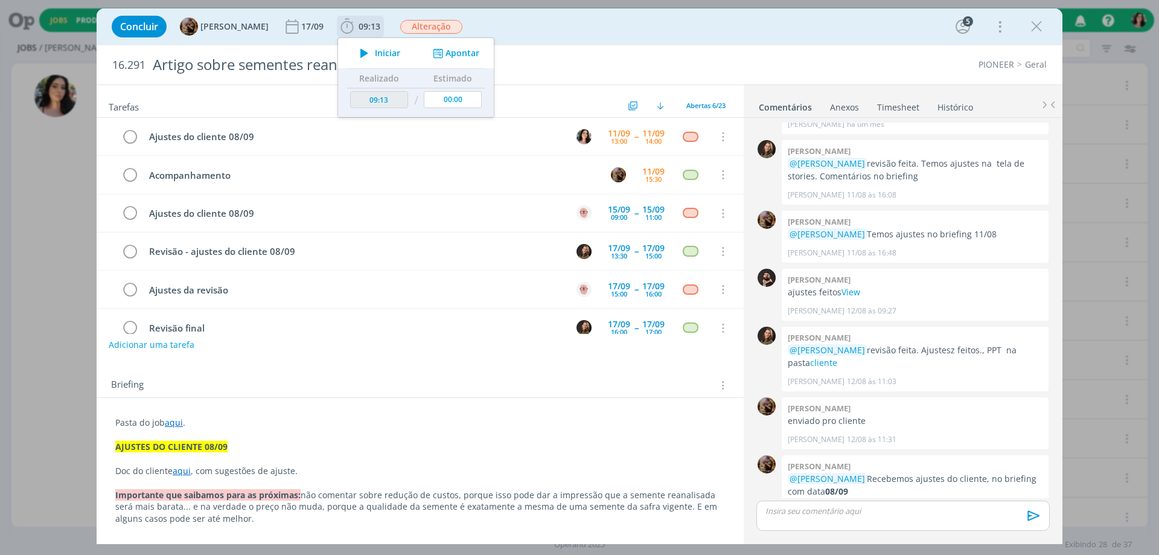
click at [375, 52] on icon "dialog" at bounding box center [364, 53] width 21 height 16
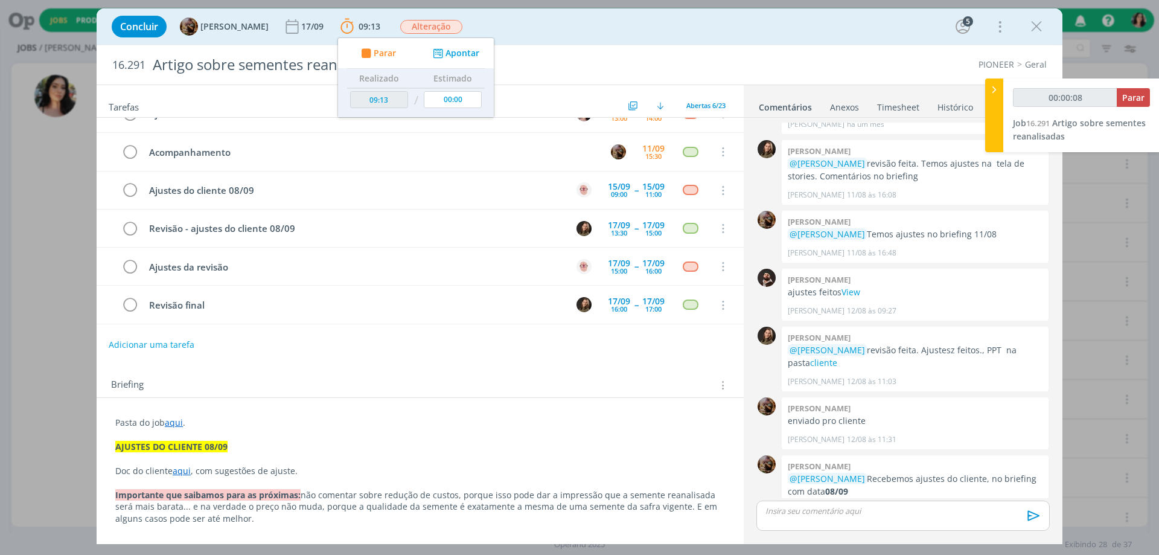
scroll to position [60, 0]
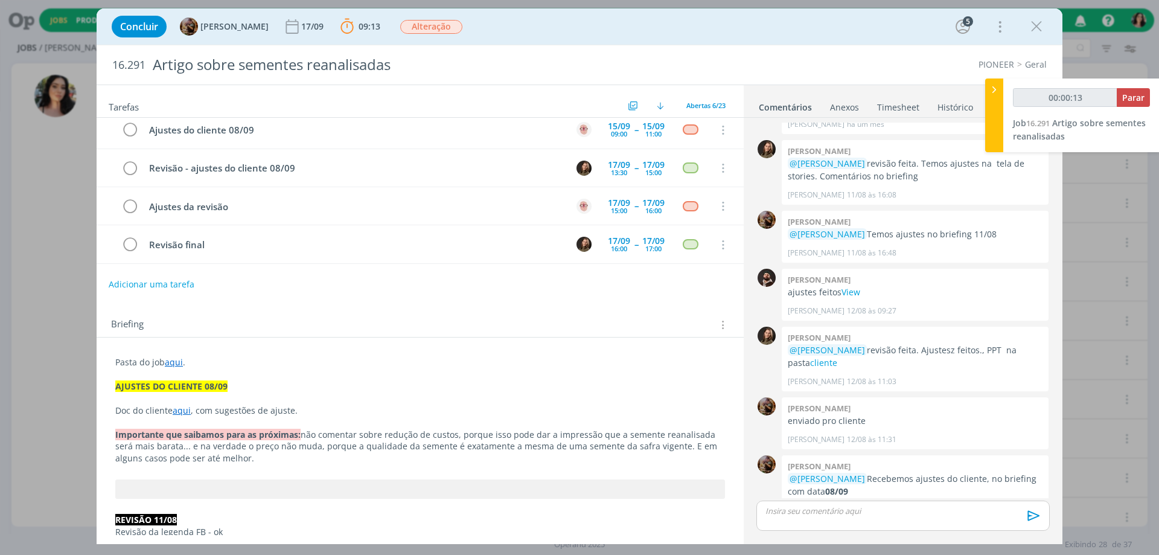
click at [180, 410] on link "aqui" at bounding box center [182, 409] width 18 height 11
click at [188, 428] on link "[URL][DOMAIN_NAME]" at bounding box center [193, 434] width 91 height 16
click at [662, 446] on p "Importante que saibamos para as próximas: não comentar sobre redução de custos,…" at bounding box center [420, 447] width 608 height 36
drag, startPoint x: 1043, startPoint y: 29, endPoint x: 692, endPoint y: 174, distance: 379.7
click at [1044, 29] on icon "dialog" at bounding box center [1036, 27] width 18 height 18
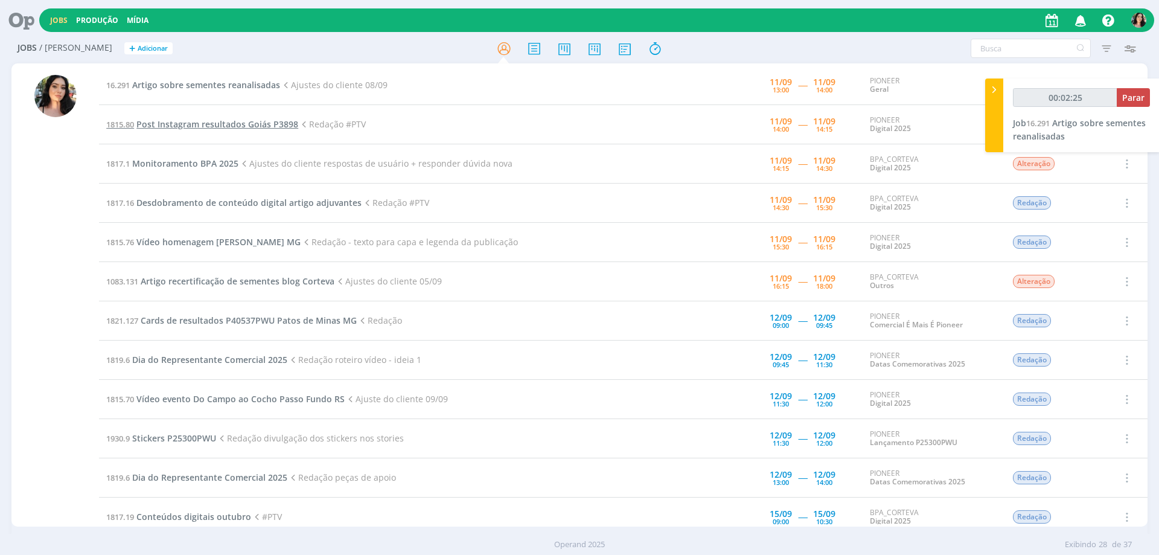
click at [261, 123] on span "Post Instagram resultados Goiás P3898" at bounding box center [217, 123] width 162 height 11
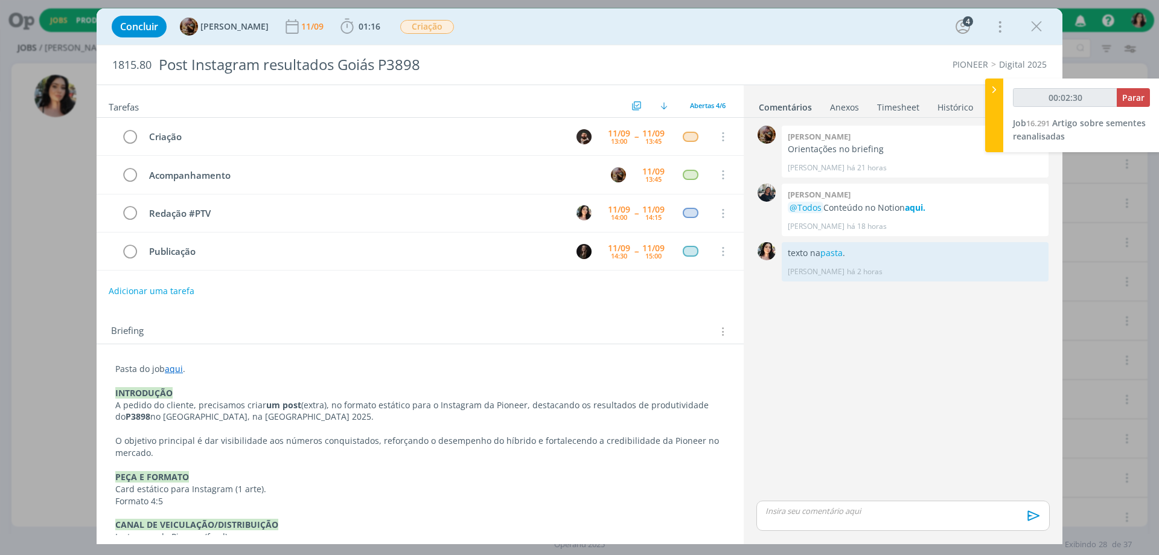
drag, startPoint x: 1040, startPoint y: 24, endPoint x: 490, endPoint y: 81, distance: 553.5
click at [1041, 24] on icon "dialog" at bounding box center [1036, 27] width 18 height 18
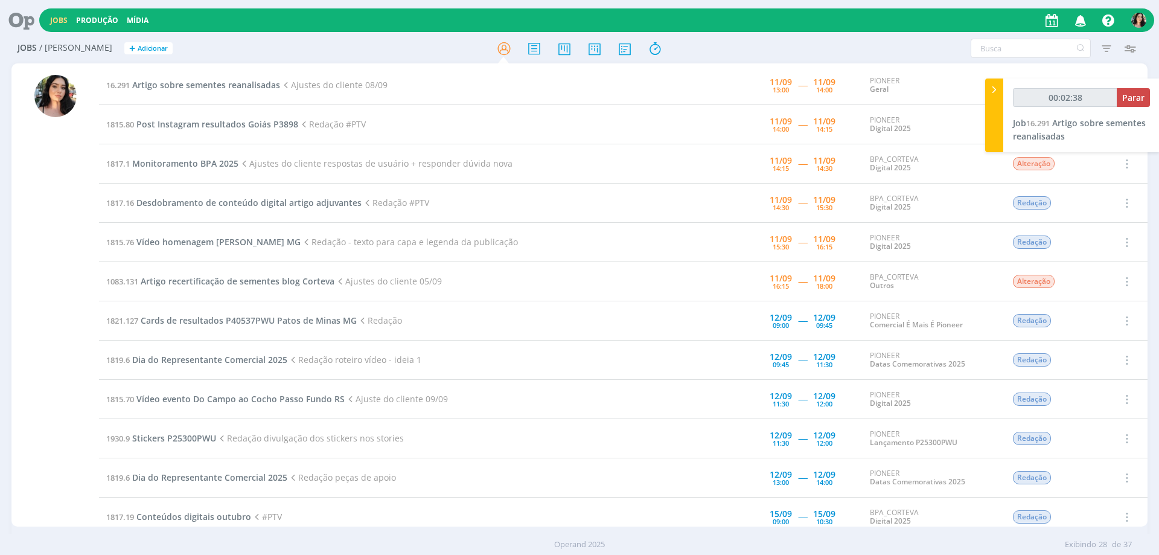
click at [19, 17] on icon at bounding box center [17, 20] width 25 height 24
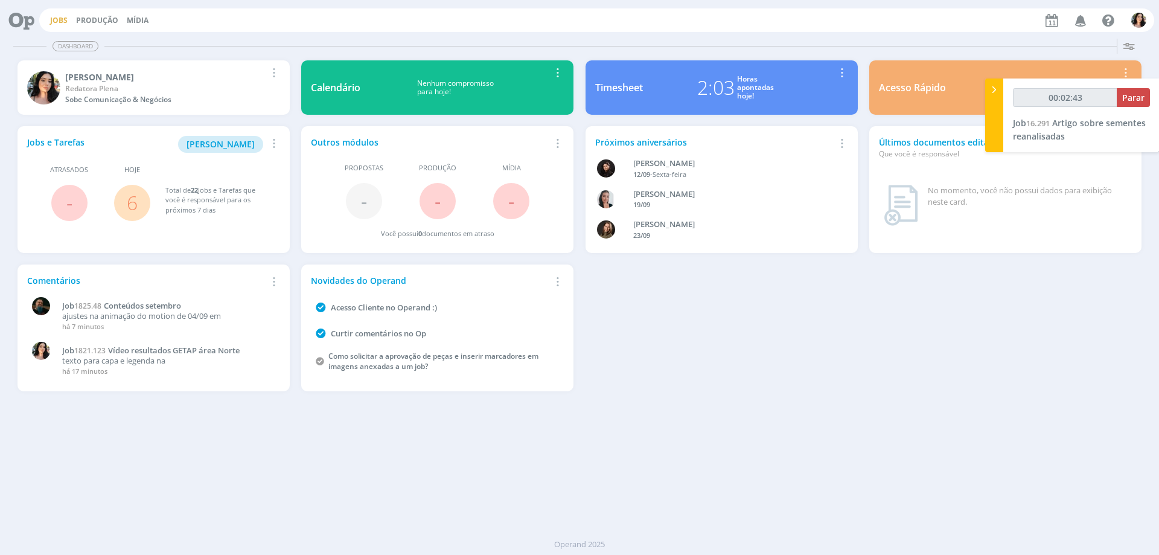
click at [58, 22] on link "Jobs" at bounding box center [59, 20] width 18 height 10
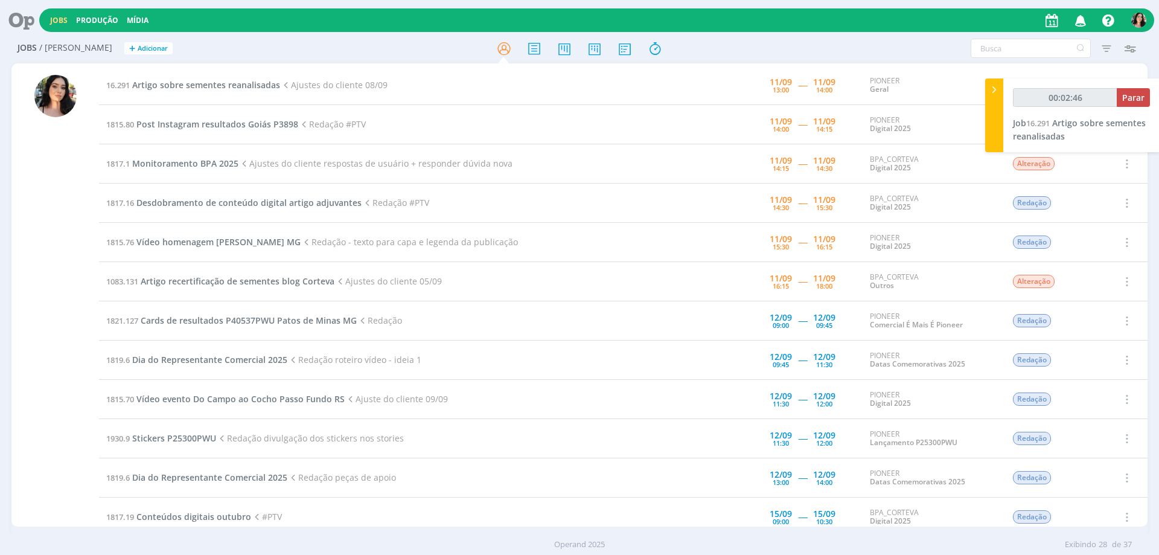
drag, startPoint x: 668, startPoint y: 47, endPoint x: 694, endPoint y: 53, distance: 26.5
click at [668, 47] on div at bounding box center [579, 48] width 378 height 22
type input "00:02:47"
click at [1007, 112] on div "00:02:47 Parar Job 16.291 Artigo sobre sementes reanalisadas" at bounding box center [1081, 115] width 156 height 74
click at [996, 108] on div at bounding box center [994, 115] width 18 height 74
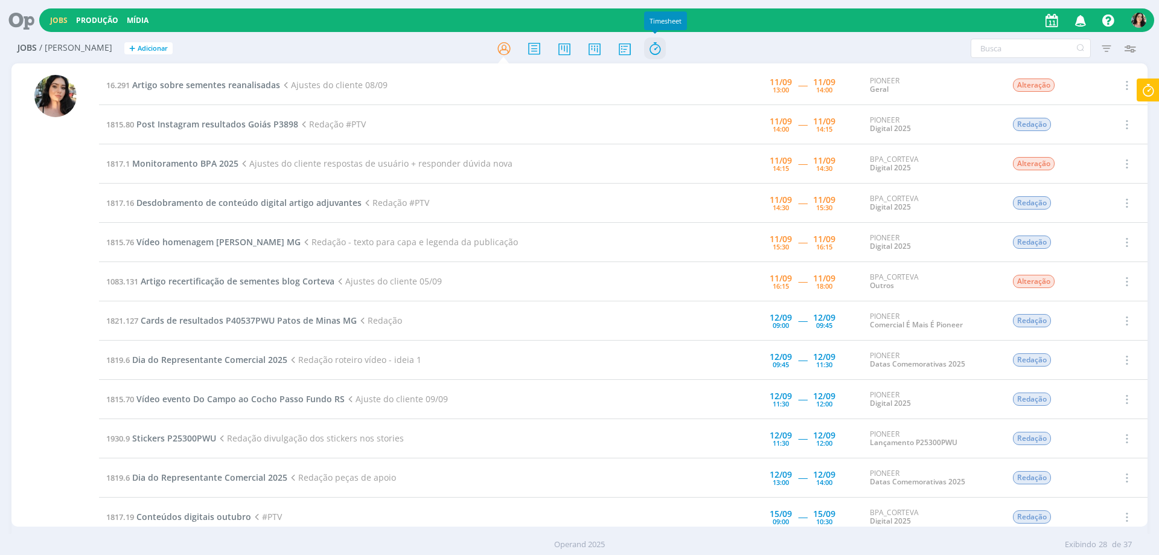
click at [655, 54] on icon at bounding box center [655, 49] width 22 height 24
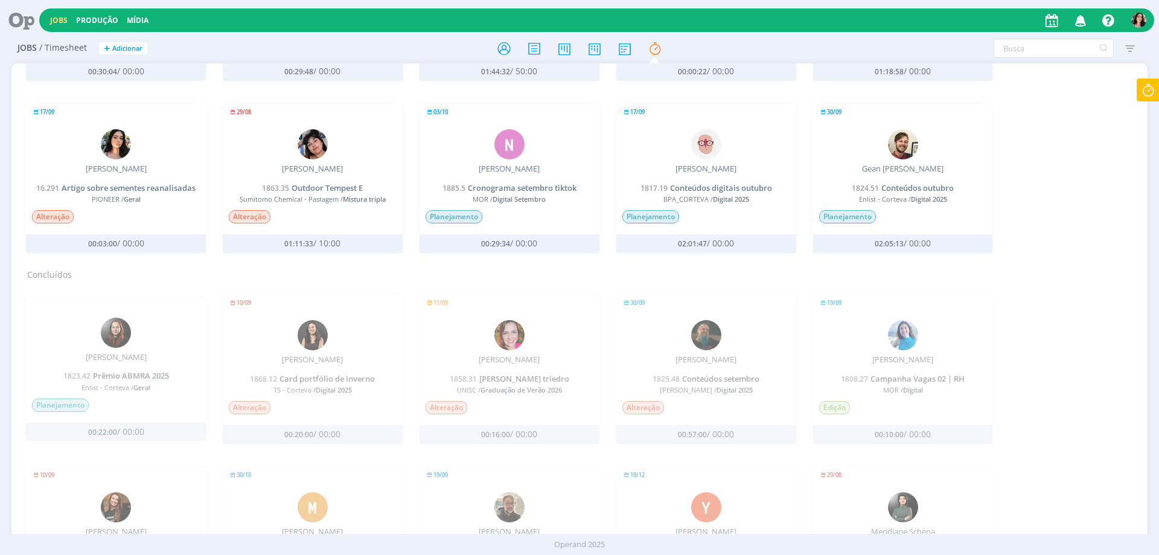
scroll to position [626, 0]
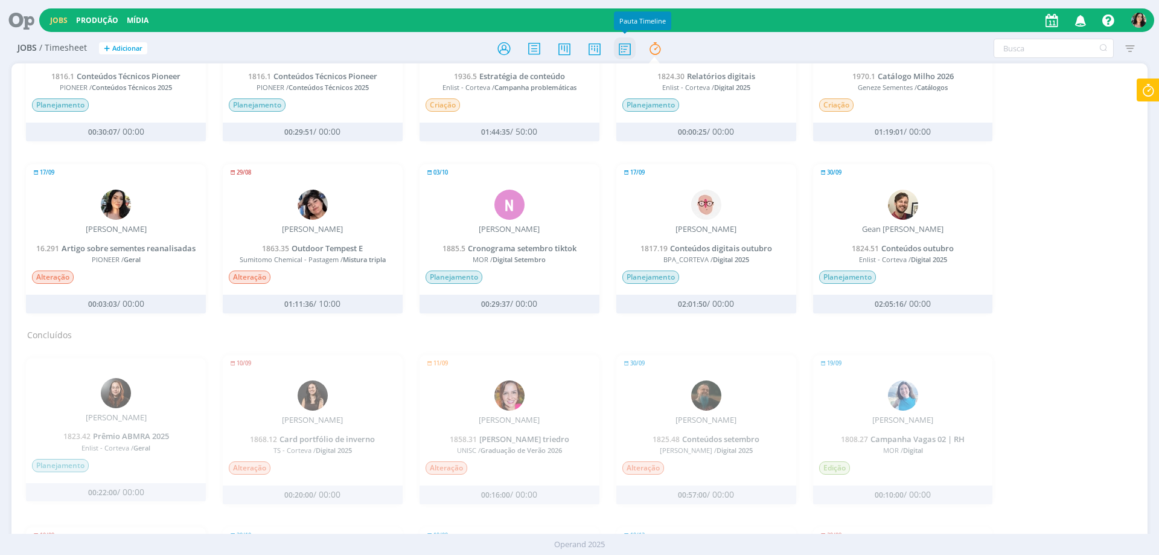
click at [633, 49] on icon at bounding box center [625, 49] width 22 height 24
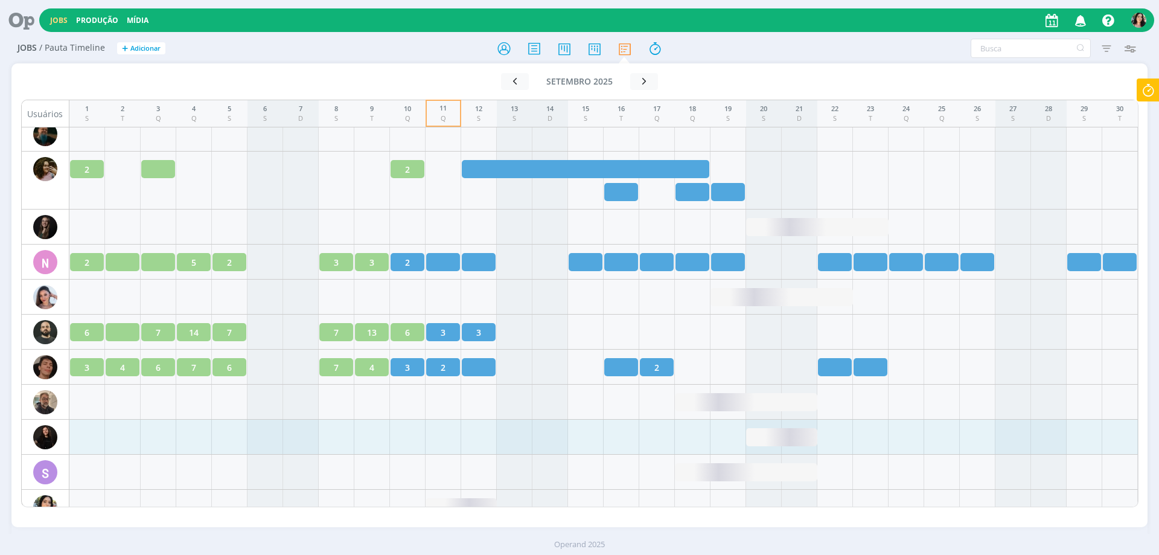
scroll to position [1690, 0]
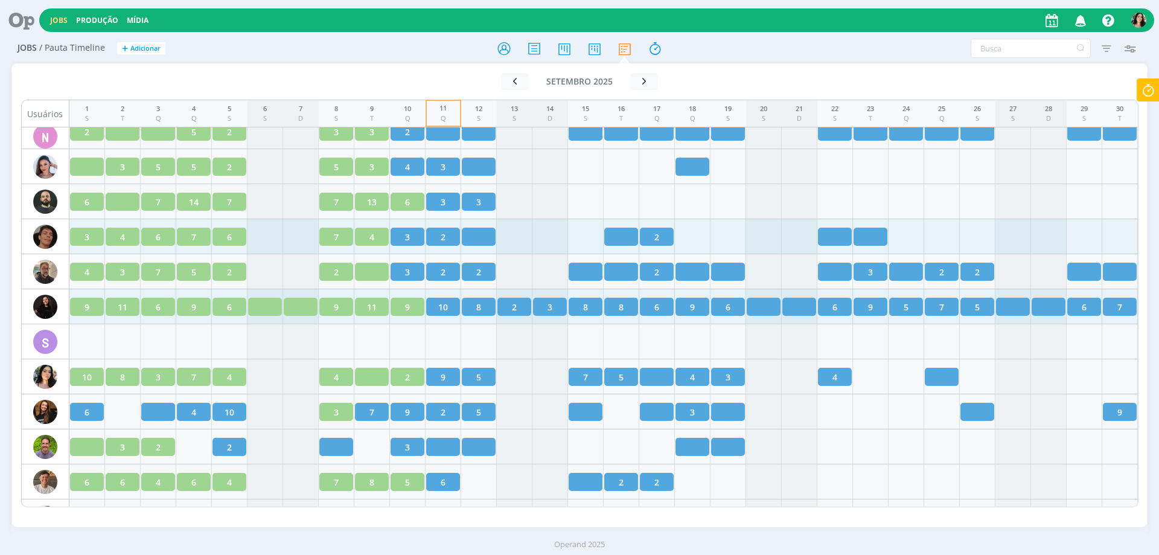
click at [411, 232] on div "3" at bounding box center [408, 237] width 34 height 18
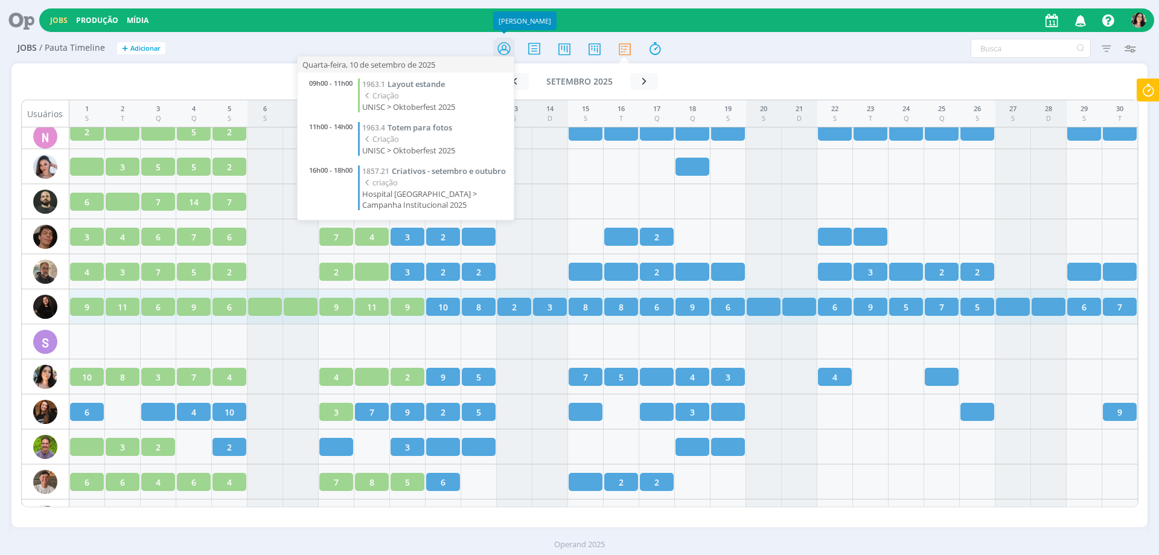
click at [503, 41] on icon at bounding box center [504, 49] width 22 height 24
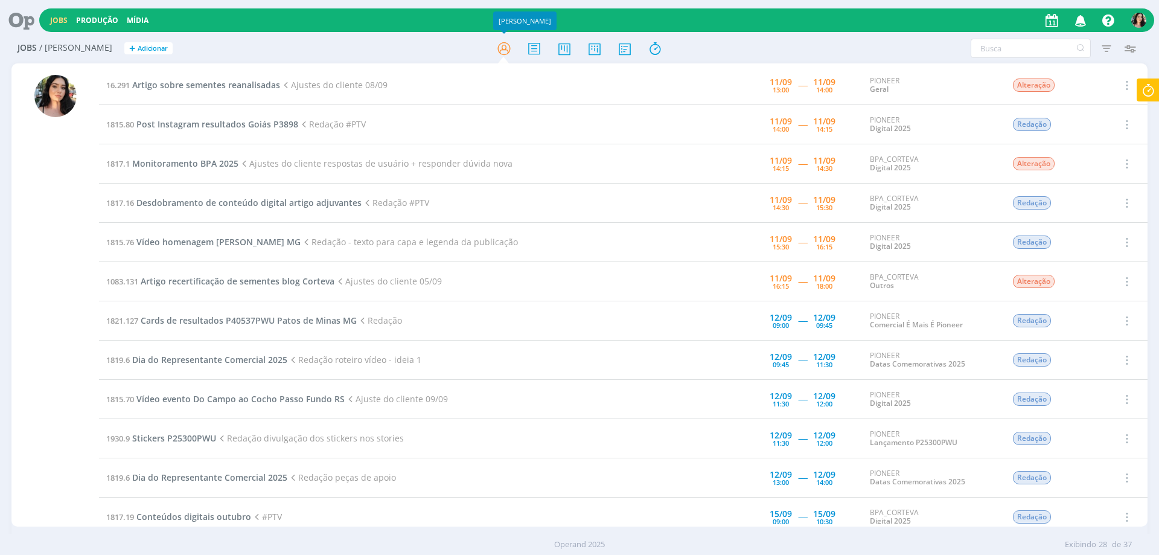
click at [1, 369] on div "Jobs / [PERSON_NAME] + Adicionar Filtros Filtrar [GEOGRAPHIC_DATA] Tipo Jobs e …" at bounding box center [579, 297] width 1159 height 527
click at [1154, 84] on icon at bounding box center [1148, 90] width 22 height 24
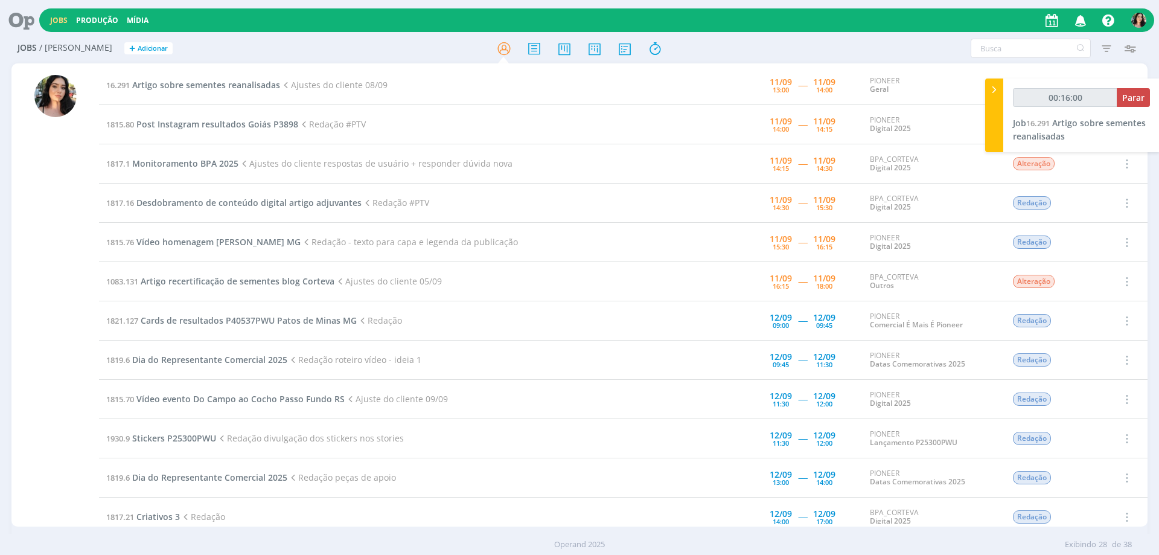
type input "00:16:01"
click at [994, 118] on div at bounding box center [994, 115] width 18 height 74
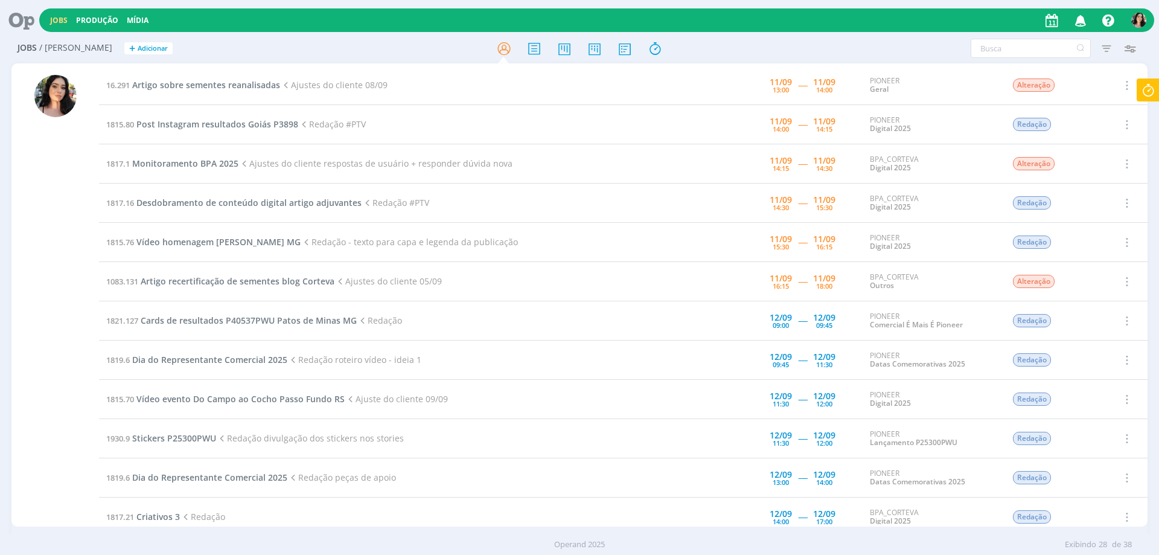
click at [1145, 88] on icon at bounding box center [1148, 90] width 22 height 24
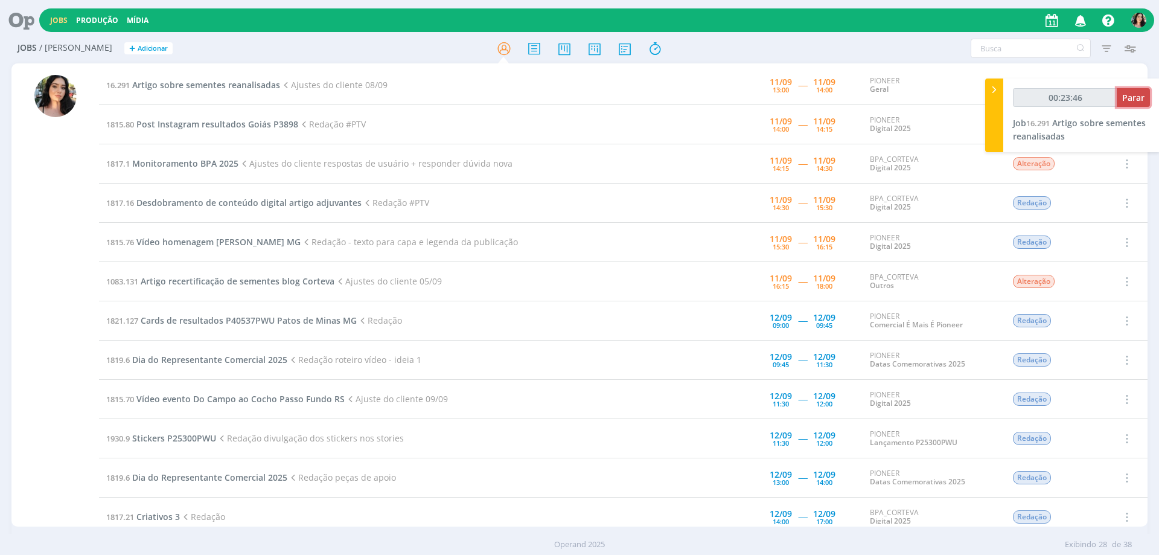
click at [1133, 96] on span "Parar" at bounding box center [1133, 97] width 22 height 11
type input "00:24:00"
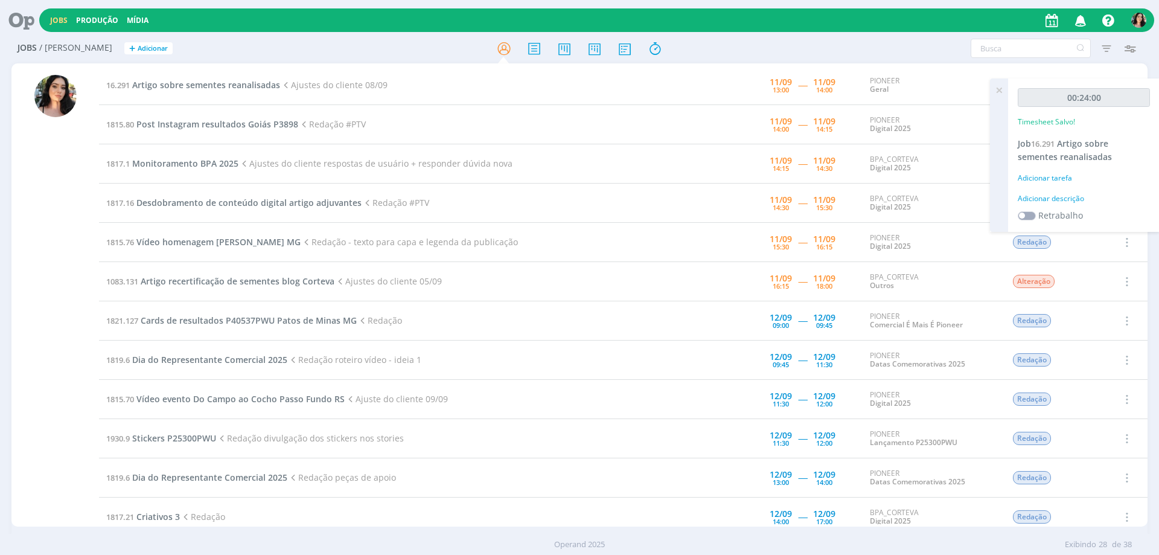
click at [1061, 200] on div "Adicionar descrição" at bounding box center [1084, 198] width 132 height 11
click at [1061, 200] on textarea at bounding box center [1084, 217] width 126 height 43
type textarea "R"
type textarea "Redação."
click at [1119, 294] on span "Salvar" at bounding box center [1129, 295] width 25 height 11
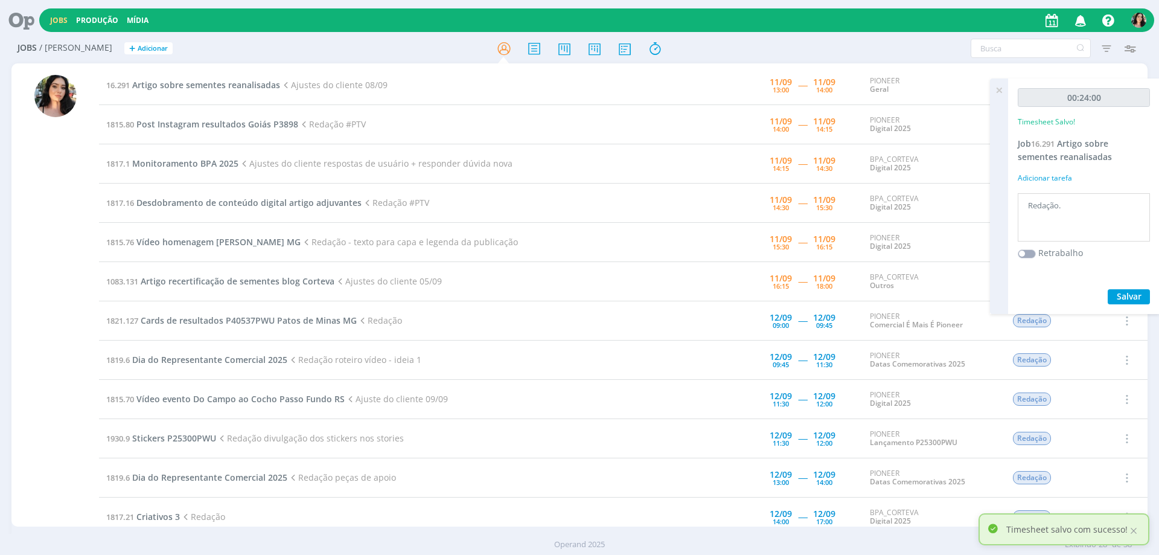
click at [1002, 91] on icon at bounding box center [999, 90] width 22 height 24
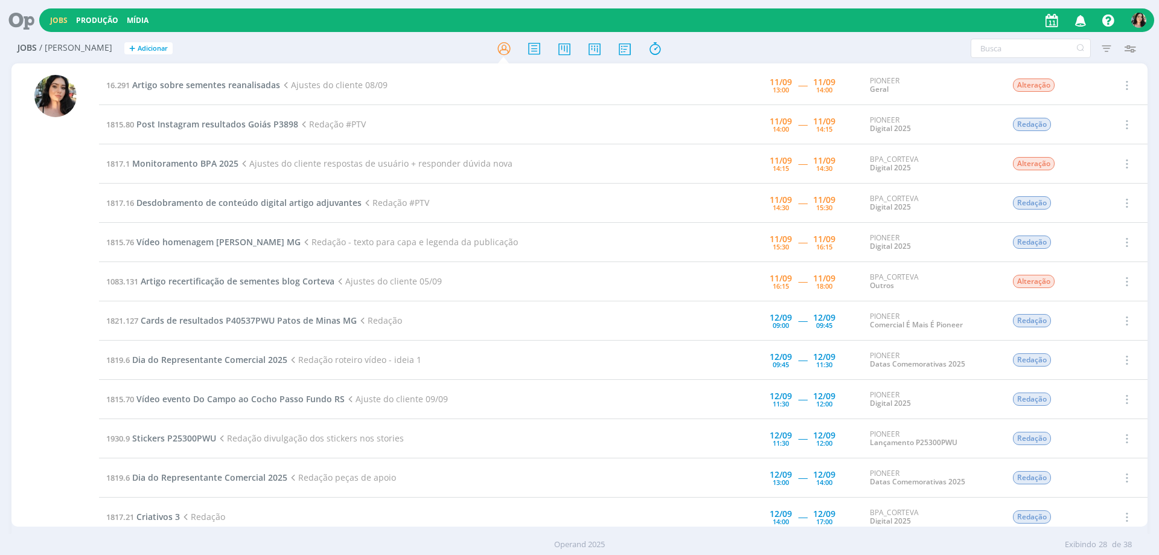
click at [25, 347] on div at bounding box center [55, 296] width 88 height 461
